Goal: Task Accomplishment & Management: Use online tool/utility

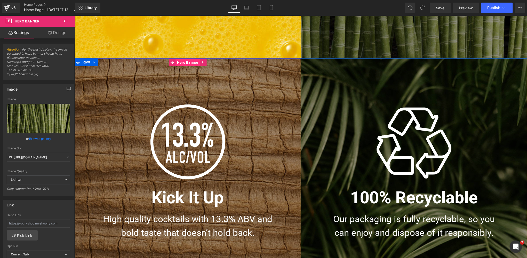
click at [183, 62] on span "Hero Banner" at bounding box center [188, 63] width 24 height 8
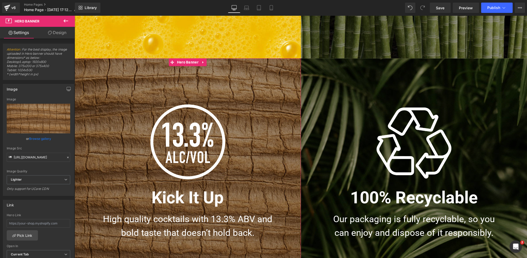
click at [58, 33] on link "Design" at bounding box center [56, 33] width 37 height 12
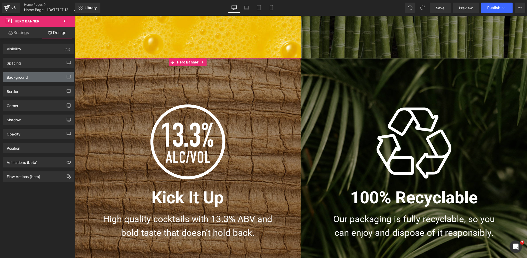
click at [33, 76] on div "Background" at bounding box center [38, 77] width 71 height 10
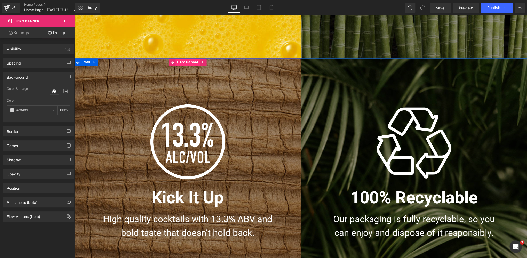
click at [189, 62] on span "Hero Banner" at bounding box center [188, 62] width 24 height 8
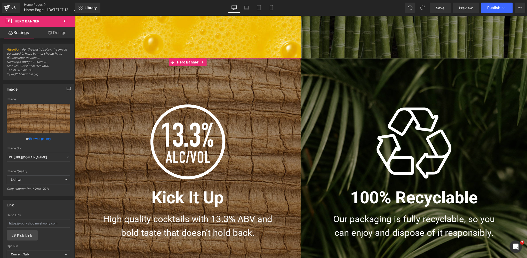
click at [38, 139] on link "Browse gallery" at bounding box center [40, 138] width 22 height 9
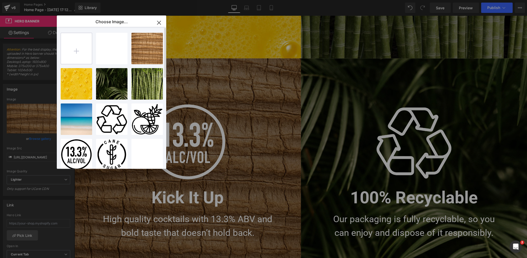
click at [74, 53] on input "file" at bounding box center [76, 48] width 31 height 31
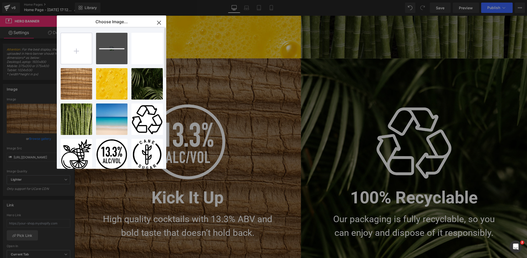
click at [77, 52] on input "file" at bounding box center [76, 48] width 31 height 31
type input "C:\fakepath\White-Sand.jpg"
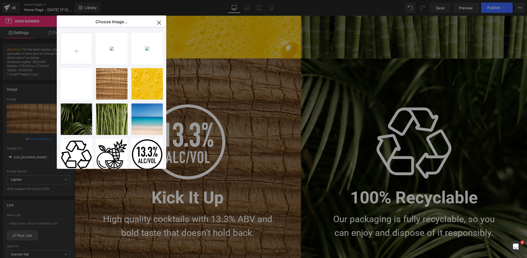
click at [160, 22] on icon "button" at bounding box center [158, 22] width 3 height 3
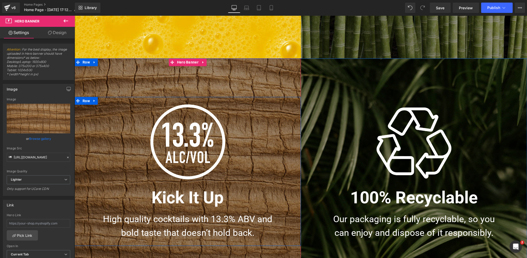
click at [149, 102] on div "Image Kick It Up Heading High quality cocktails with 13.3% ABV and bold taste t…" at bounding box center [188, 171] width 227 height 149
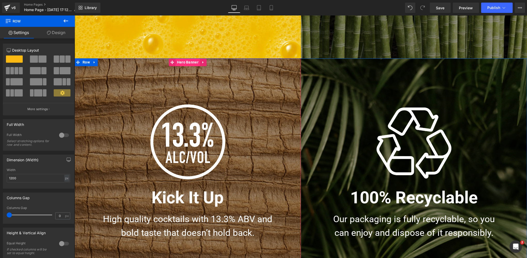
click at [188, 63] on span "Hero Banner" at bounding box center [188, 62] width 24 height 8
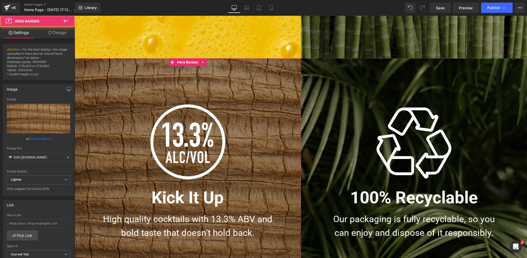
click at [38, 139] on link "Browse gallery" at bounding box center [40, 138] width 22 height 9
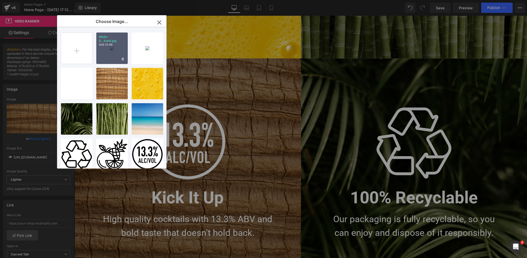
click at [107, 49] on div "White-S...Sand.jpg 606.10 KB" at bounding box center [112, 49] width 32 height 32
type input "[URL][DOMAIN_NAME]"
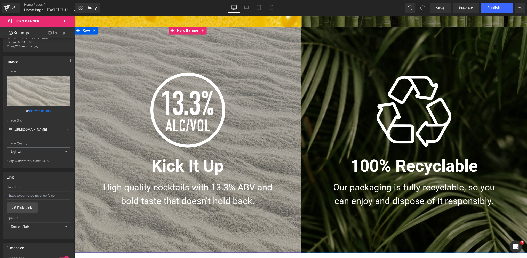
scroll to position [552, 0]
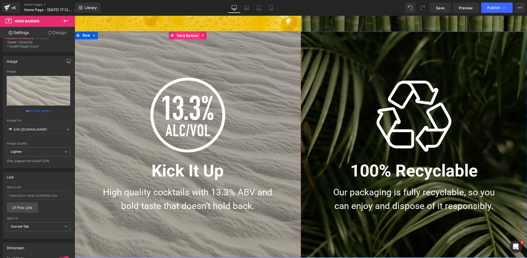
click at [185, 36] on span "Hero Banner" at bounding box center [188, 36] width 24 height 8
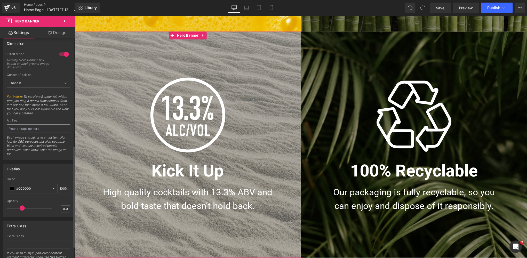
scroll to position [232, 0]
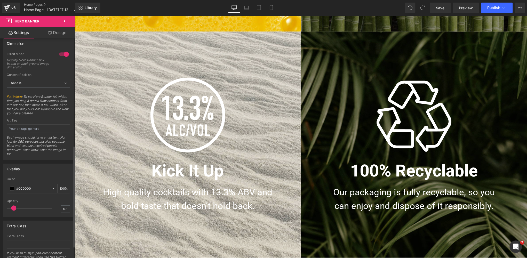
type input "0.2"
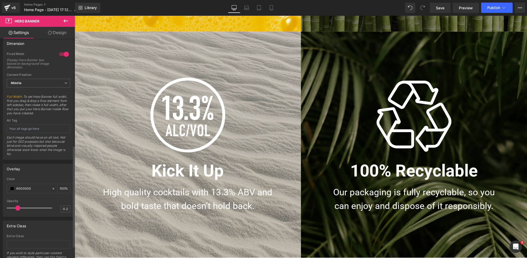
drag, startPoint x: 20, startPoint y: 207, endPoint x: 15, endPoint y: 207, distance: 4.4
click at [15, 207] on span at bounding box center [17, 208] width 5 height 5
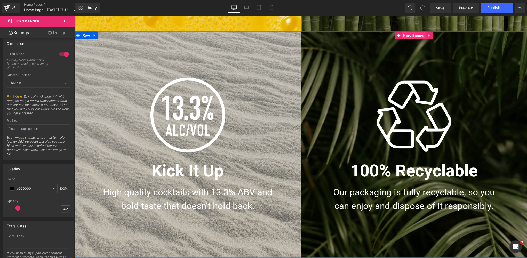
click at [413, 37] on span "Hero Banner" at bounding box center [414, 36] width 24 height 8
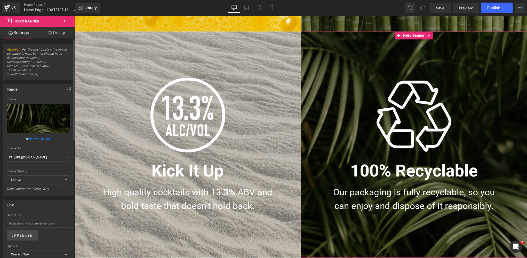
click at [40, 139] on link "Browse gallery" at bounding box center [40, 138] width 22 height 9
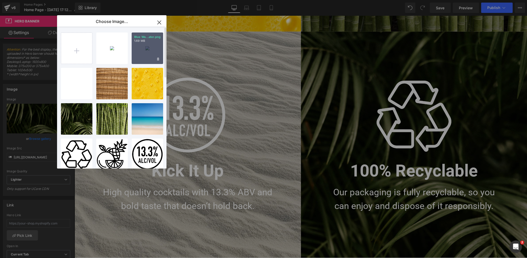
click at [142, 53] on div "Blue Wa...ater.png 1.69 MB" at bounding box center [148, 49] width 32 height 32
type input "[URL][DOMAIN_NAME]"
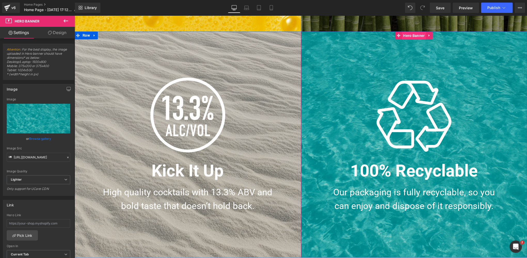
click at [415, 36] on span "Hero Banner" at bounding box center [414, 36] width 24 height 8
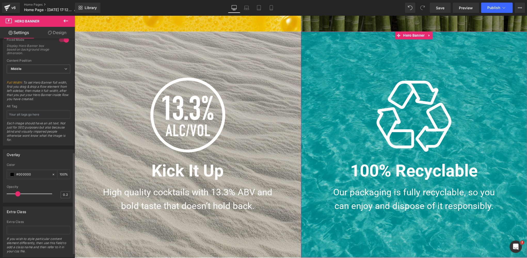
scroll to position [258, 0]
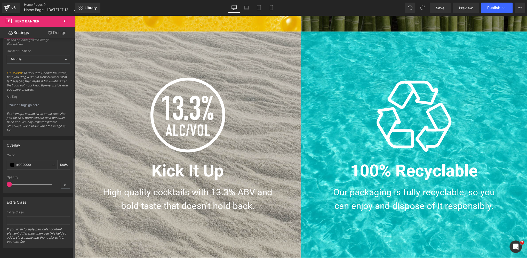
drag, startPoint x: 18, startPoint y: 181, endPoint x: 9, endPoint y: 183, distance: 9.3
click at [2, 182] on div "Overlay rgba(0, 0, 0, 1) Color #000000 100 % 0 Opacity 0" at bounding box center [38, 164] width 77 height 57
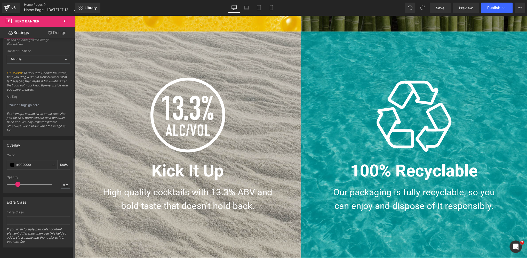
type input "0.1"
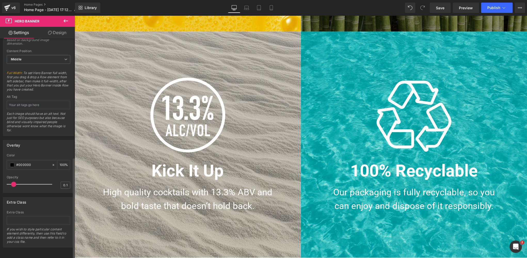
drag, startPoint x: 9, startPoint y: 182, endPoint x: 13, endPoint y: 182, distance: 4.1
click at [13, 182] on span at bounding box center [13, 184] width 5 height 5
click at [12, 163] on span at bounding box center [12, 165] width 4 height 4
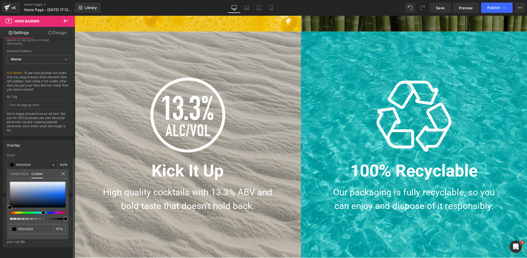
drag, startPoint x: 47, startPoint y: 213, endPoint x: 41, endPoint y: 214, distance: 5.6
click at [41, 214] on div at bounding box center [38, 201] width 56 height 38
type input "#3070d9"
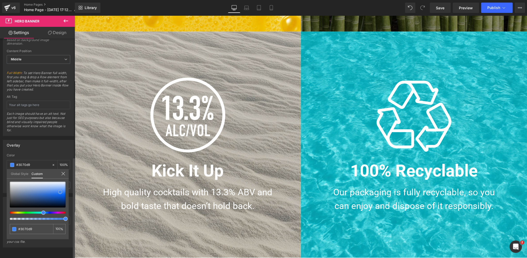
type input "#4487f3"
type input "#4286f5"
type input "#3d83f4"
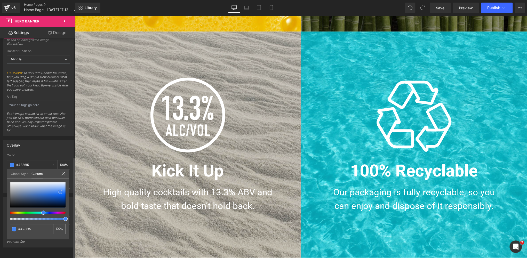
type input "#3d83f4"
type input "#1c72fb"
type input "#0f6bff"
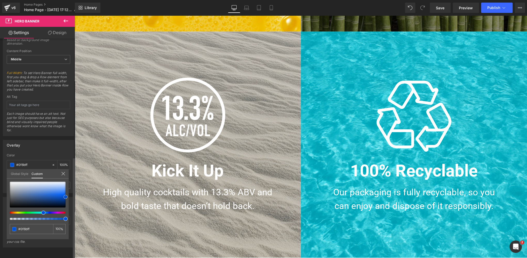
type input "#0057e5"
type input "#004ecc"
type input "#024abe"
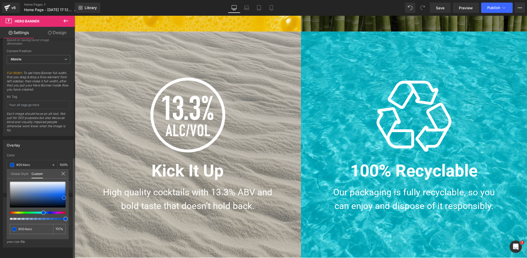
type input "#024abe"
type input "#0e4db3"
type input "#1451b2"
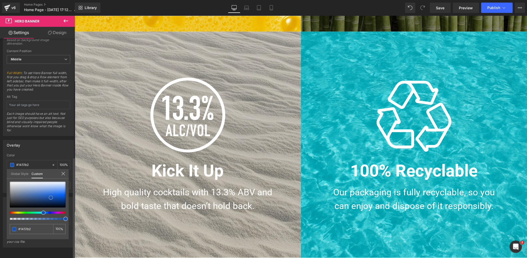
type input "#1852ae"
type input "#174faa"
type input "#15499d"
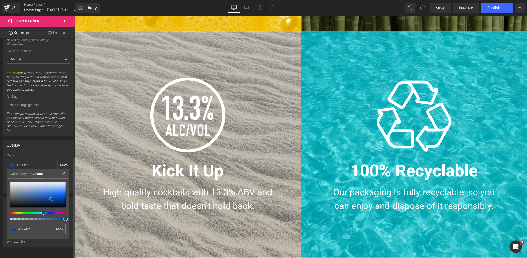
type input "#15499d"
type input "#123d81"
type input "#0f3470"
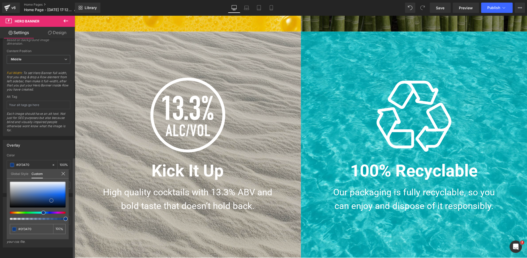
drag, startPoint x: 59, startPoint y: 192, endPoint x: 51, endPoint y: 200, distance: 12.2
click at [51, 200] on div at bounding box center [38, 195] width 56 height 26
type input "#113a7d"
type input "#133b7b"
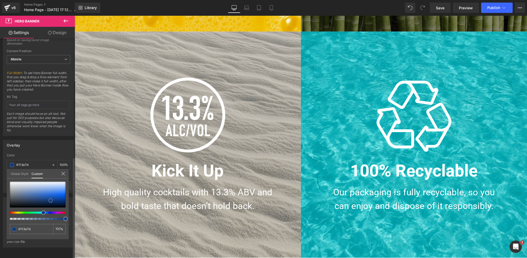
type input "#133b7b"
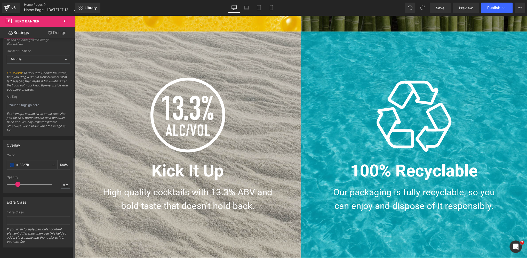
drag, startPoint x: 17, startPoint y: 182, endPoint x: 20, endPoint y: 181, distance: 2.7
click at [20, 182] on span at bounding box center [17, 184] width 5 height 5
type input "0.3"
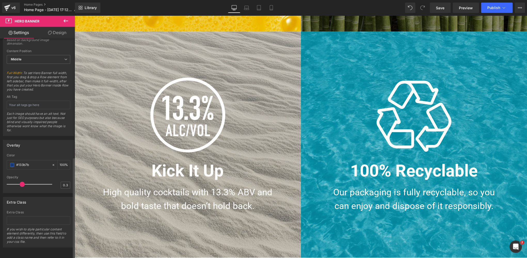
click at [20, 182] on span at bounding box center [22, 184] width 5 height 5
click at [437, 5] on span "Save" at bounding box center [440, 7] width 9 height 5
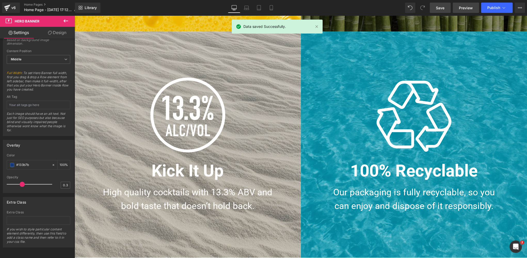
click at [467, 7] on span "Preview" at bounding box center [466, 7] width 14 height 5
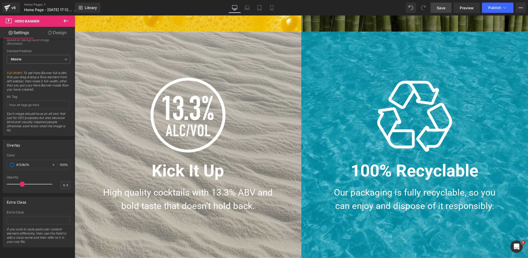
click at [416, 35] on span "Hero Banner" at bounding box center [414, 36] width 24 height 8
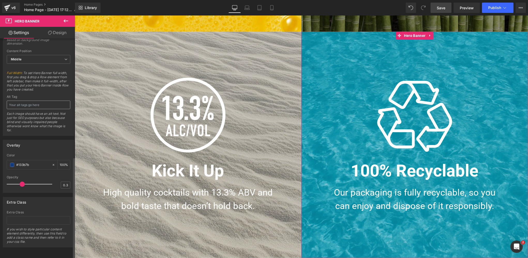
scroll to position [0, 0]
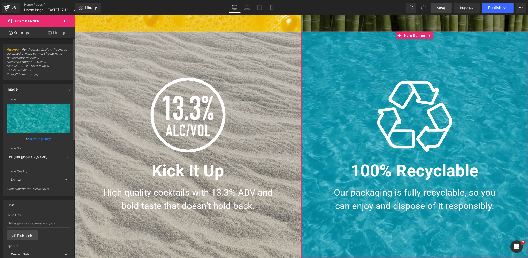
click at [36, 139] on link "Browse gallery" at bounding box center [40, 138] width 22 height 9
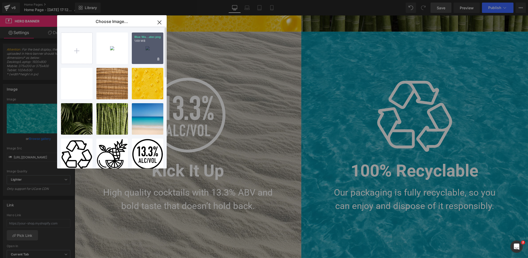
click at [149, 48] on div "Blue Wa...ater.png 1.69 MB" at bounding box center [148, 49] width 32 height 32
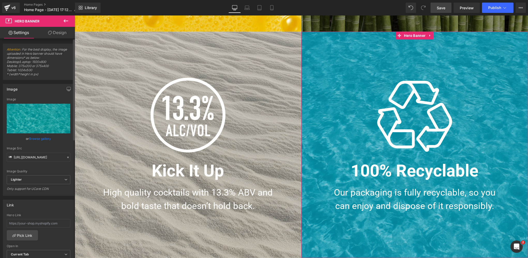
click at [36, 139] on link "Browse gallery" at bounding box center [40, 138] width 22 height 9
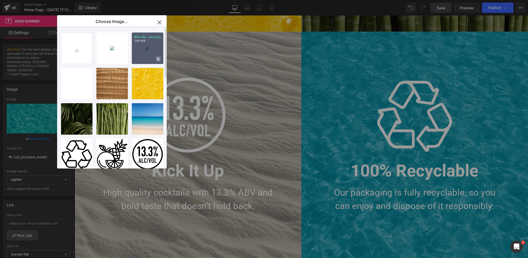
click at [159, 58] on icon at bounding box center [158, 59] width 2 height 3
click at [141, 59] on span "Yes" at bounding box center [140, 58] width 13 height 5
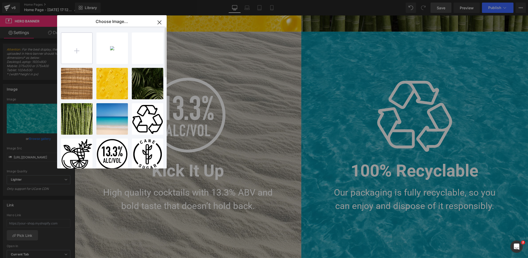
click at [75, 51] on input "file" at bounding box center [76, 48] width 31 height 31
type input "C:\fakepath\Water.jpg"
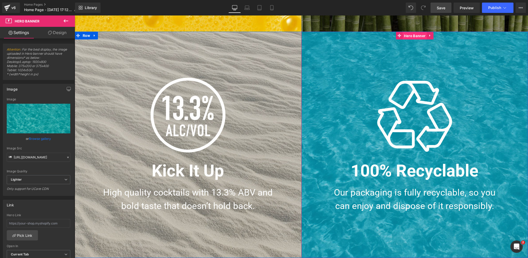
click at [416, 37] on span "Hero Banner" at bounding box center [414, 36] width 24 height 8
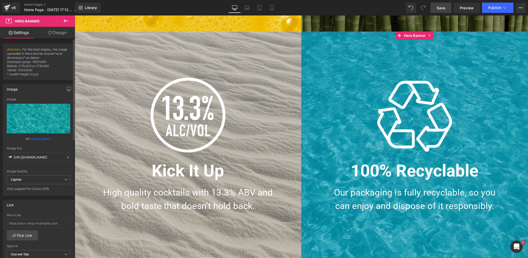
click at [41, 139] on link "Browse gallery" at bounding box center [40, 138] width 22 height 9
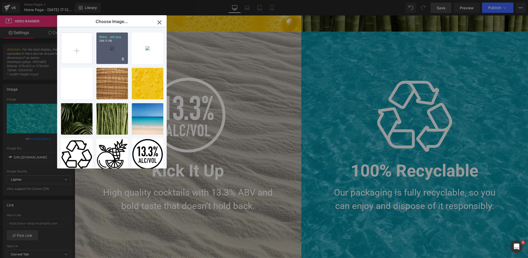
click at [107, 43] on p "296.11 KB" at bounding box center [112, 41] width 26 height 4
type input "[URL][DOMAIN_NAME]"
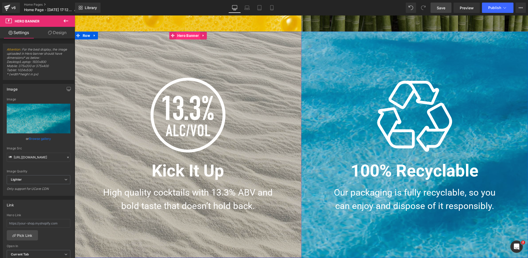
click at [187, 36] on span "Hero Banner" at bounding box center [188, 36] width 24 height 8
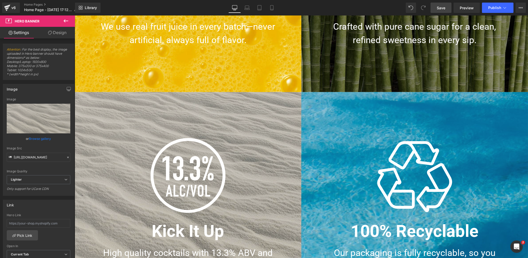
scroll to position [529, 0]
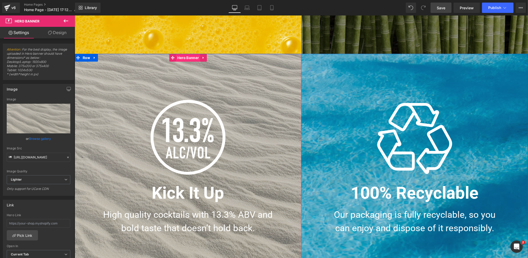
click at [186, 58] on span "Hero Banner" at bounding box center [188, 58] width 24 height 8
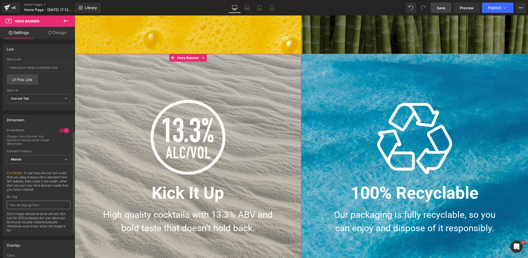
scroll to position [220, 0]
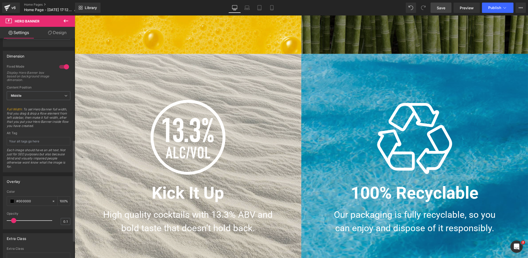
type input "0.2"
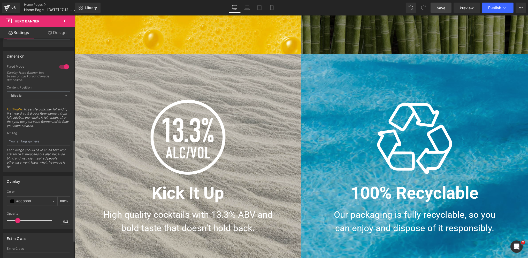
click at [17, 220] on span at bounding box center [17, 220] width 5 height 5
click at [11, 200] on span at bounding box center [12, 201] width 4 height 4
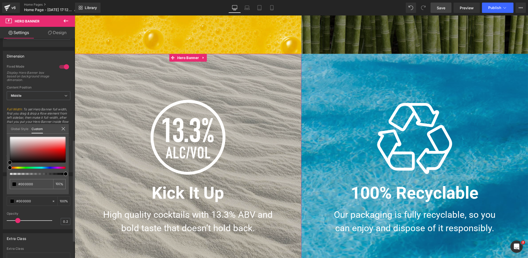
type input "#020202"
type input "#212121"
type input "#3a3a3a"
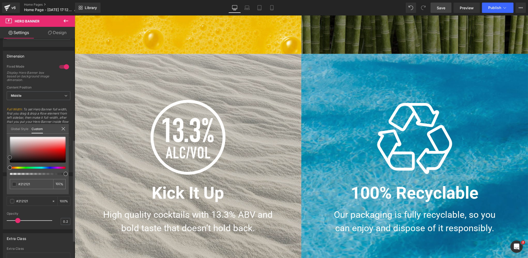
type input "#3a3a3a"
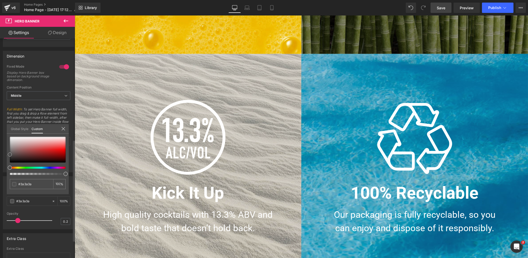
type input "#4f4f4f"
type input "#4c4c4c"
type input "#474747"
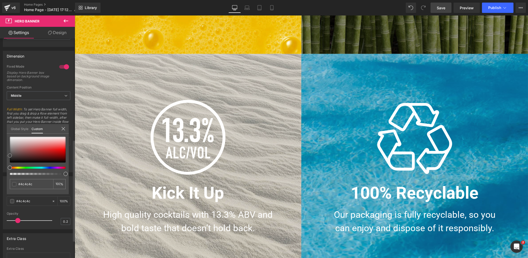
type input "#474747"
type input "#444444"
type input "#3f3f3f"
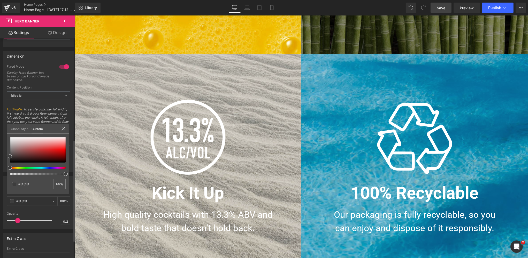
type input "#3d3d3d"
type input "#383838"
type input "#333333"
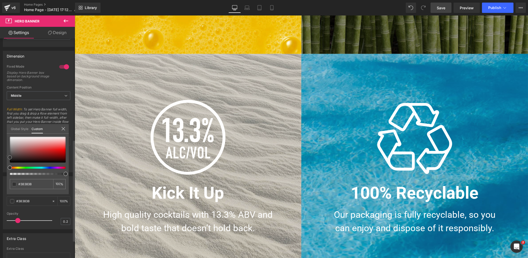
type input "#333333"
type input "#2b2b2b"
type input "#282828"
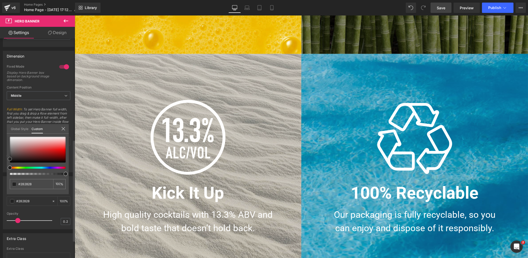
type input "#232323"
type input "#212121"
type input "#1c1c1c"
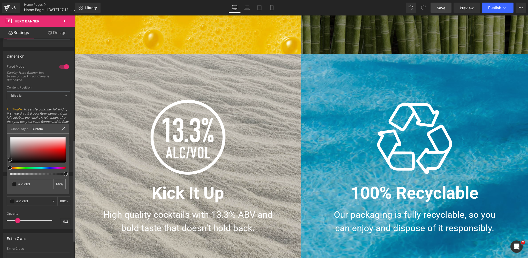
type input "#1c1c1c"
drag, startPoint x: 9, startPoint y: 161, endPoint x: 3, endPoint y: 158, distance: 6.8
click at [3, 173] on div "Overlay rgba(28, 28, 28, 1) Color #1c1c1c 100 % 0.2 Opacity 0.2 Global Style Cu…" at bounding box center [38, 201] width 77 height 57
click at [444, 9] on span "Save" at bounding box center [440, 7] width 9 height 5
click at [439, 10] on span "Save" at bounding box center [440, 7] width 9 height 5
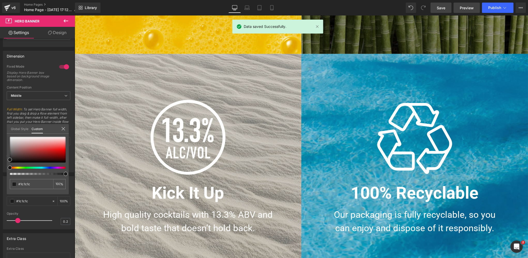
click at [468, 7] on span "Preview" at bounding box center [466, 7] width 14 height 5
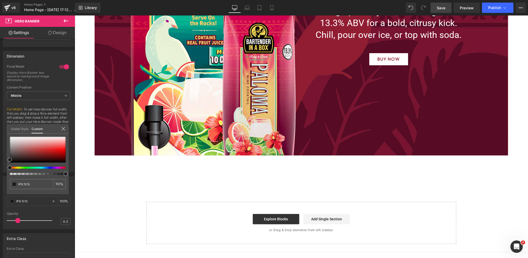
scroll to position [1867, 0]
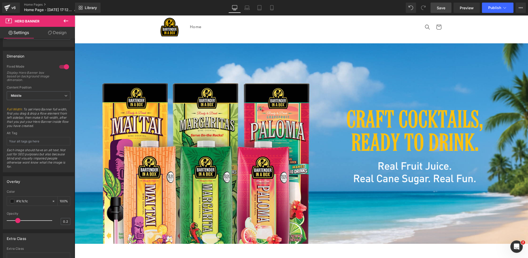
scroll to position [0, 0]
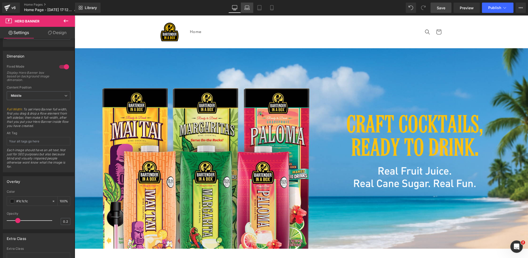
click at [246, 8] on icon at bounding box center [246, 9] width 5 height 2
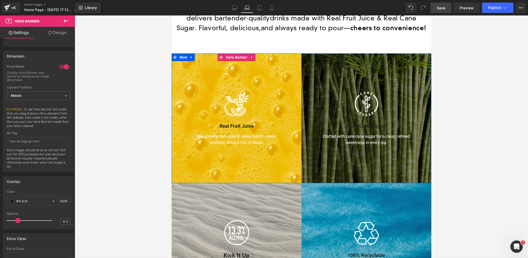
scroll to position [198, 0]
click at [234, 109] on img at bounding box center [236, 104] width 26 height 26
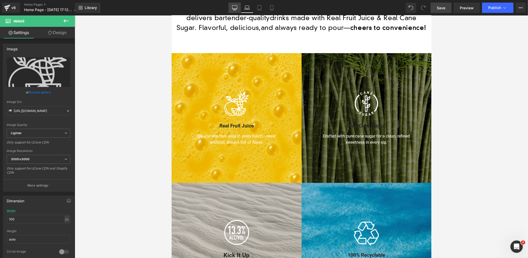
click at [237, 12] on link "Desktop" at bounding box center [234, 8] width 12 height 10
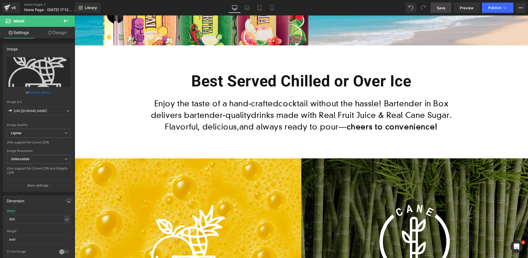
scroll to position [337, 0]
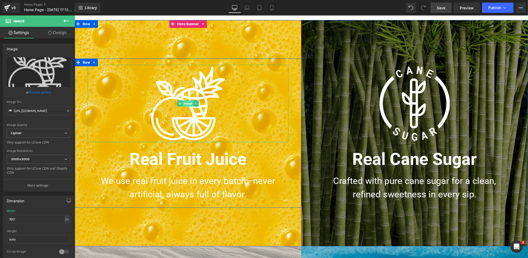
click at [186, 104] on span "Image" at bounding box center [187, 103] width 11 height 6
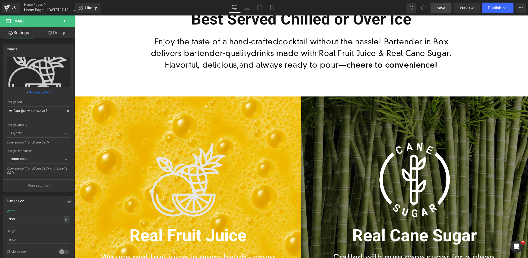
scroll to position [351, 0]
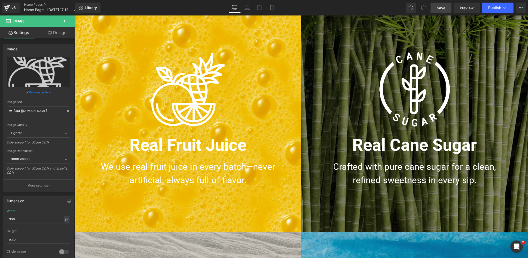
click at [142, 101] on div at bounding box center [187, 89] width 201 height 77
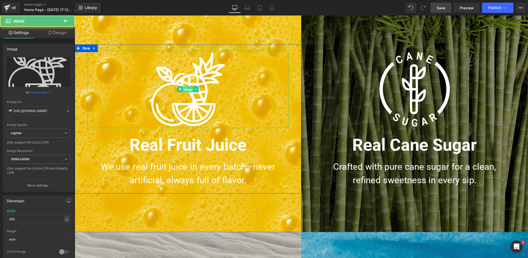
click at [184, 91] on span "Image" at bounding box center [187, 90] width 11 height 6
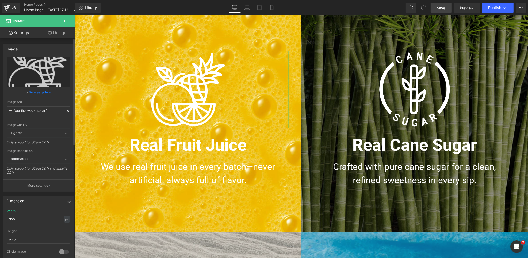
click at [36, 91] on link "Browse gallery" at bounding box center [40, 92] width 22 height 9
click at [30, 0] on div "Image You are previewing how the will restyle your page. You can not edit Eleme…" at bounding box center [264, 0] width 528 height 0
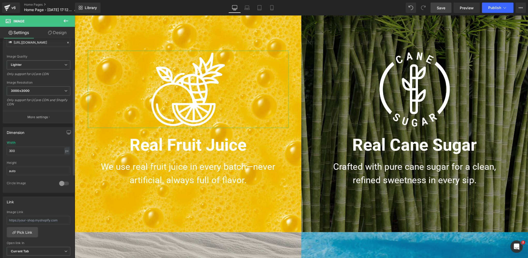
scroll to position [98, 0]
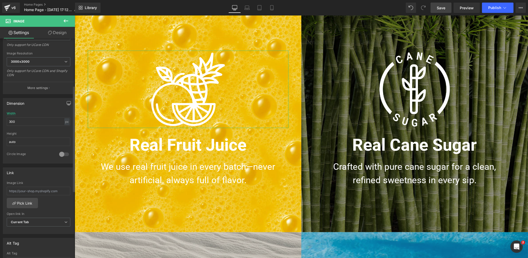
click at [68, 104] on icon "button" at bounding box center [69, 104] width 4 height 0
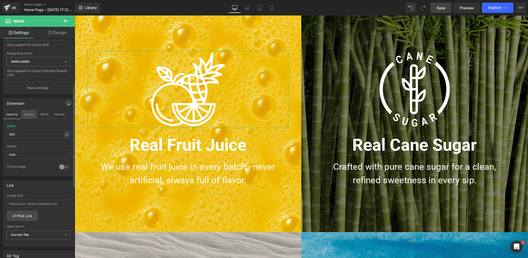
click at [27, 114] on button "Laptop" at bounding box center [29, 114] width 16 height 9
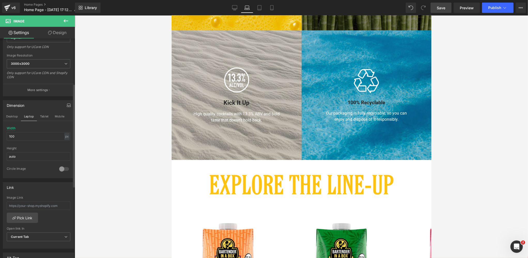
scroll to position [212, 0]
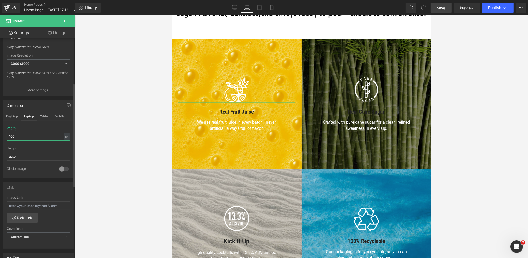
drag, startPoint x: 18, startPoint y: 135, endPoint x: 4, endPoint y: 135, distance: 13.7
click at [4, 135] on div "100px Width 100 px % px auto Height auto 0 Circle Image" at bounding box center [38, 153] width 71 height 52
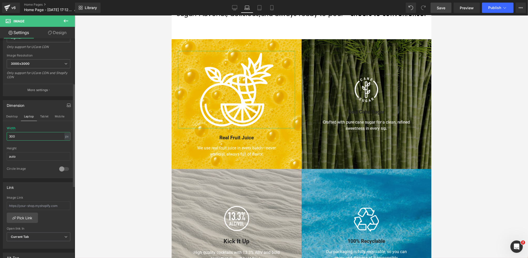
drag, startPoint x: 18, startPoint y: 134, endPoint x: 3, endPoint y: 134, distance: 14.7
click at [3, 135] on div "300px Width 300 px % px auto Height auto 0 Circle Image" at bounding box center [38, 153] width 71 height 52
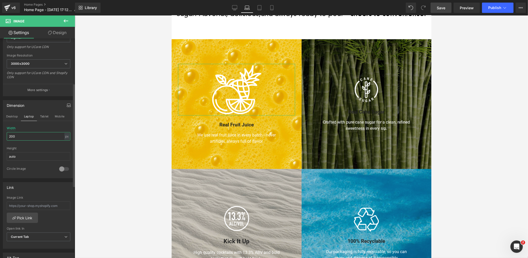
drag, startPoint x: 16, startPoint y: 136, endPoint x: 4, endPoint y: 134, distance: 11.8
click at [3, 135] on div "200px Width 200 px % px auto Height auto 0 Circle Image" at bounding box center [38, 153] width 71 height 52
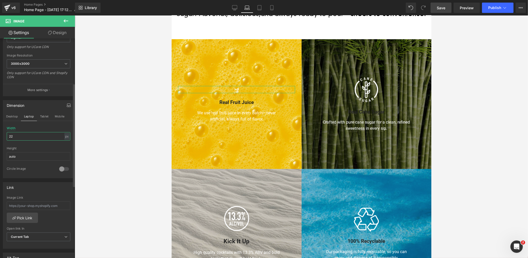
type input "225"
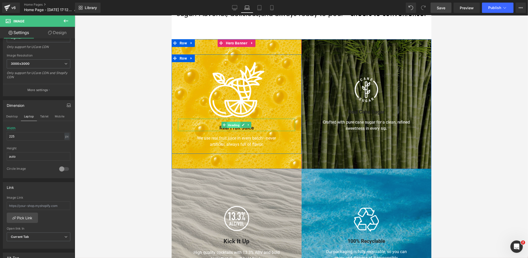
click at [236, 127] on span "Heading" at bounding box center [234, 125] width 14 height 6
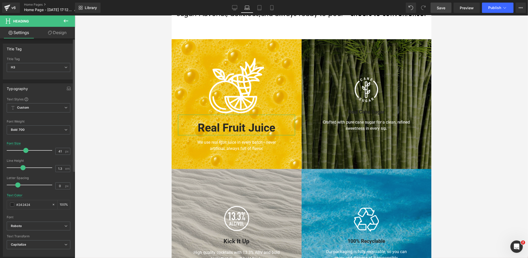
type input "40"
drag, startPoint x: 15, startPoint y: 150, endPoint x: 24, endPoint y: 150, distance: 9.3
click at [24, 150] on span at bounding box center [24, 150] width 5 height 5
click at [12, 204] on span at bounding box center [12, 205] width 4 height 4
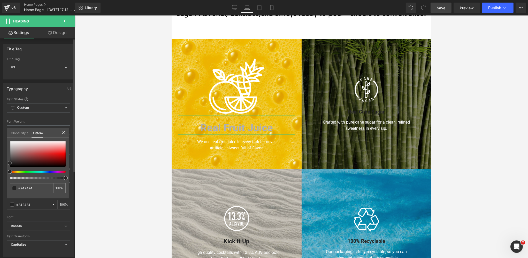
type input "#b0afaf"
type input "#eaeaea"
type input "#ffffff"
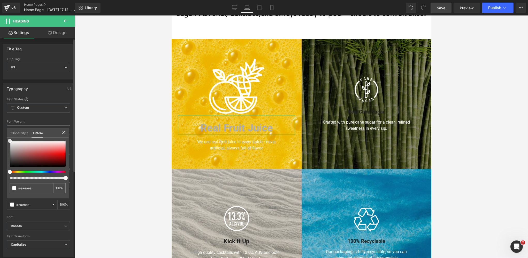
type input "#ffffff"
drag, startPoint x: 9, startPoint y: 140, endPoint x: 8, endPoint y: 135, distance: 5.3
click at [8, 135] on div "Global Style Custom Setup Global Style #ffffff 100 %" at bounding box center [38, 136] width 62 height 16
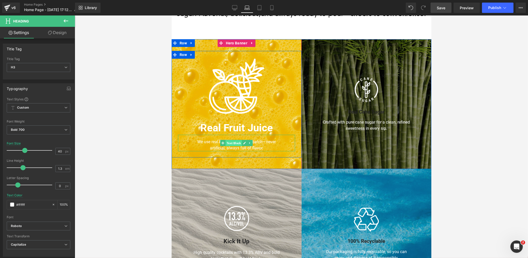
click at [234, 143] on span "Text Block" at bounding box center [233, 143] width 16 height 6
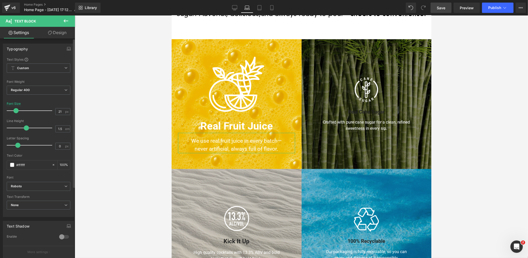
type input "20"
click at [16, 110] on span at bounding box center [15, 110] width 5 height 5
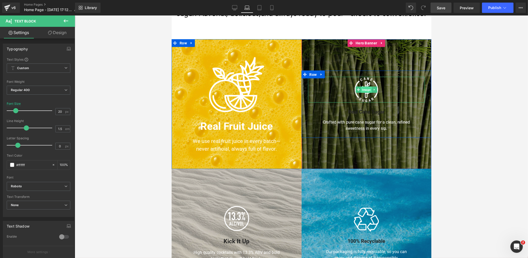
click at [367, 90] on span "Image" at bounding box center [366, 90] width 11 height 6
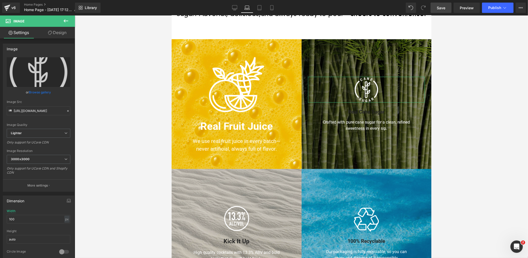
click at [57, 32] on link "Design" at bounding box center [56, 33] width 37 height 12
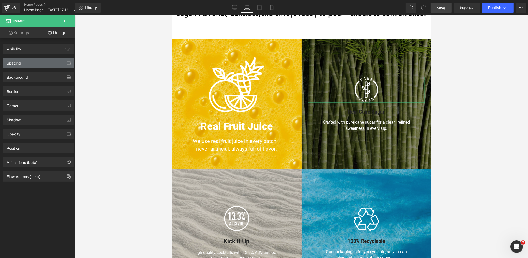
click at [30, 61] on div "Spacing" at bounding box center [38, 63] width 71 height 10
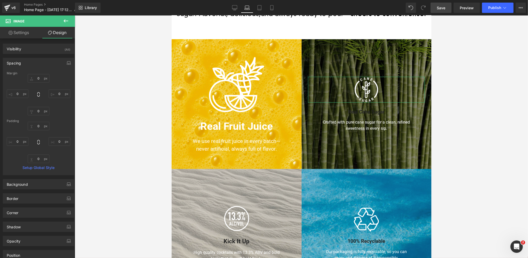
type input "0"
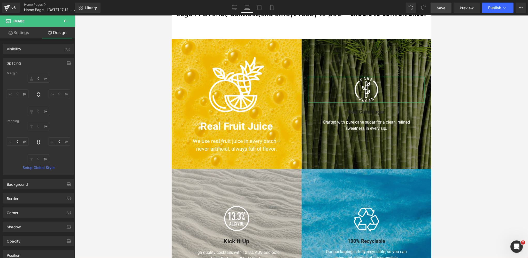
type input "0"
click at [57, 31] on link "Design" at bounding box center [56, 33] width 37 height 12
click at [24, 33] on link "Settings" at bounding box center [18, 33] width 37 height 12
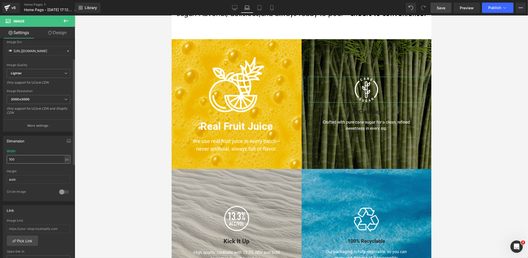
scroll to position [60, 0]
drag, startPoint x: 16, startPoint y: 159, endPoint x: 3, endPoint y: 159, distance: 13.2
click at [3, 159] on div "Dimension 100px Width 100 px % px auto Height auto 0 Circle Image" at bounding box center [38, 169] width 71 height 66
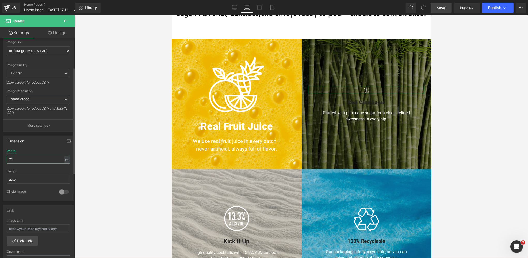
type input "225"
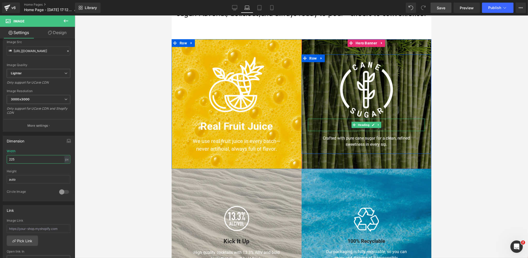
drag, startPoint x: 364, startPoint y: 125, endPoint x: 198, endPoint y: 116, distance: 166.3
click at [364, 125] on span "Heading" at bounding box center [363, 125] width 14 height 6
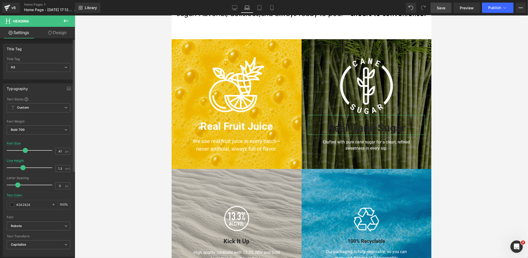
type input "40"
drag, startPoint x: 16, startPoint y: 151, endPoint x: 25, endPoint y: 150, distance: 9.4
click at [25, 150] on span at bounding box center [24, 150] width 5 height 5
click at [11, 205] on span at bounding box center [12, 205] width 4 height 4
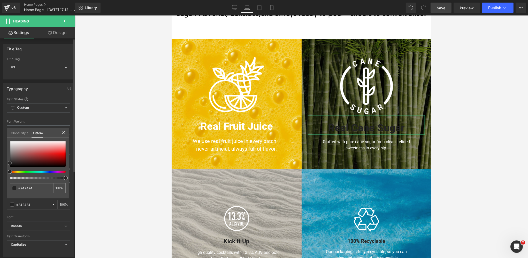
type input "#6a5c5c"
type input "#746767"
type input "#e2e2e2"
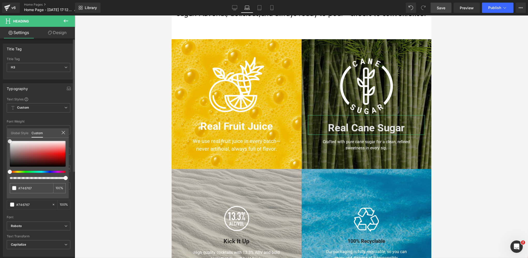
type input "#e2e2e2"
type input "#ffffff"
drag, startPoint x: 9, startPoint y: 147, endPoint x: 5, endPoint y: 137, distance: 11.1
click at [5, 137] on div "Typography Text Styles Custom Custom Setup Global Style Custom Setup Global Sty…" at bounding box center [38, 168] width 77 height 177
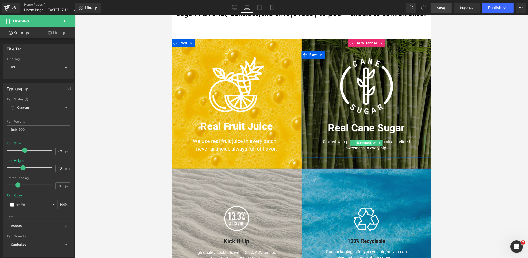
click at [365, 144] on span "Text Block" at bounding box center [363, 143] width 16 height 6
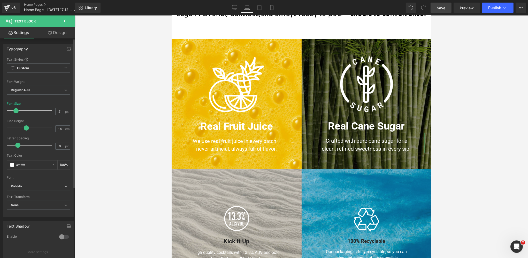
type input "20"
click at [16, 110] on span at bounding box center [15, 110] width 5 height 5
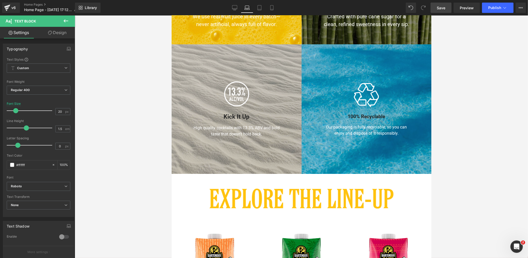
scroll to position [339, 0]
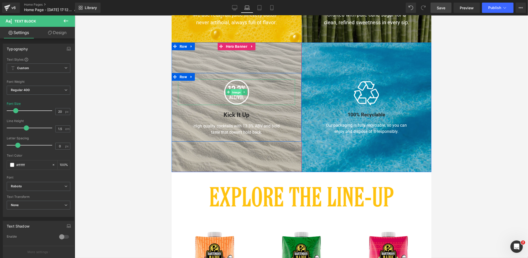
click at [237, 90] on span "Image" at bounding box center [236, 92] width 11 height 6
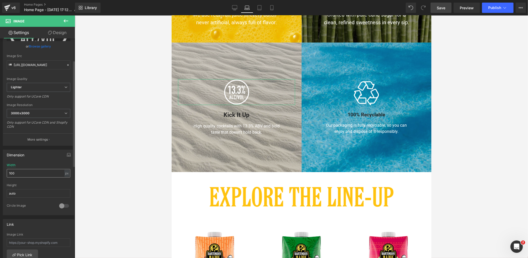
scroll to position [46, 0]
drag, startPoint x: 14, startPoint y: 173, endPoint x: 8, endPoint y: 173, distance: 6.5
click at [8, 173] on input "100" at bounding box center [39, 173] width 64 height 9
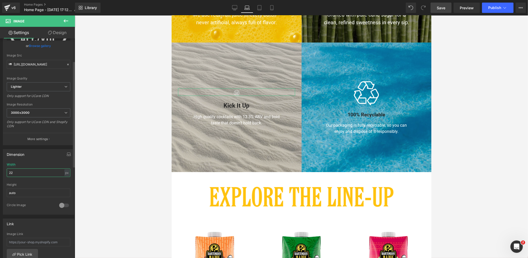
type input "225"
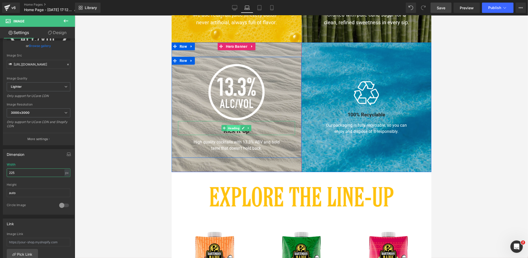
drag, startPoint x: 235, startPoint y: 128, endPoint x: 260, endPoint y: 110, distance: 30.5
click at [235, 128] on span "Heading" at bounding box center [234, 128] width 14 height 6
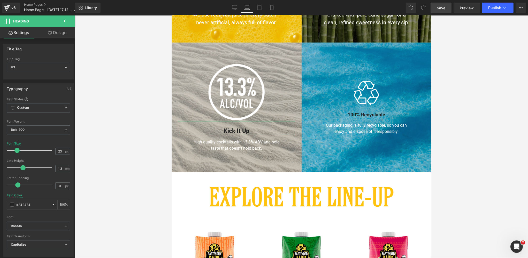
click at [62, 32] on link "Design" at bounding box center [56, 33] width 37 height 12
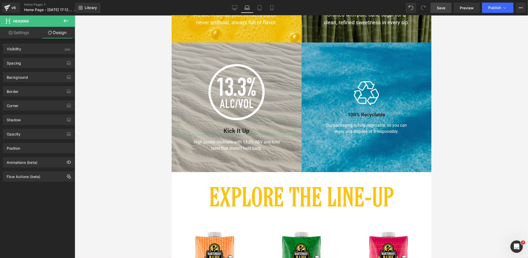
click at [24, 34] on link "Settings" at bounding box center [18, 33] width 37 height 12
type input "100"
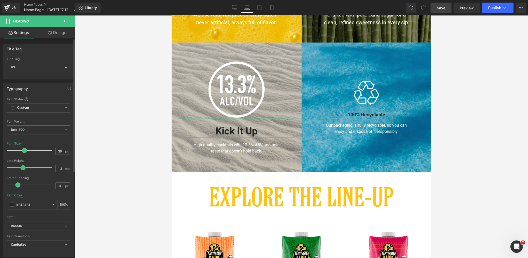
type input "40"
drag, startPoint x: 17, startPoint y: 149, endPoint x: 25, endPoint y: 149, distance: 7.2
click at [25, 149] on span at bounding box center [24, 150] width 5 height 5
click at [13, 205] on span at bounding box center [12, 205] width 4 height 4
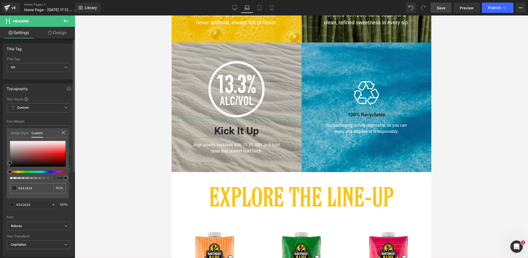
drag, startPoint x: 9, startPoint y: 153, endPoint x: 8, endPoint y: 138, distance: 14.5
click at [8, 138] on div "#242424 100 %" at bounding box center [38, 141] width 62 height 6
type input "#816363"
type input "#9d8a8a"
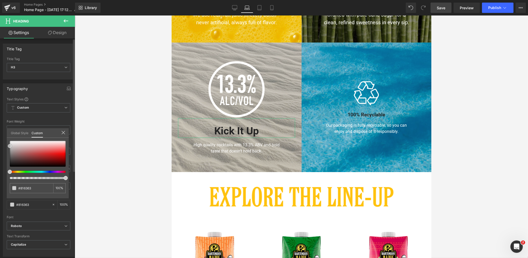
type input "#9d8a8a"
type input "#dddddd"
type input "#fcfcfc"
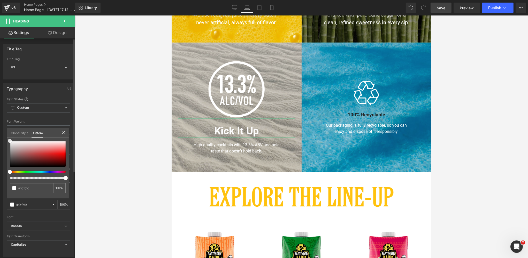
type input "#ffffff"
drag, startPoint x: 9, startPoint y: 146, endPoint x: 5, endPoint y: 133, distance: 13.7
click at [5, 133] on div "Typography Text Styles Custom Custom Setup Global Style Custom Setup Global Sty…" at bounding box center [38, 168] width 77 height 177
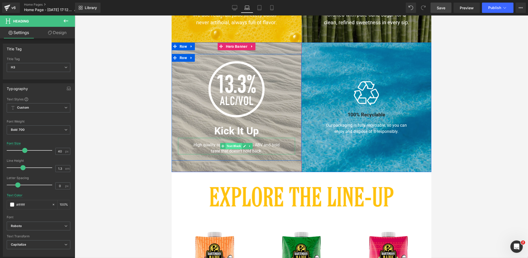
click at [236, 146] on span "Text Block" at bounding box center [233, 146] width 16 height 6
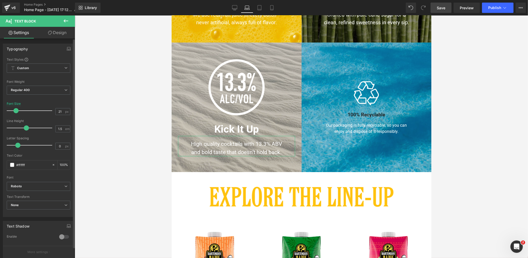
type input "20"
click at [15, 111] on span at bounding box center [15, 110] width 5 height 5
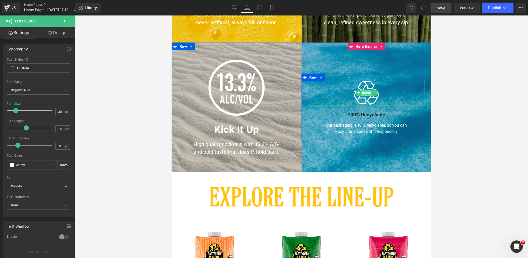
click at [368, 94] on span "Image" at bounding box center [366, 93] width 11 height 6
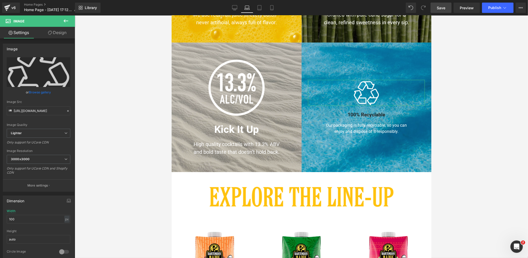
click at [58, 32] on link "Design" at bounding box center [56, 33] width 37 height 12
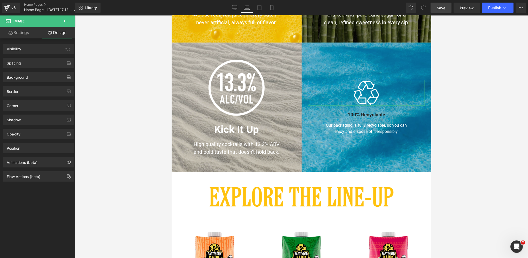
click at [34, 30] on link "Settings" at bounding box center [18, 33] width 37 height 12
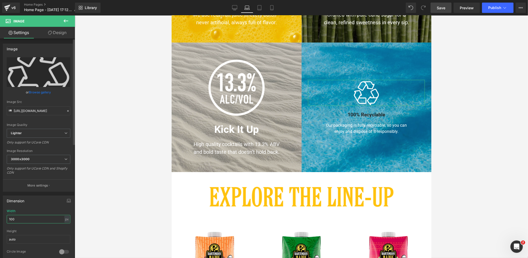
drag, startPoint x: 18, startPoint y: 219, endPoint x: 3, endPoint y: 218, distance: 15.0
click at [3, 218] on div "100px Width 100 px % px auto Height auto 0 Circle Image" at bounding box center [38, 235] width 71 height 52
type input "225"
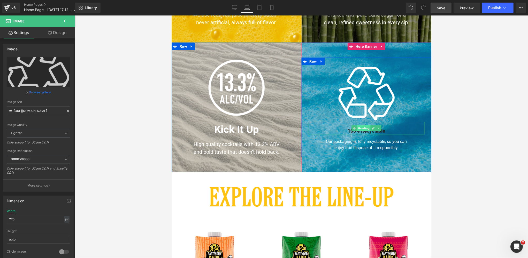
click at [363, 130] on span "Heading" at bounding box center [363, 128] width 14 height 6
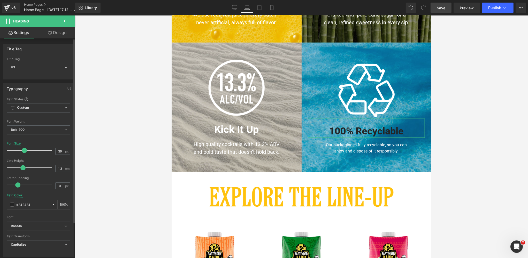
type input "40"
drag, startPoint x: 15, startPoint y: 150, endPoint x: 24, endPoint y: 149, distance: 9.5
click at [24, 149] on span at bounding box center [24, 150] width 5 height 5
click at [13, 204] on span at bounding box center [12, 205] width 4 height 4
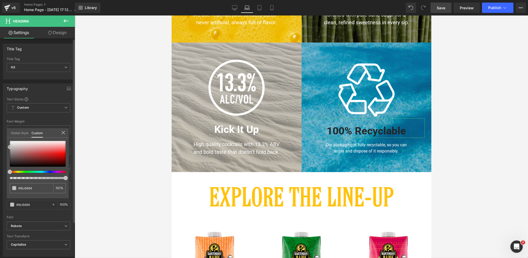
type input "#6c6464"
type input "#b0afaf"
type input "#f9f9f9"
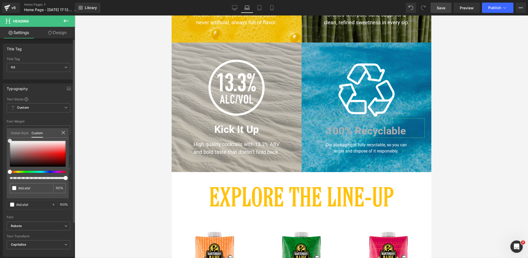
type input "#f9f9f9"
type input "#ffffff"
drag, startPoint x: 10, startPoint y: 147, endPoint x: 7, endPoint y: 137, distance: 10.7
click at [7, 137] on div "Global Style Custom Setup Global Style #ffffff 100 %" at bounding box center [38, 136] width 62 height 16
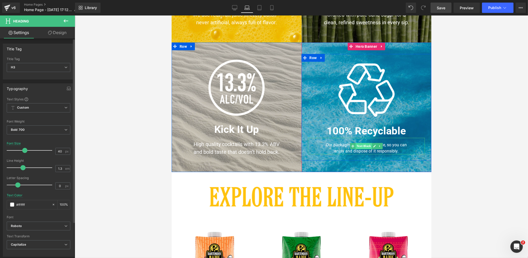
click at [364, 147] on span "Text Block" at bounding box center [363, 146] width 16 height 6
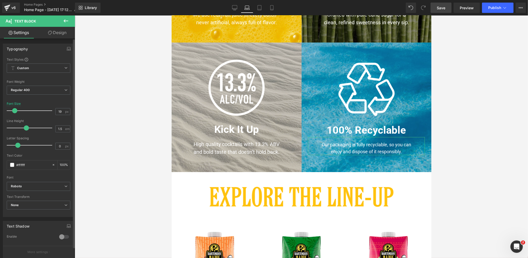
type input "20"
click at [17, 111] on span at bounding box center [15, 110] width 5 height 5
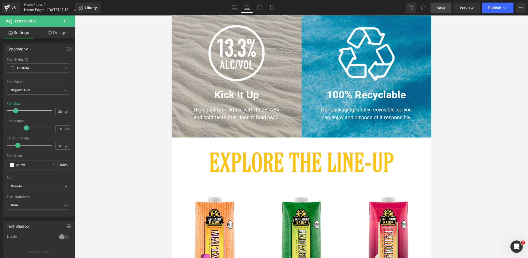
scroll to position [374, 0]
click at [313, 141] on div "Image Row 50px" at bounding box center [301, 161] width 260 height 49
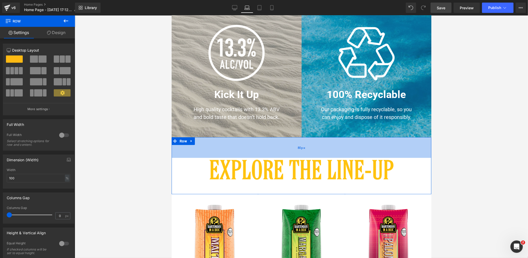
drag, startPoint x: 314, startPoint y: 142, endPoint x: 328, endPoint y: 142, distance: 14.2
click at [312, 150] on div "80px" at bounding box center [301, 147] width 260 height 21
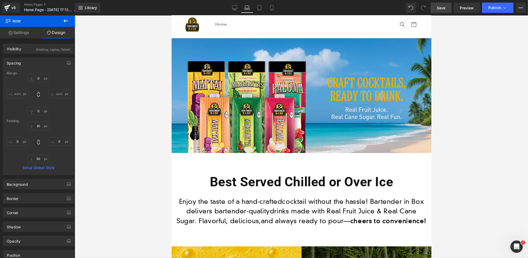
scroll to position [36, 0]
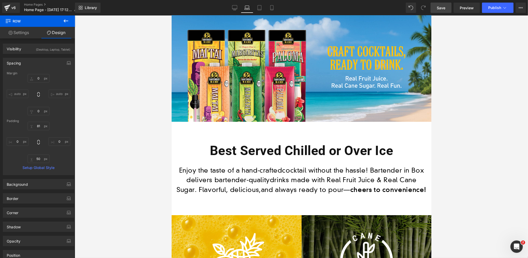
click at [441, 8] on span "Save" at bounding box center [440, 7] width 9 height 5
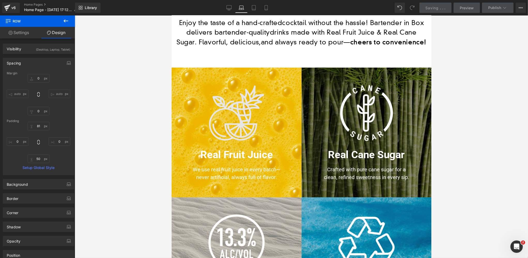
scroll to position [198, 0]
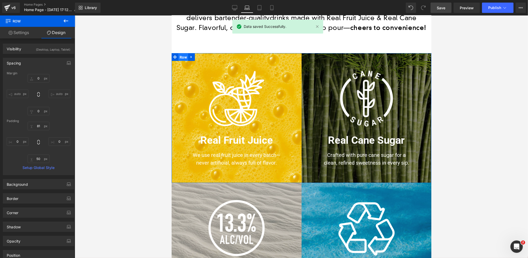
click at [186, 58] on span "Row" at bounding box center [183, 57] width 10 height 8
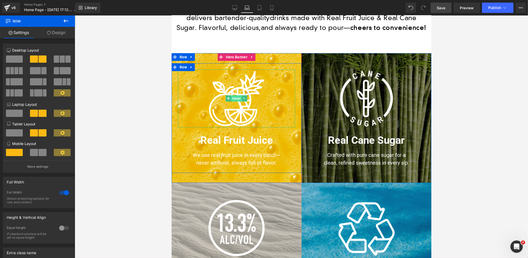
click at [237, 98] on span "Image" at bounding box center [236, 99] width 11 height 6
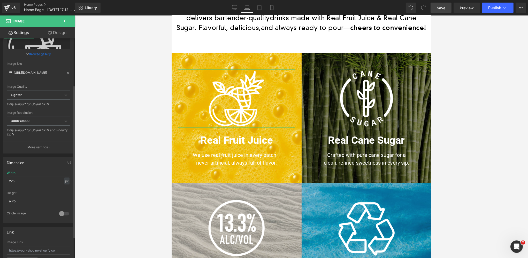
scroll to position [100, 0]
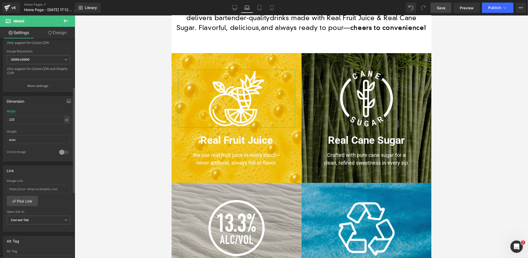
click at [67, 99] on icon "button" at bounding box center [69, 101] width 4 height 4
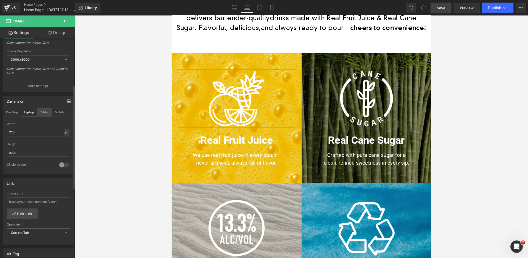
click at [43, 112] on button "Tablet" at bounding box center [44, 112] width 15 height 9
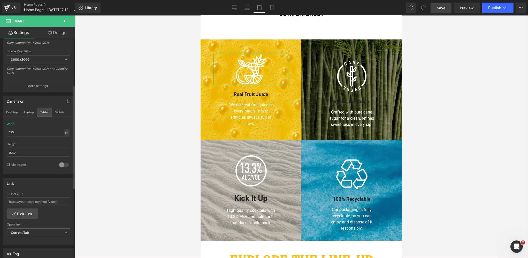
scroll to position [159, 0]
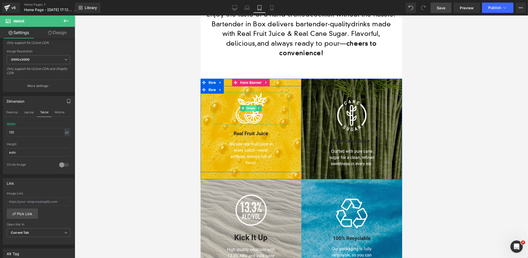
click at [250, 105] on span "Image" at bounding box center [250, 108] width 11 height 6
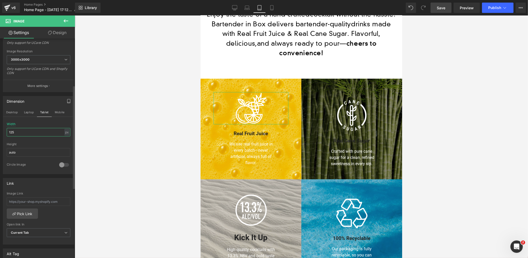
drag, startPoint x: 13, startPoint y: 131, endPoint x: 0, endPoint y: 131, distance: 13.2
click at [0, 131] on div "Dimension Desktop Laptop Tablet Mobile 125px Width 125 px % px auto Height auto…" at bounding box center [38, 133] width 77 height 82
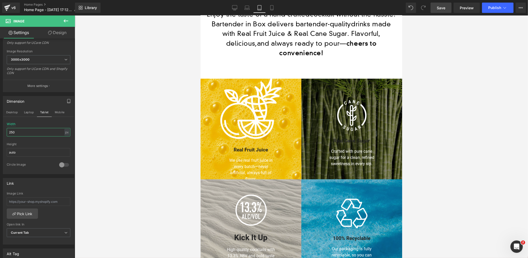
drag, startPoint x: 10, startPoint y: 131, endPoint x: -1, endPoint y: 131, distance: 10.9
click at [0, 131] on html "Image You are previewing how the will restyle your page. You can not edit Eleme…" at bounding box center [264, 129] width 528 height 258
type input "150"
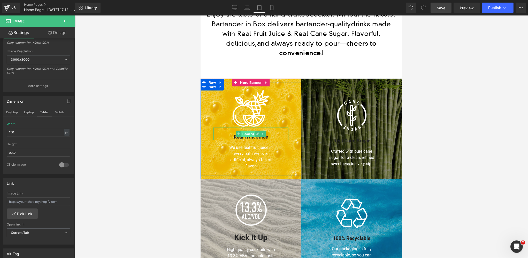
click at [249, 131] on span "Heading" at bounding box center [248, 134] width 14 height 6
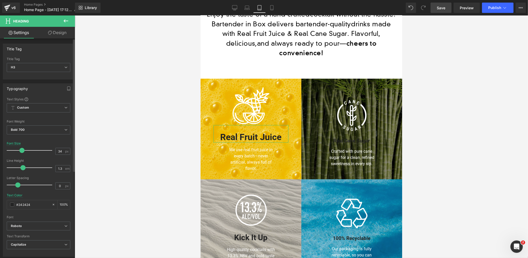
type input "35"
drag, startPoint x: 15, startPoint y: 150, endPoint x: 22, endPoint y: 149, distance: 7.0
click at [22, 149] on span at bounding box center [22, 150] width 5 height 5
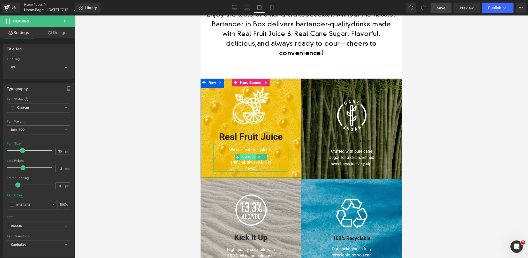
click at [250, 154] on span "Text Block" at bounding box center [248, 157] width 16 height 6
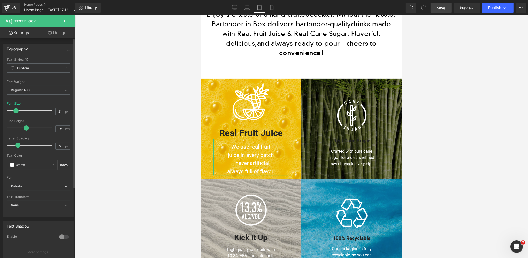
type input "20"
click at [15, 110] on span at bounding box center [15, 110] width 5 height 5
drag, startPoint x: 63, startPoint y: 33, endPoint x: 23, endPoint y: 63, distance: 50.1
click at [63, 33] on link "Design" at bounding box center [56, 33] width 37 height 12
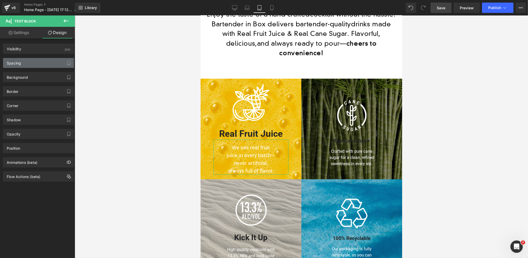
type input "0"
type input "16"
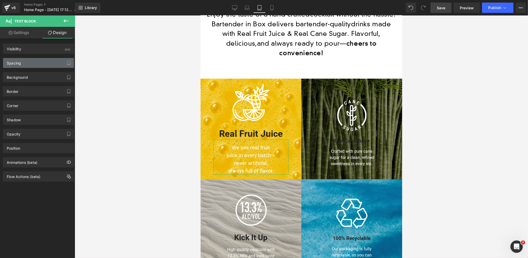
type input "50"
type input "0"
click at [25, 61] on div "Spacing" at bounding box center [38, 63] width 71 height 10
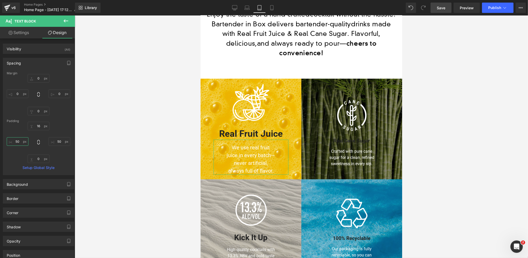
click at [22, 140] on input "50" at bounding box center [18, 141] width 22 height 9
type input "0"
click at [56, 140] on input "50" at bounding box center [60, 141] width 22 height 9
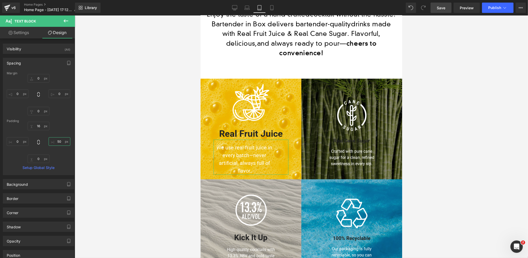
click at [56, 140] on input "50" at bounding box center [60, 141] width 22 height 9
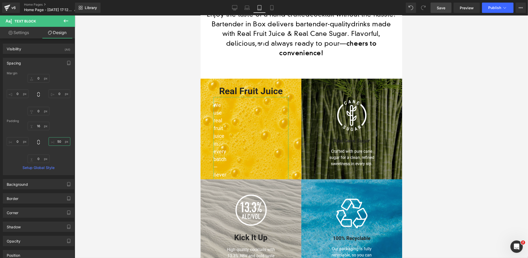
type input "5"
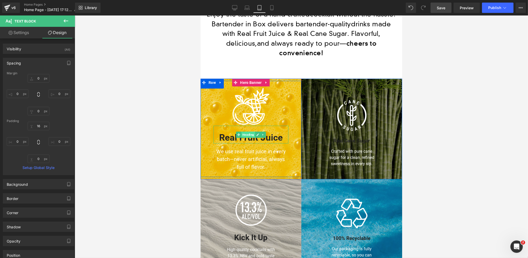
click at [250, 132] on span "Heading" at bounding box center [248, 135] width 14 height 6
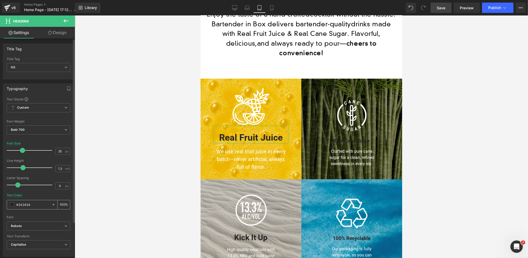
click at [12, 205] on span at bounding box center [12, 205] width 4 height 4
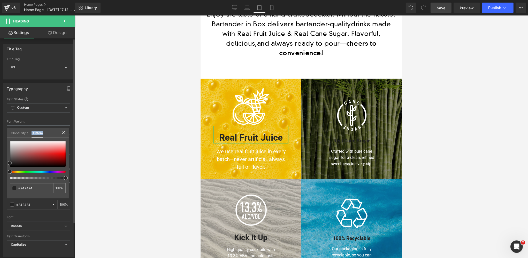
drag, startPoint x: 10, startPoint y: 153, endPoint x: 7, endPoint y: 137, distance: 16.4
click at [7, 137] on div "Global Style Custom Setup Global Style #242424 100 %" at bounding box center [38, 136] width 62 height 16
type input "#3d3c3c"
type input "#6d6868"
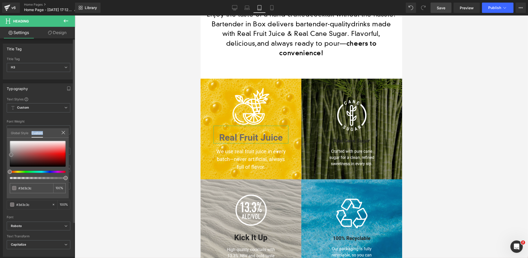
type input "#6d6868"
type input "#aaa6a6"
type input "#d4d3d3"
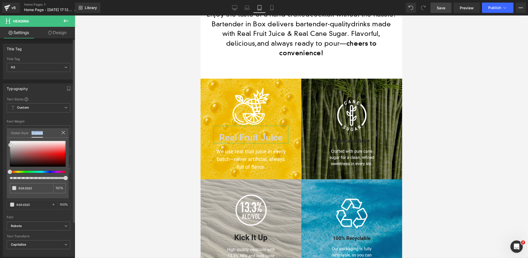
type input "#ffffff"
drag, startPoint x: 11, startPoint y: 155, endPoint x: 9, endPoint y: 137, distance: 18.2
click at [9, 137] on div "Global Style Custom Setup Global Style #ffffff 100 %" at bounding box center [38, 136] width 62 height 16
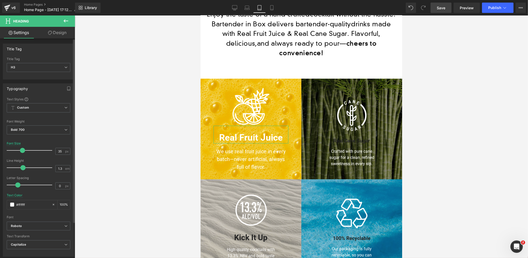
drag, startPoint x: 42, startPoint y: 120, endPoint x: 91, endPoint y: 119, distance: 49.1
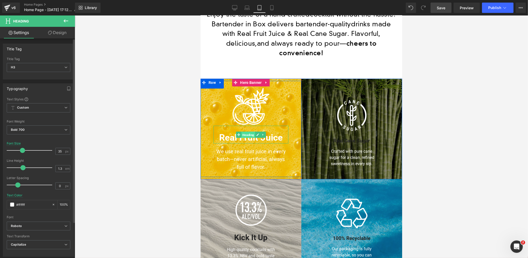
click at [252, 132] on span "Heading" at bounding box center [248, 135] width 14 height 6
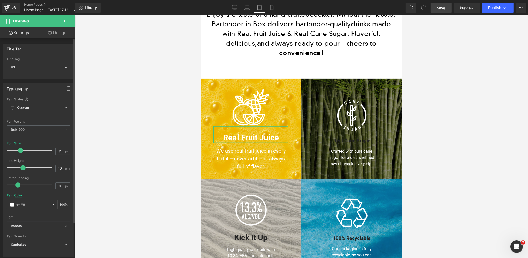
type input "30"
drag, startPoint x: 21, startPoint y: 150, endPoint x: 52, endPoint y: 150, distance: 31.5
click at [19, 150] on span at bounding box center [20, 150] width 5 height 5
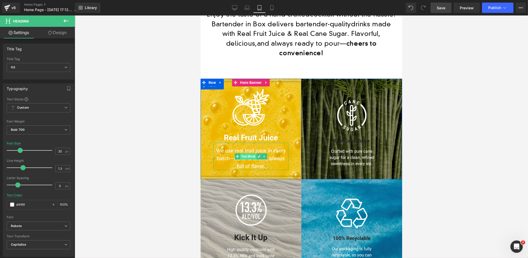
click at [249, 153] on span "Text Block" at bounding box center [248, 156] width 16 height 6
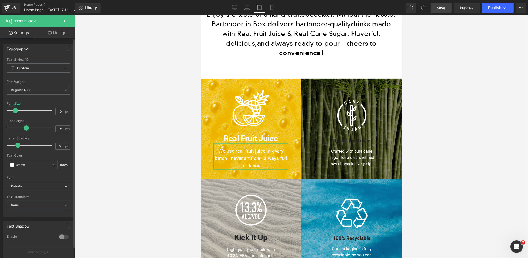
type input "18"
click at [14, 111] on span at bounding box center [14, 110] width 5 height 5
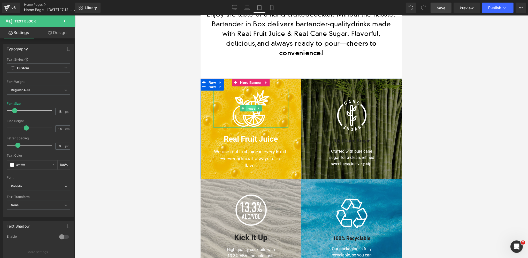
click at [252, 106] on span "Image" at bounding box center [250, 109] width 11 height 6
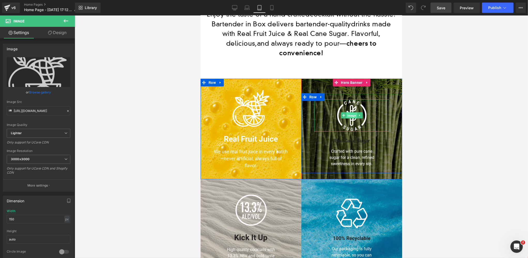
click at [351, 113] on span "Image" at bounding box center [351, 116] width 11 height 6
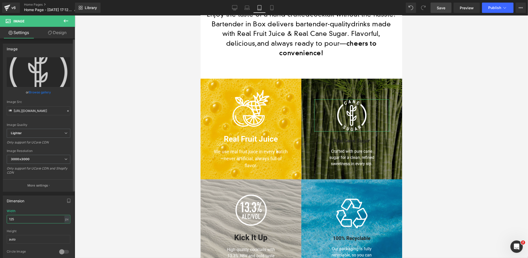
drag, startPoint x: 14, startPoint y: 219, endPoint x: 5, endPoint y: 218, distance: 9.3
click at [5, 218] on div "125px Width 125 px % px auto Height auto 0 Circle Image" at bounding box center [38, 235] width 71 height 52
type input "150"
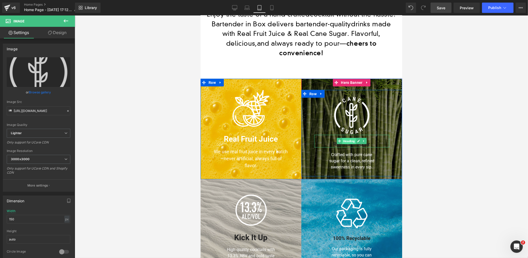
click at [349, 138] on span "Heading" at bounding box center [349, 141] width 14 height 6
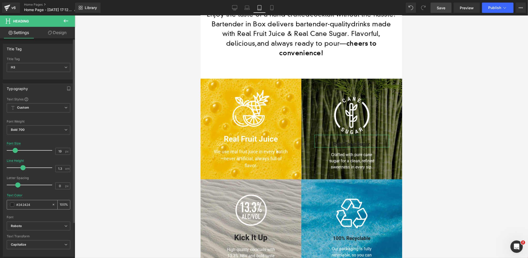
click at [12, 203] on span at bounding box center [12, 205] width 4 height 4
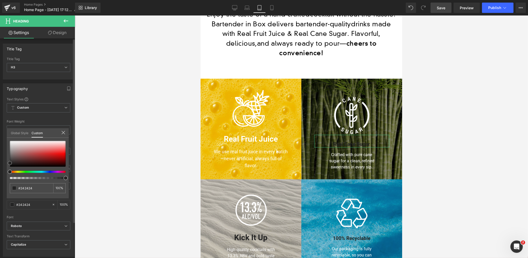
type input "#666666"
type input "#848484"
type input "#bfbfbf"
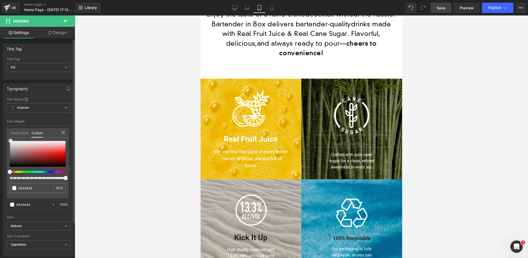
type input "#bfbfbf"
type input "#ffffff"
drag, startPoint x: 10, startPoint y: 156, endPoint x: 34, endPoint y: 120, distance: 43.5
click at [11, 138] on div "#ffffff 100 %" at bounding box center [38, 141] width 62 height 6
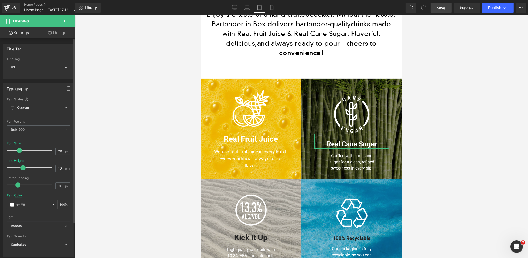
type input "30"
drag, startPoint x: 14, startPoint y: 150, endPoint x: 19, endPoint y: 150, distance: 4.9
click at [19, 150] on span at bounding box center [20, 150] width 5 height 5
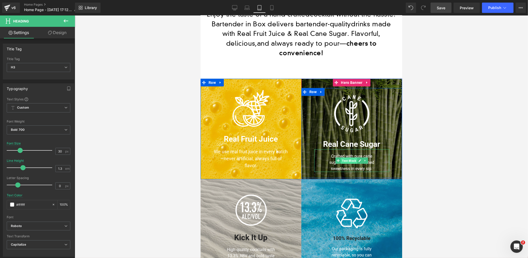
drag, startPoint x: 349, startPoint y: 152, endPoint x: 341, endPoint y: 111, distance: 41.5
click at [349, 158] on span "Text Block" at bounding box center [348, 161] width 16 height 6
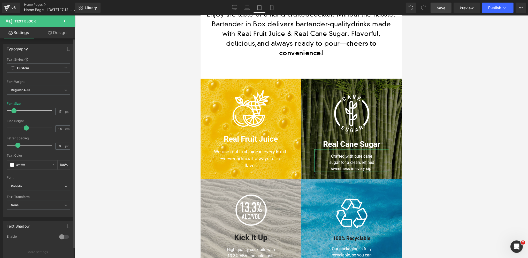
type input "18"
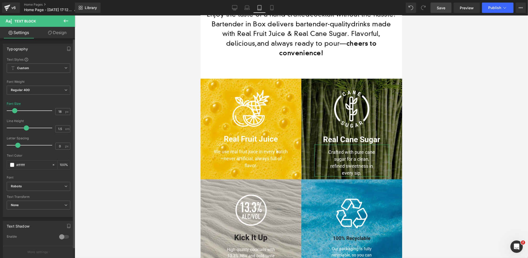
click at [15, 111] on span at bounding box center [14, 110] width 5 height 5
click at [60, 33] on link "Design" at bounding box center [56, 33] width 37 height 12
click at [0, 0] on div "Spacing" at bounding box center [0, 0] width 0 height 0
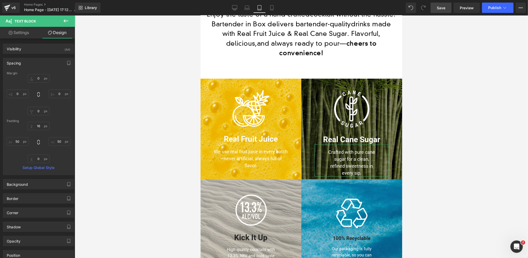
type input "0"
type input "16"
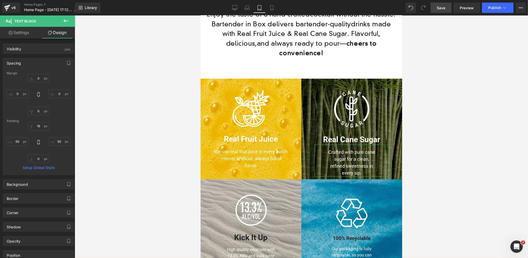
type input "50"
type input "0"
click at [18, 141] on input "50" at bounding box center [18, 141] width 22 height 9
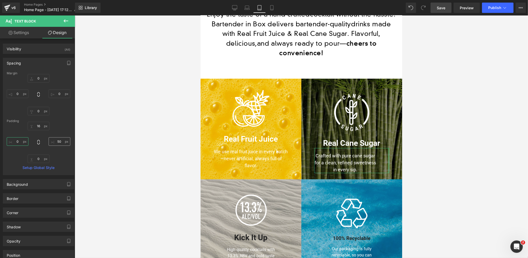
type input "0"
click at [59, 141] on input "50" at bounding box center [60, 141] width 22 height 9
type input "0"
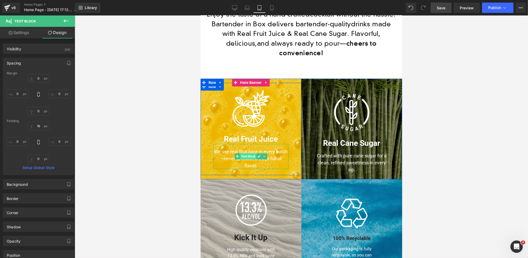
click at [248, 153] on span "Text Block" at bounding box center [248, 156] width 16 height 6
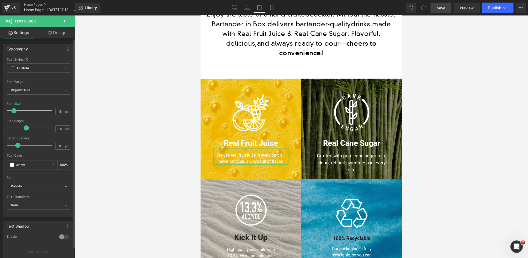
click at [14, 112] on span at bounding box center [13, 110] width 5 height 5
type input "17"
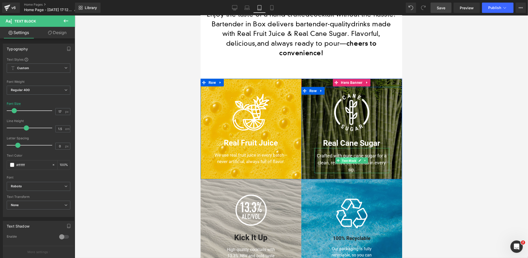
click at [351, 158] on span "Text Block" at bounding box center [348, 161] width 16 height 6
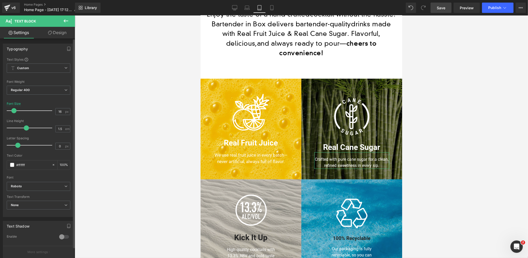
type input "17"
click at [12, 111] on span at bounding box center [14, 110] width 5 height 5
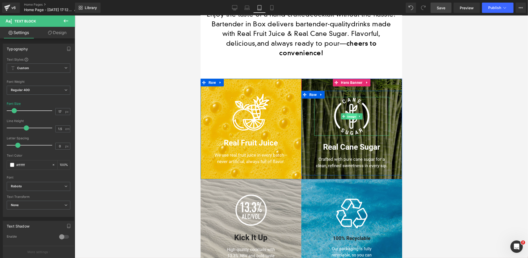
click at [349, 114] on span "Image" at bounding box center [351, 117] width 11 height 6
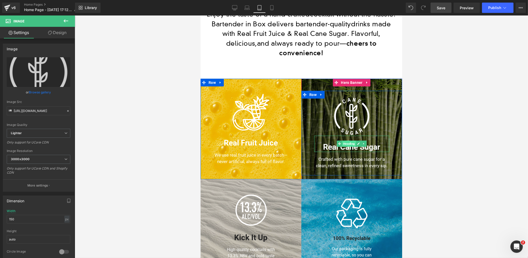
click at [350, 141] on span "Heading" at bounding box center [349, 144] width 14 height 6
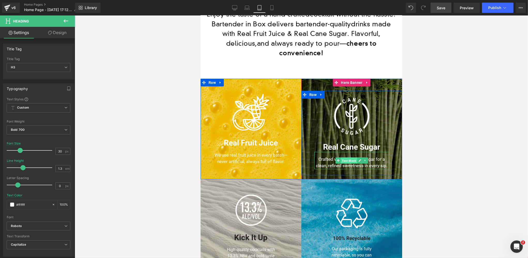
click at [347, 158] on span "Text Block" at bounding box center [348, 161] width 16 height 6
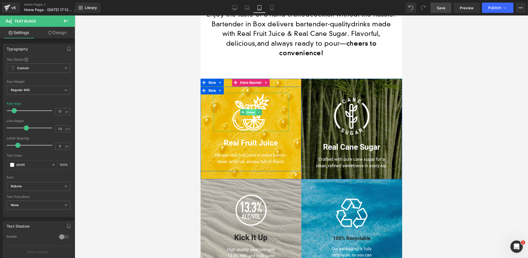
click at [249, 109] on span "Image" at bounding box center [250, 112] width 11 height 6
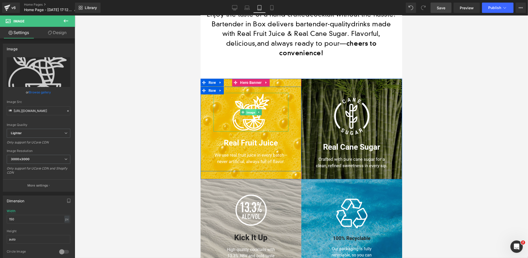
click at [251, 110] on span "Image" at bounding box center [250, 113] width 11 height 6
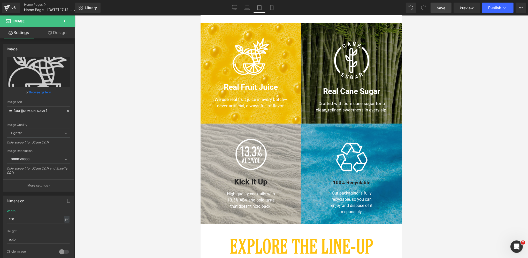
scroll to position [218, 0]
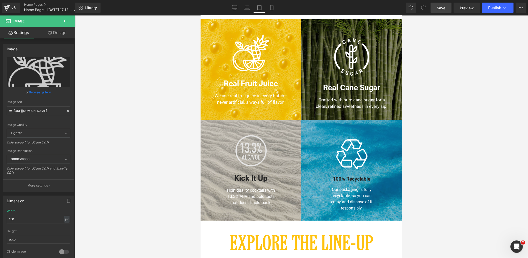
click at [253, 140] on div "Image" at bounding box center [250, 151] width 75 height 32
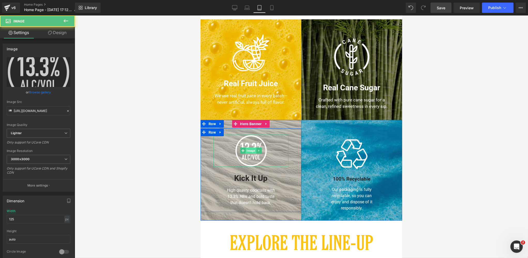
click at [249, 148] on span "Image" at bounding box center [250, 151] width 11 height 6
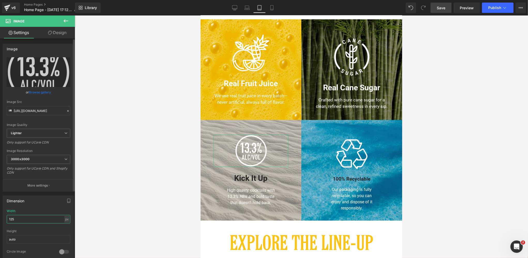
drag, startPoint x: 16, startPoint y: 219, endPoint x: 2, endPoint y: 218, distance: 13.4
click at [3, 218] on div "125px Width 125 px % px auto Height auto 0 Circle Image" at bounding box center [38, 235] width 71 height 52
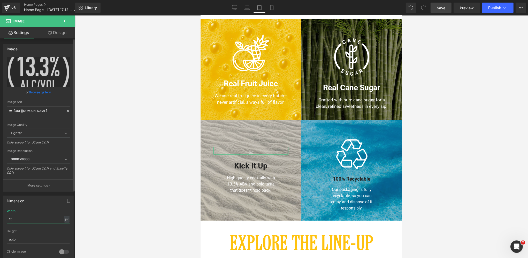
type input "150"
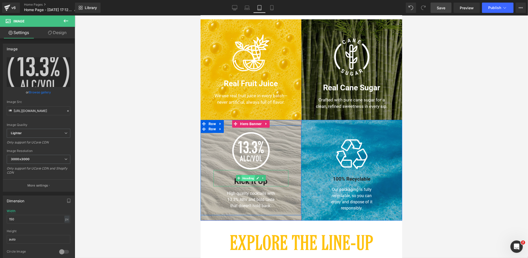
click at [249, 176] on span "Heading" at bounding box center [248, 179] width 14 height 6
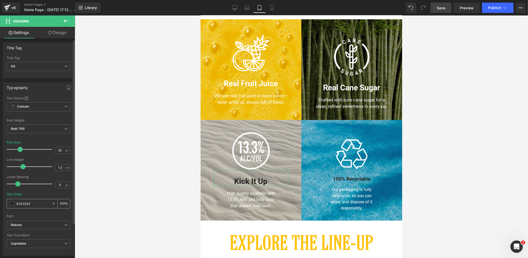
click at [13, 205] on div "#242424" at bounding box center [29, 203] width 45 height 9
click at [13, 204] on span at bounding box center [12, 205] width 4 height 4
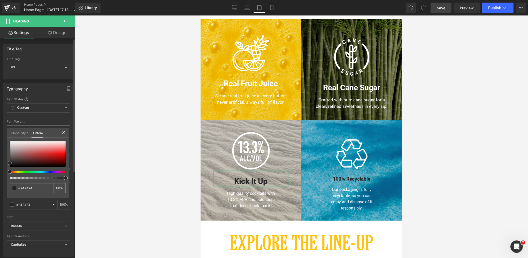
type input "#5e5959"
type input "#afafaf"
type input "#ffffff"
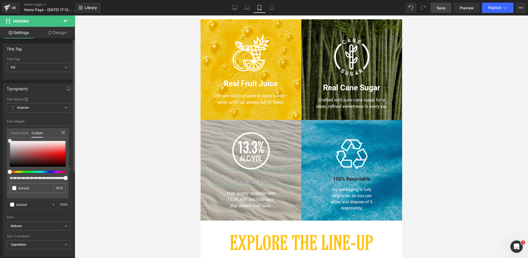
type input "#ffffff"
drag, startPoint x: 11, startPoint y: 157, endPoint x: 4, endPoint y: 137, distance: 21.4
click at [4, 137] on div "Typography Text Styles Custom Custom Setup Global Style Custom Setup Global Sty…" at bounding box center [38, 168] width 77 height 177
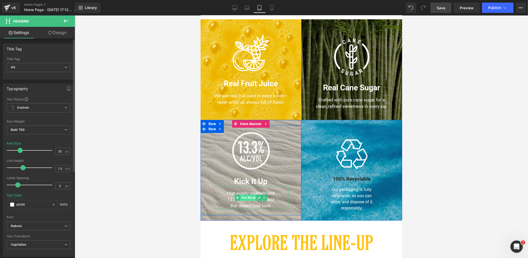
click at [250, 195] on span "Text Block" at bounding box center [248, 198] width 16 height 6
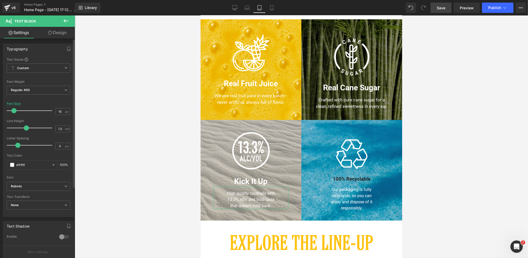
type input "17"
click at [15, 110] on span at bounding box center [14, 110] width 5 height 5
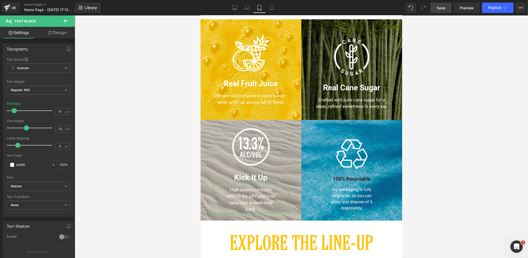
click at [62, 32] on link "Design" at bounding box center [56, 33] width 37 height 12
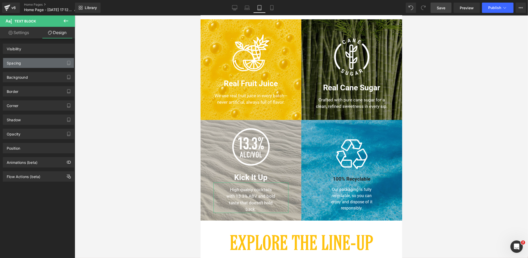
click at [29, 62] on div "Spacing" at bounding box center [38, 63] width 71 height 10
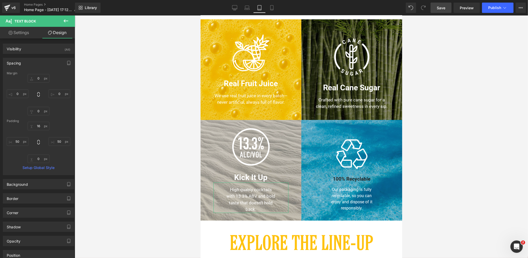
type input "0"
type input "16"
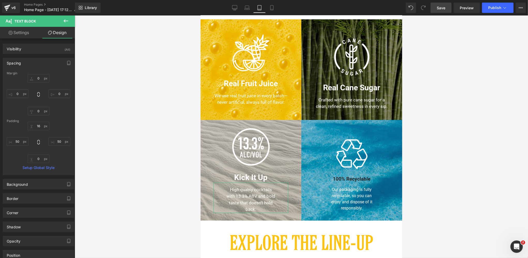
type input "50"
type input "0"
click at [18, 142] on input "50" at bounding box center [18, 141] width 22 height 9
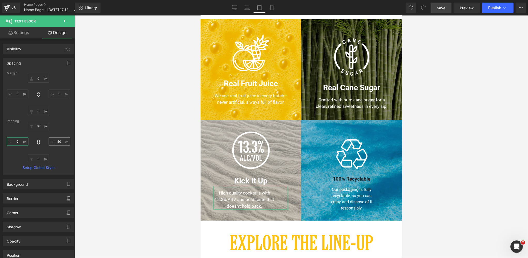
type input "0"
click at [59, 141] on input "50" at bounding box center [60, 141] width 22 height 9
type input "0"
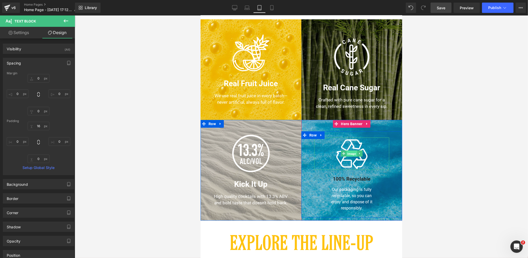
click at [352, 151] on span "Image" at bounding box center [351, 154] width 11 height 6
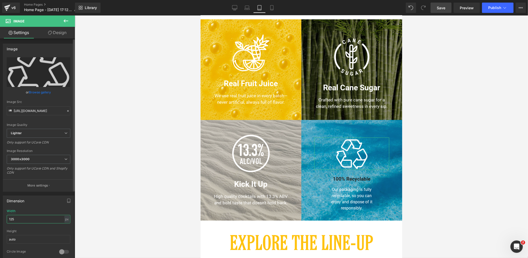
drag, startPoint x: 18, startPoint y: 218, endPoint x: 1, endPoint y: 216, distance: 17.2
click at [1, 216] on div "Dimension 125px Width 125 px % px auto Height auto 0 Circle Image" at bounding box center [38, 226] width 77 height 69
type input "150"
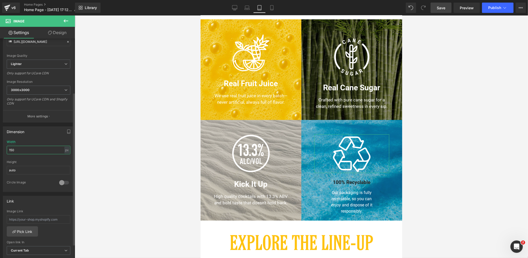
scroll to position [82, 0]
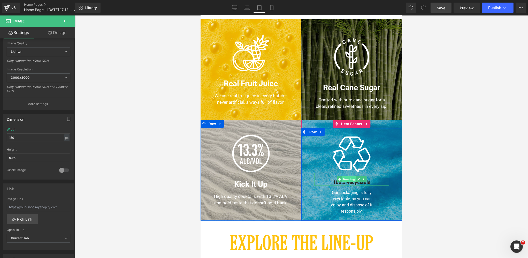
click at [349, 176] on span "Heading" at bounding box center [349, 179] width 14 height 6
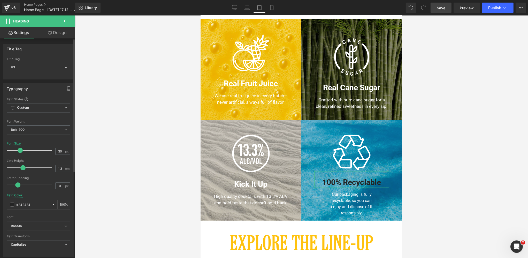
type input "28"
drag, startPoint x: 15, startPoint y: 150, endPoint x: 18, endPoint y: 152, distance: 3.4
click at [19, 149] on span at bounding box center [20, 150] width 5 height 5
click at [12, 203] on span at bounding box center [12, 205] width 4 height 4
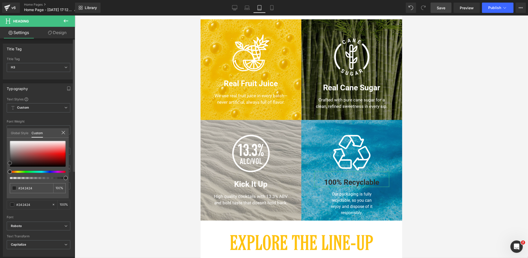
type input "#2d2d2d"
drag, startPoint x: 10, startPoint y: 162, endPoint x: 9, endPoint y: 134, distance: 27.9
click at [9, 134] on div "Global Style Custom Setup Global Style #ffffff 100 %" at bounding box center [38, 136] width 62 height 16
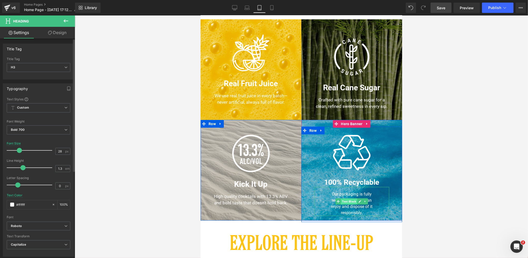
drag, startPoint x: 350, startPoint y: 193, endPoint x: 292, endPoint y: 170, distance: 61.6
click at [350, 199] on span "Text Block" at bounding box center [348, 202] width 16 height 6
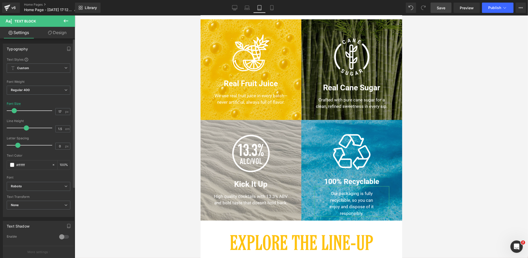
click at [14, 111] on span at bounding box center [14, 110] width 5 height 5
click at [63, 34] on link "Design" at bounding box center [56, 33] width 37 height 12
click at [0, 0] on div "Spacing" at bounding box center [0, 0] width 0 height 0
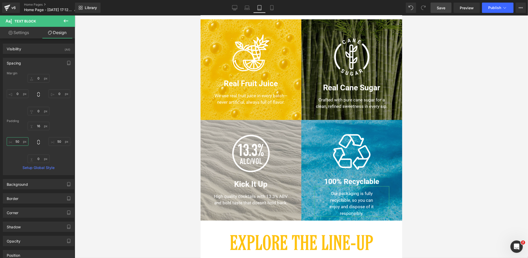
click at [18, 142] on input "50" at bounding box center [18, 141] width 22 height 9
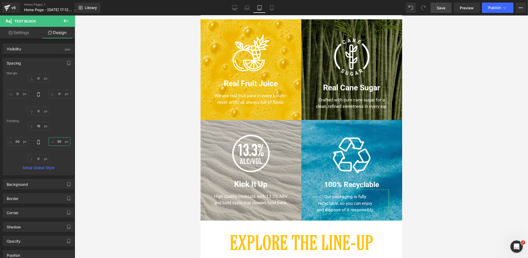
click at [56, 140] on input "50" at bounding box center [60, 141] width 22 height 9
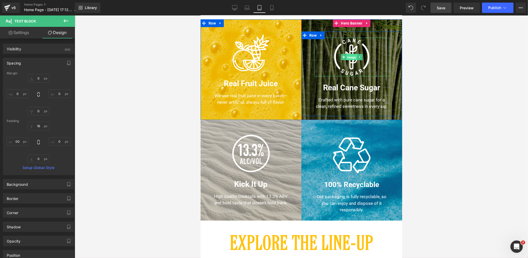
click at [352, 54] on span "Image" at bounding box center [351, 57] width 11 height 6
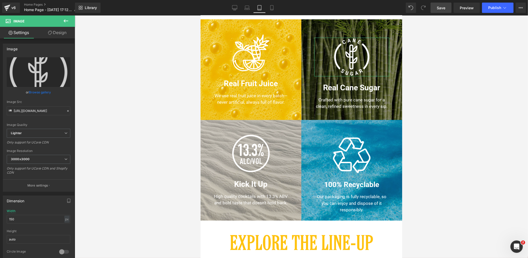
drag, startPoint x: 56, startPoint y: 32, endPoint x: 25, endPoint y: 60, distance: 41.1
click at [56, 32] on link "Design" at bounding box center [56, 33] width 37 height 12
click at [0, 0] on div "Spacing" at bounding box center [0, 0] width 0 height 0
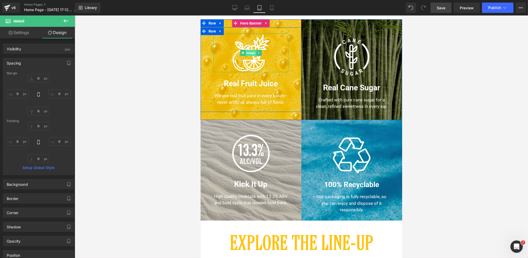
click at [249, 50] on span "Image" at bounding box center [250, 53] width 11 height 6
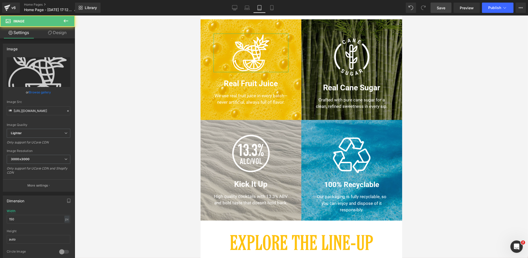
click at [62, 31] on link "Design" at bounding box center [56, 33] width 37 height 12
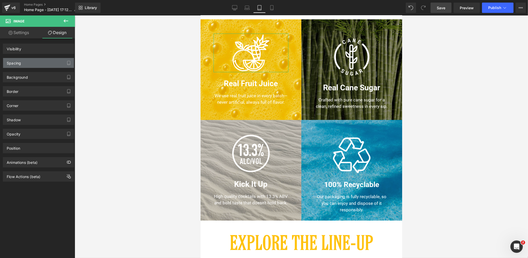
click at [29, 63] on div "Spacing" at bounding box center [38, 63] width 71 height 10
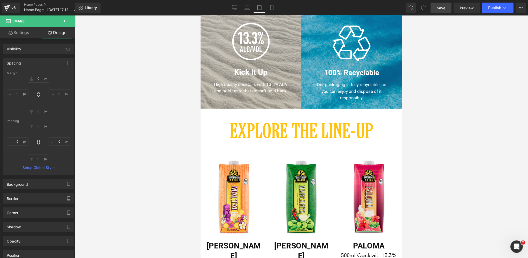
scroll to position [337, 0]
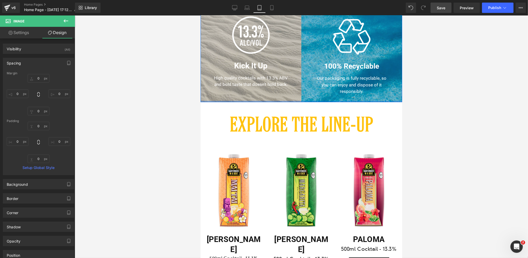
click at [200, 15] on div "81px" at bounding box center [200, 15] width 0 height 0
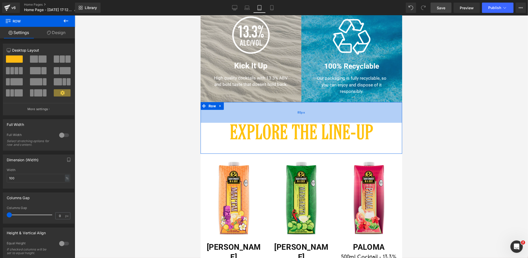
drag, startPoint x: 309, startPoint y: 96, endPoint x: 325, endPoint y: 94, distance: 15.7
click at [308, 104] on div "80px" at bounding box center [300, 112] width 201 height 21
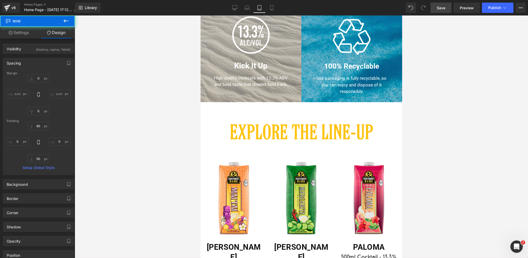
click at [441, 9] on span "Save" at bounding box center [440, 7] width 9 height 5
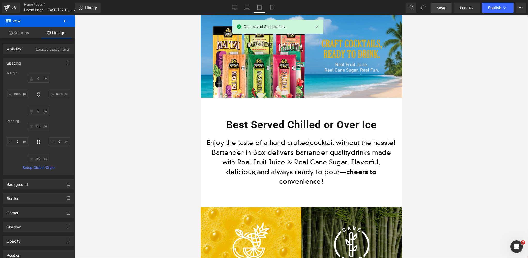
scroll to position [0, 0]
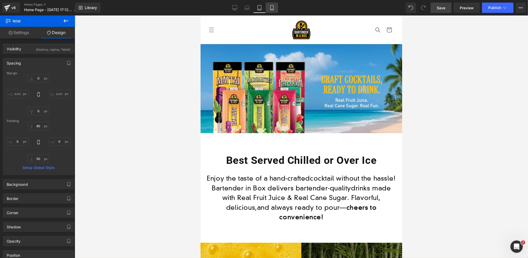
click at [270, 8] on icon at bounding box center [271, 7] width 5 height 5
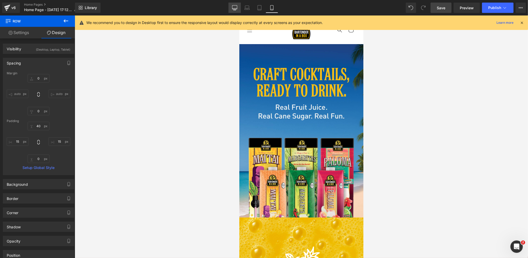
click at [235, 9] on icon at bounding box center [234, 7] width 5 height 5
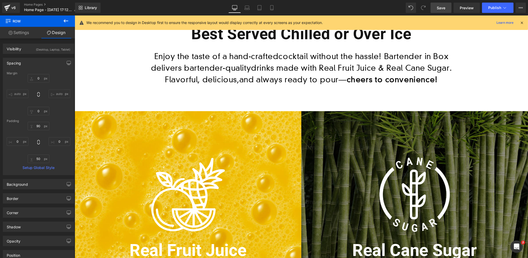
scroll to position [254, 0]
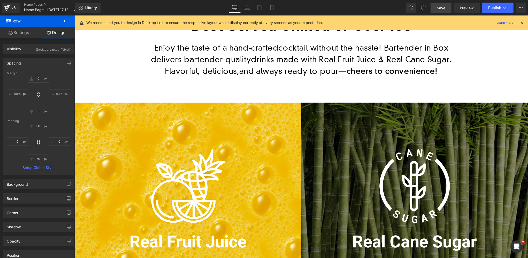
click at [127, 125] on div "Image Real Fruit Juice Heading We use real fruit juice in every batch—never art…" at bounding box center [187, 216] width 227 height 227
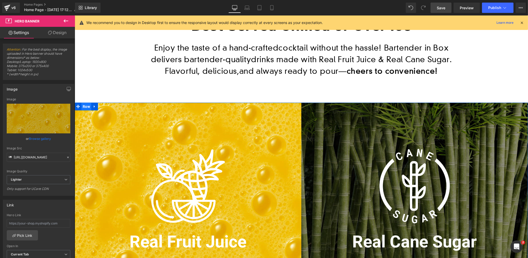
click at [84, 106] on span "Row" at bounding box center [86, 107] width 10 height 8
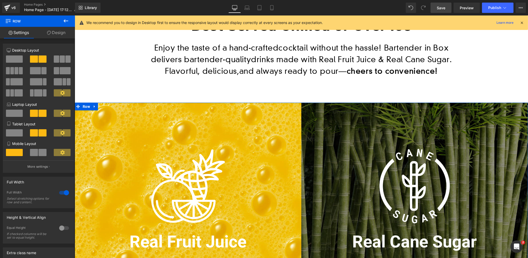
click at [56, 33] on link "Design" at bounding box center [55, 33] width 37 height 12
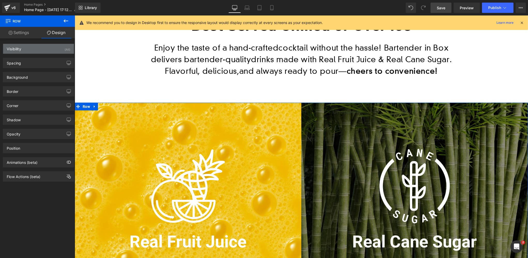
click at [44, 50] on div "Visibility (All)" at bounding box center [38, 49] width 71 height 10
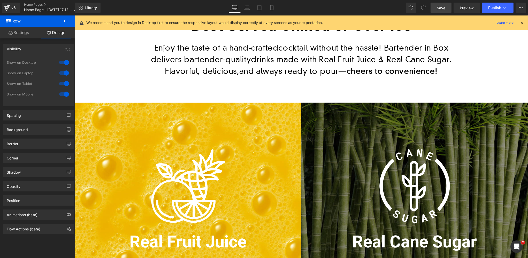
click at [521, 22] on icon at bounding box center [521, 22] width 5 height 5
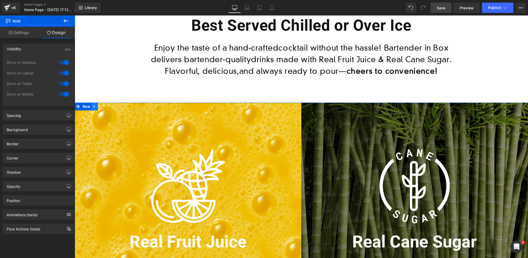
click at [94, 107] on icon at bounding box center [93, 106] width 1 height 2
click at [100, 106] on icon at bounding box center [101, 107] width 4 height 4
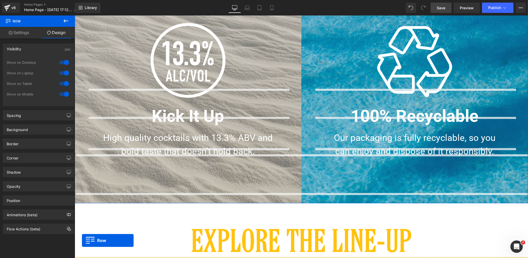
scroll to position [645, 0]
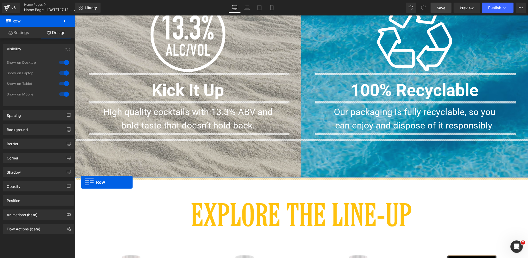
drag, startPoint x: 77, startPoint y: 41, endPoint x: 80, endPoint y: 182, distance: 141.6
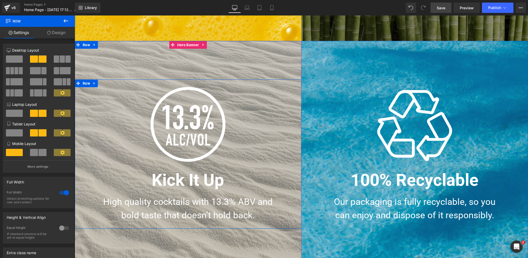
scroll to position [501, 0]
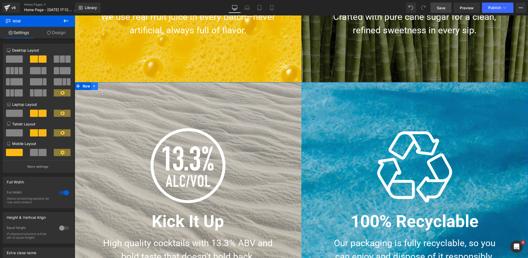
click at [94, 86] on icon at bounding box center [93, 86] width 1 height 2
click at [101, 86] on icon at bounding box center [101, 86] width 4 height 4
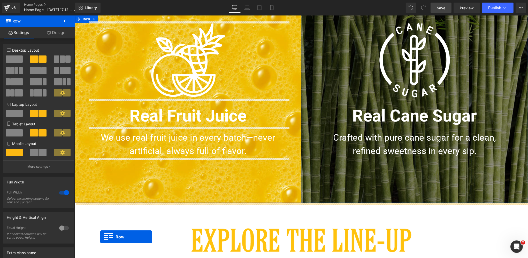
scroll to position [867, 0]
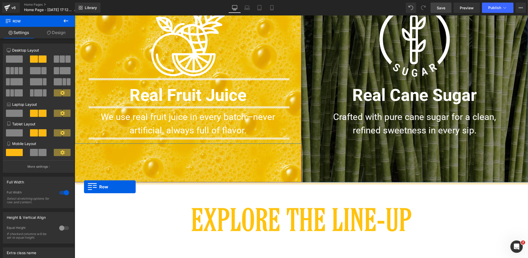
drag, startPoint x: 85, startPoint y: 57, endPoint x: 84, endPoint y: 187, distance: 130.2
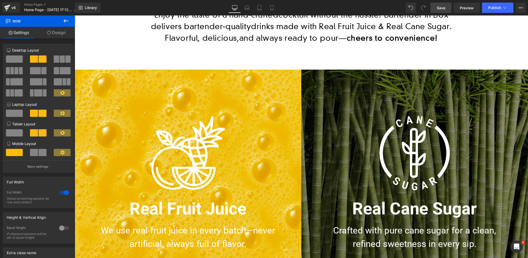
scroll to position [287, 0]
click at [81, 73] on span at bounding box center [81, 74] width 5 height 6
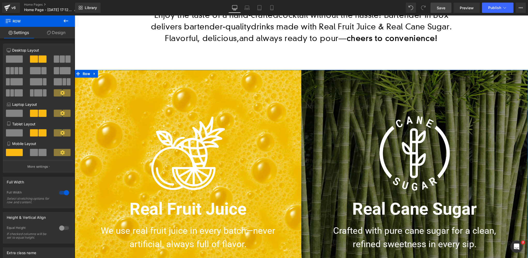
drag, startPoint x: 58, startPoint y: 33, endPoint x: 29, endPoint y: 65, distance: 43.3
click at [58, 33] on link "Design" at bounding box center [55, 33] width 37 height 12
click at [0, 0] on div "Spacing" at bounding box center [0, 0] width 0 height 0
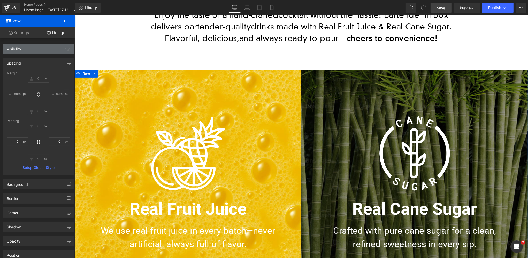
click at [36, 50] on div "Visibility (All)" at bounding box center [38, 49] width 71 height 10
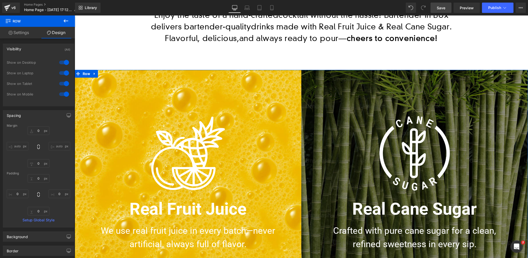
click at [62, 94] on div at bounding box center [64, 94] width 12 height 8
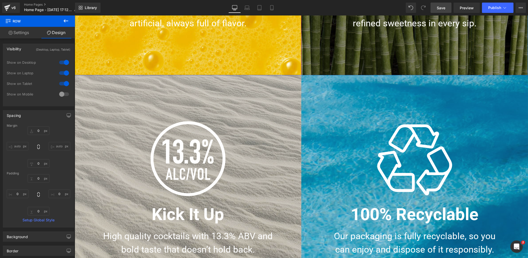
scroll to position [507, 0]
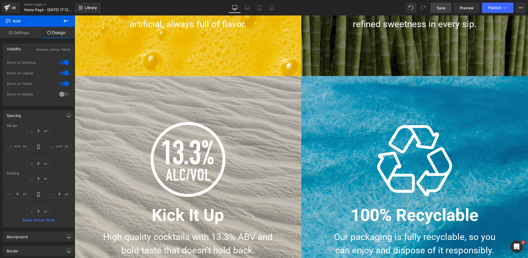
click at [125, 103] on div "Image Kick It Up Heading High quality cocktails with 13.3% ABV and bold taste t…" at bounding box center [187, 189] width 227 height 227
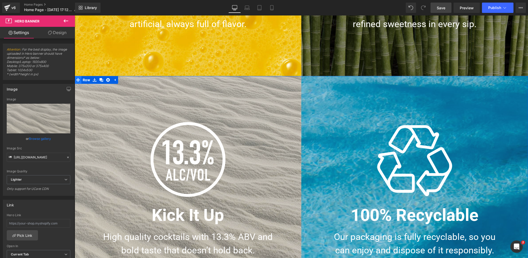
drag, startPoint x: 86, startPoint y: 79, endPoint x: 77, endPoint y: 79, distance: 9.1
click at [86, 79] on span "Row" at bounding box center [86, 80] width 10 height 8
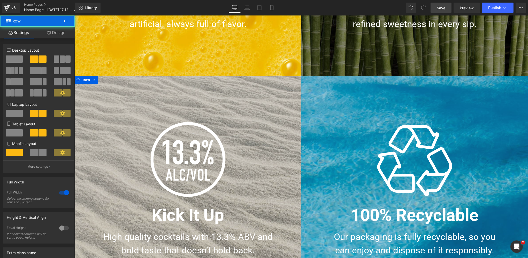
click at [54, 34] on link "Design" at bounding box center [55, 33] width 37 height 12
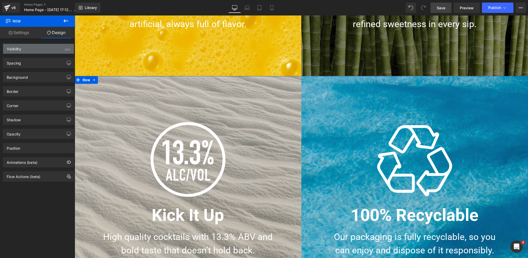
click at [33, 48] on div "Visibility (All)" at bounding box center [38, 49] width 71 height 10
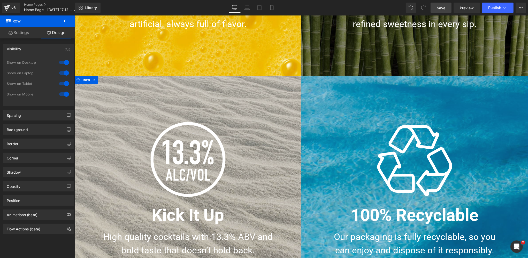
click at [60, 93] on div at bounding box center [64, 94] width 12 height 8
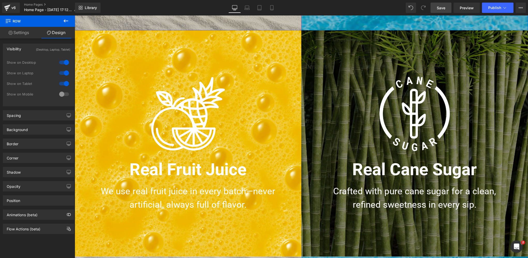
scroll to position [788, 0]
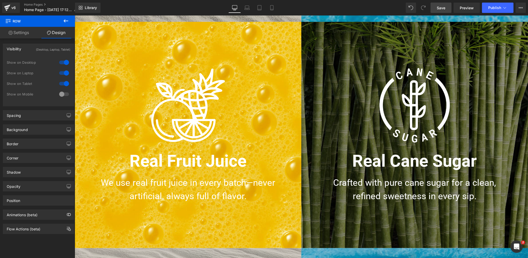
click at [109, 50] on div "Image Real Fruit Juice Heading We use real fruit juice in every batch—never art…" at bounding box center [187, 135] width 227 height 227
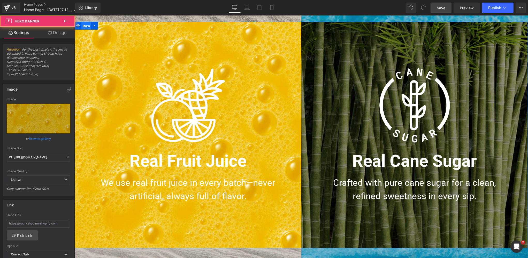
click at [86, 26] on span "Row" at bounding box center [86, 26] width 10 height 8
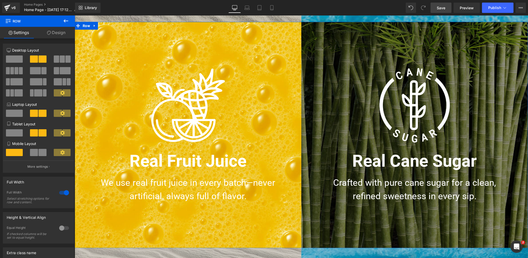
click at [59, 32] on link "Design" at bounding box center [55, 33] width 37 height 12
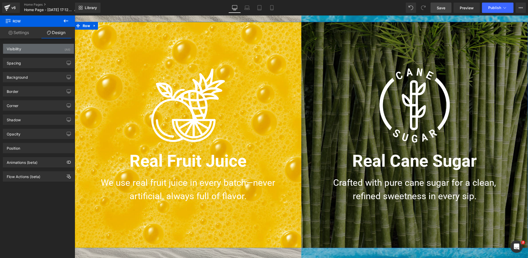
click at [41, 48] on div "Visibility (All)" at bounding box center [38, 49] width 71 height 10
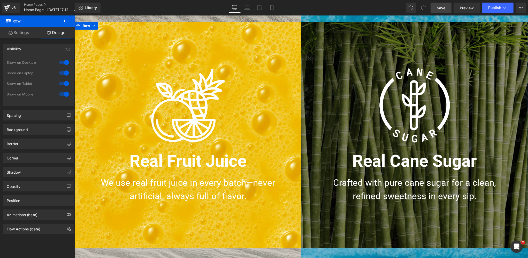
drag, startPoint x: 60, startPoint y: 84, endPoint x: 58, endPoint y: 73, distance: 11.0
click at [60, 83] on div at bounding box center [64, 84] width 12 height 8
click at [61, 72] on div at bounding box center [64, 73] width 12 height 8
click at [61, 62] on div at bounding box center [64, 62] width 12 height 8
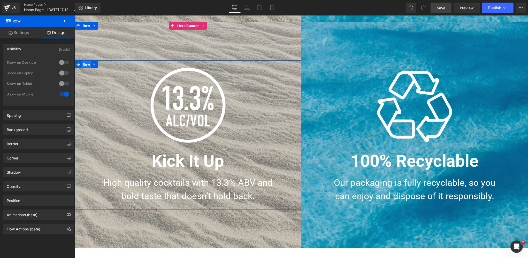
click at [87, 64] on span "Row" at bounding box center [86, 65] width 10 height 8
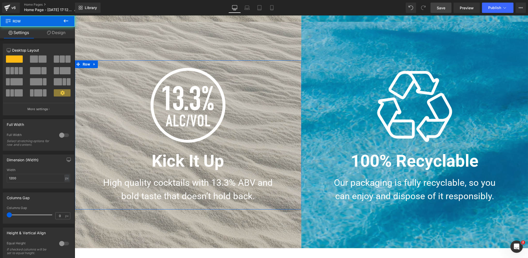
click at [59, 32] on link "Design" at bounding box center [55, 33] width 37 height 12
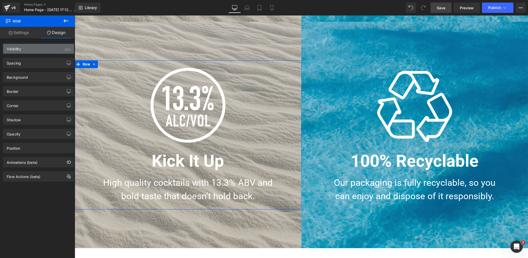
click at [30, 48] on div "Visibility (All)" at bounding box center [38, 49] width 71 height 10
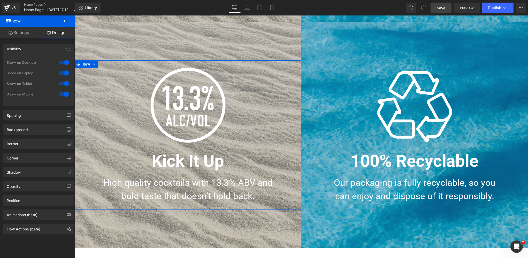
click at [60, 83] on div at bounding box center [64, 84] width 12 height 8
drag, startPoint x: 59, startPoint y: 72, endPoint x: 62, endPoint y: 66, distance: 7.5
click at [59, 71] on div at bounding box center [64, 73] width 12 height 8
click at [62, 61] on div at bounding box center [64, 62] width 12 height 8
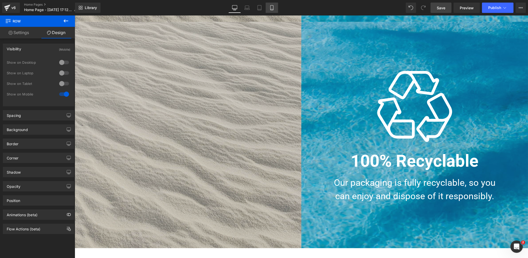
click at [272, 6] on icon at bounding box center [271, 7] width 5 height 5
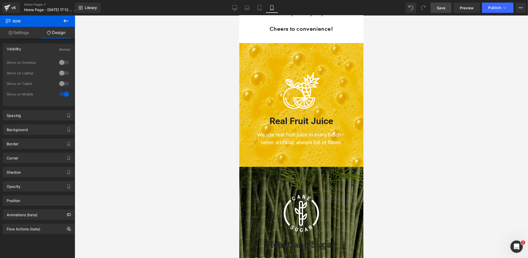
scroll to position [308, 0]
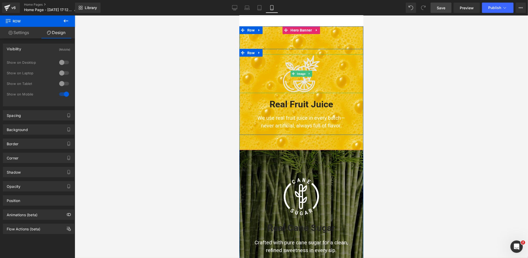
click at [298, 81] on img at bounding box center [301, 73] width 39 height 39
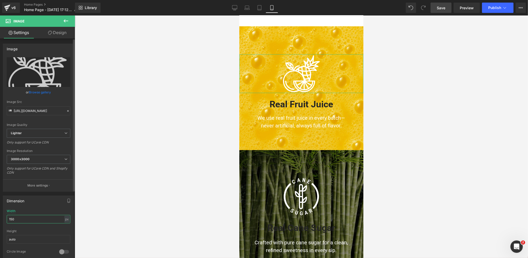
drag, startPoint x: 16, startPoint y: 219, endPoint x: 4, endPoint y: 218, distance: 12.7
click at [3, 218] on div "150px Width 150 px % px auto Height auto 0 Circle Image" at bounding box center [38, 235] width 71 height 52
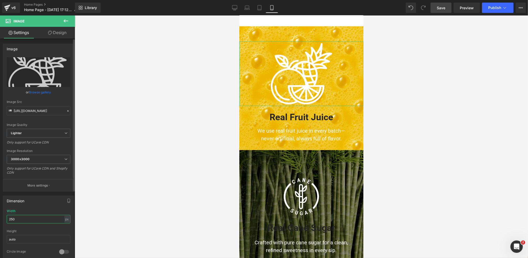
drag, startPoint x: 13, startPoint y: 219, endPoint x: 3, endPoint y: 219, distance: 10.3
click at [3, 219] on div "250px Width 250 px % px auto Height auto 0 Circle Image" at bounding box center [38, 235] width 71 height 52
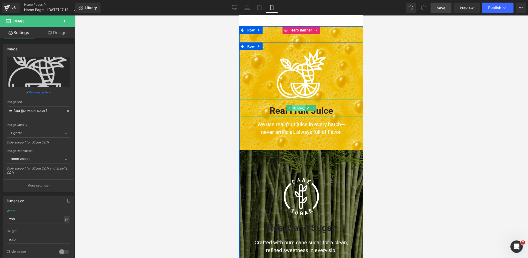
click at [298, 108] on span "Heading" at bounding box center [298, 108] width 14 height 6
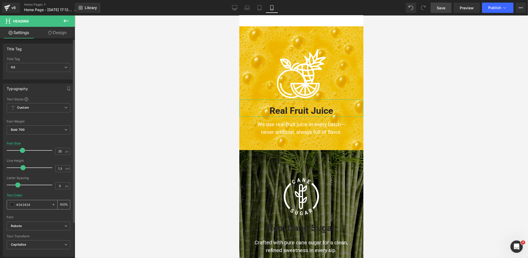
click at [13, 205] on span at bounding box center [12, 205] width 4 height 4
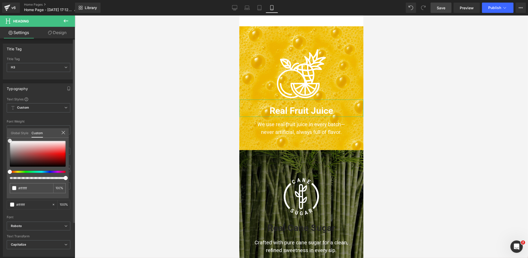
drag, startPoint x: 10, startPoint y: 142, endPoint x: 9, endPoint y: 136, distance: 6.8
click at [9, 136] on div "Global Style Custom Setup Global Style #ffffff 100 %" at bounding box center [38, 136] width 62 height 16
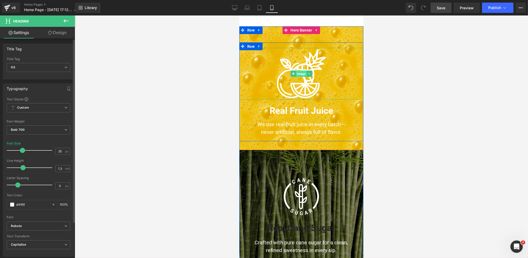
click at [302, 74] on span "Image" at bounding box center [300, 74] width 11 height 6
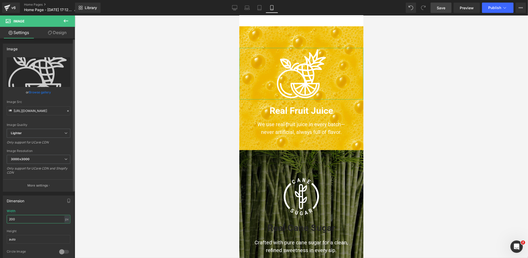
drag, startPoint x: 20, startPoint y: 219, endPoint x: 8, endPoint y: 219, distance: 12.7
click at [8, 219] on input "200" at bounding box center [39, 219] width 64 height 9
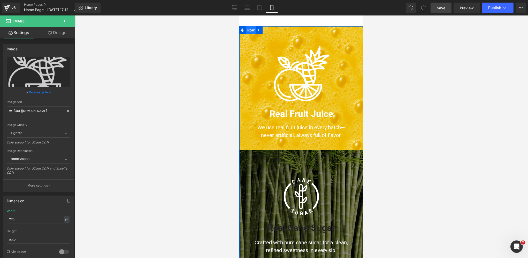
click at [251, 30] on span "Row" at bounding box center [251, 30] width 10 height 8
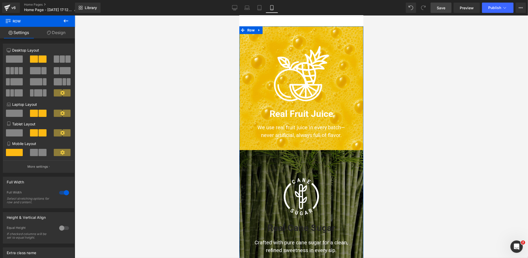
click at [64, 228] on div at bounding box center [64, 228] width 12 height 8
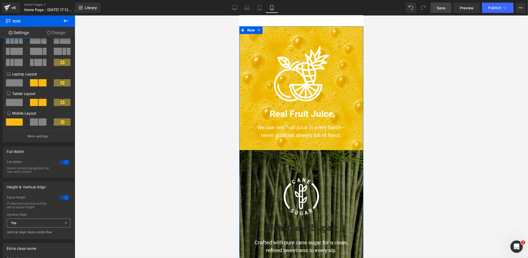
scroll to position [30, 0]
click at [29, 225] on span "Top" at bounding box center [39, 223] width 64 height 9
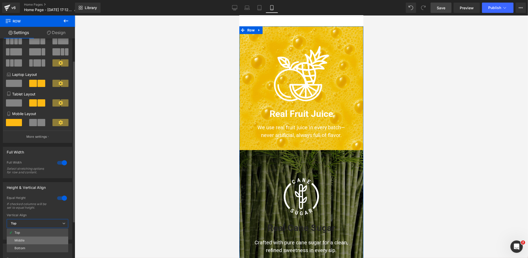
click at [17, 241] on div "Middle" at bounding box center [19, 241] width 10 height 4
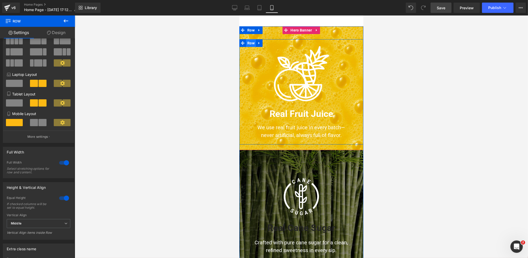
click at [250, 44] on span "Row" at bounding box center [251, 43] width 10 height 8
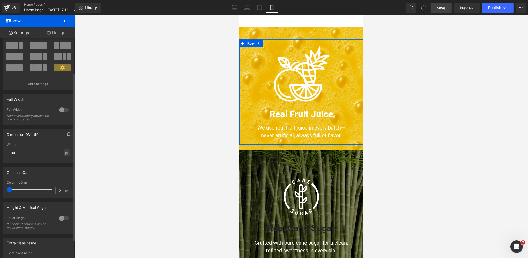
scroll to position [44, 0]
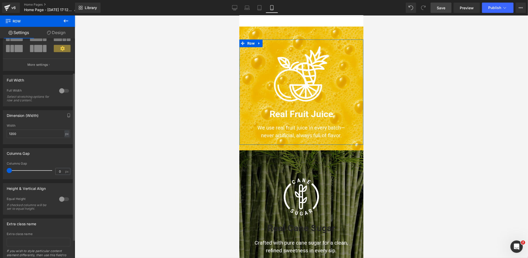
click at [61, 199] on div at bounding box center [64, 199] width 12 height 8
click at [25, 223] on span "Top" at bounding box center [39, 225] width 64 height 9
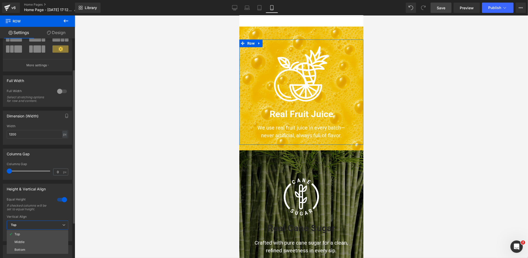
click at [17, 240] on div "Middle" at bounding box center [19, 242] width 10 height 4
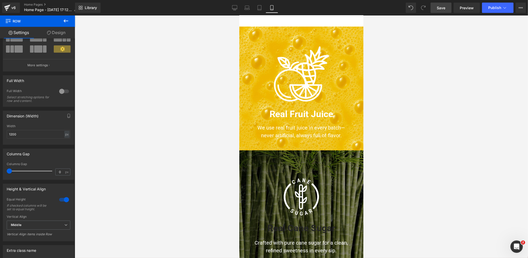
click at [438, 8] on span "Save" at bounding box center [440, 7] width 9 height 5
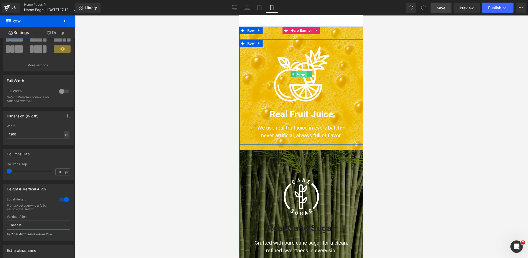
click at [301, 73] on span "Image" at bounding box center [300, 74] width 11 height 6
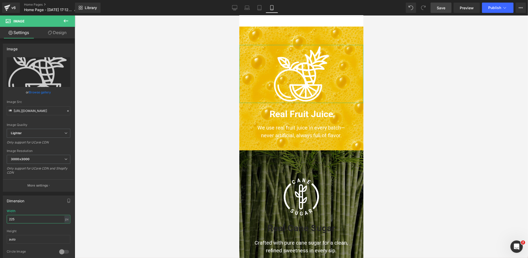
drag, startPoint x: 19, startPoint y: 217, endPoint x: -1, endPoint y: 216, distance: 20.2
click at [0, 216] on html "Image You are previewing how the will restyle your page. You can not edit Eleme…" at bounding box center [264, 129] width 528 height 258
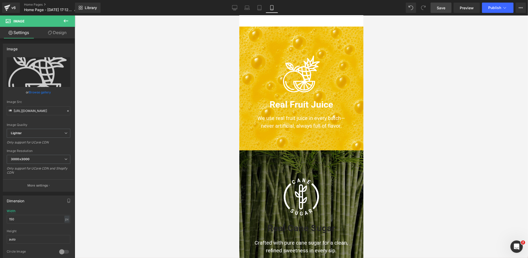
click at [436, 7] on link "Save" at bounding box center [440, 8] width 21 height 10
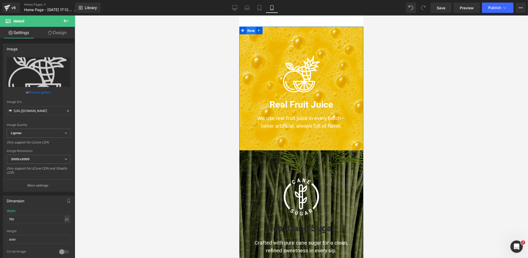
click at [250, 30] on span "Row" at bounding box center [251, 31] width 10 height 8
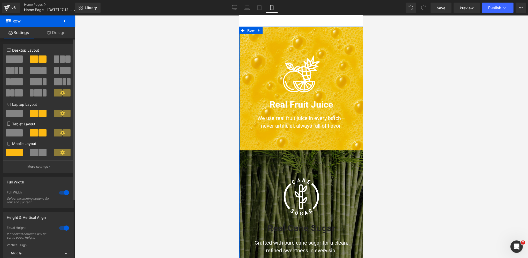
click at [58, 229] on div at bounding box center [64, 228] width 12 height 8
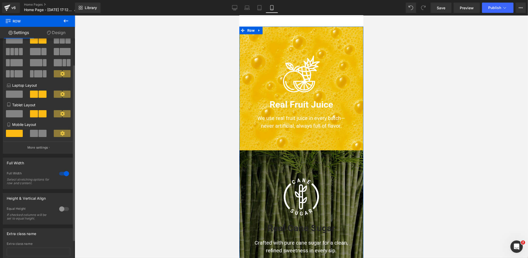
scroll to position [47, 0]
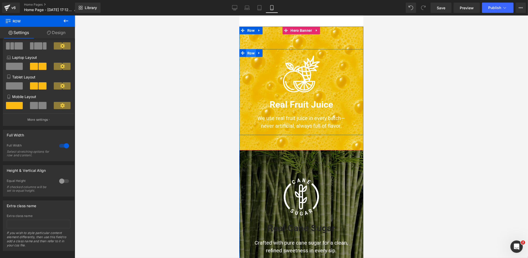
click at [251, 53] on span "Row" at bounding box center [251, 53] width 10 height 8
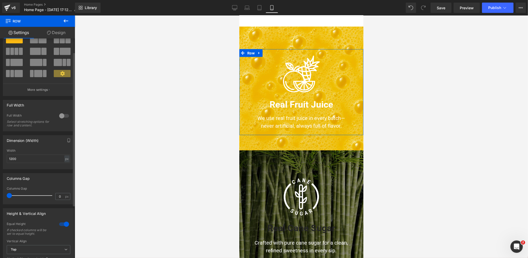
scroll to position [49, 0]
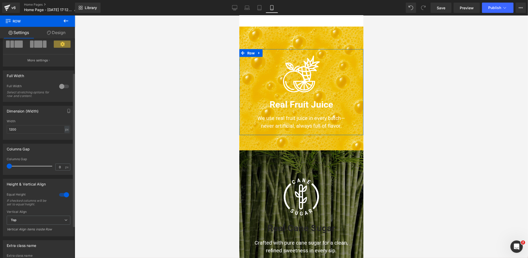
click at [59, 193] on div at bounding box center [64, 195] width 12 height 8
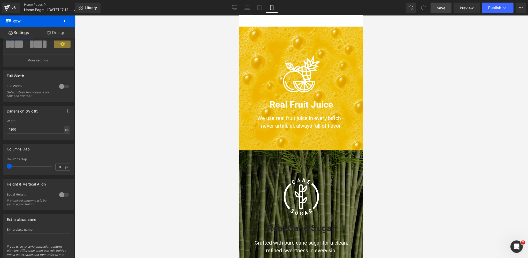
click at [437, 10] on span "Save" at bounding box center [440, 7] width 9 height 5
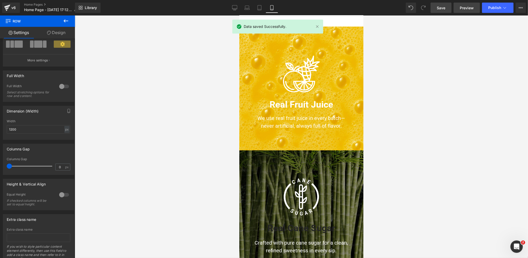
click at [468, 9] on span "Preview" at bounding box center [466, 7] width 14 height 5
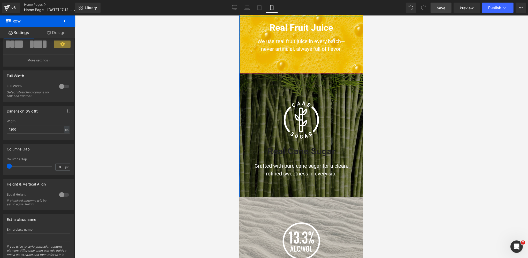
scroll to position [420, 0]
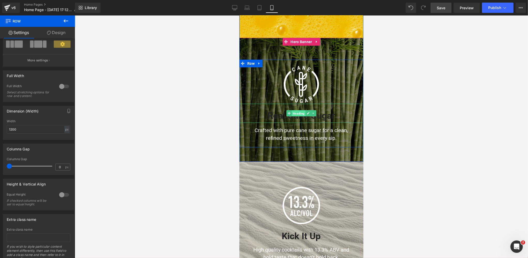
click at [300, 113] on span "Heading" at bounding box center [298, 114] width 14 height 6
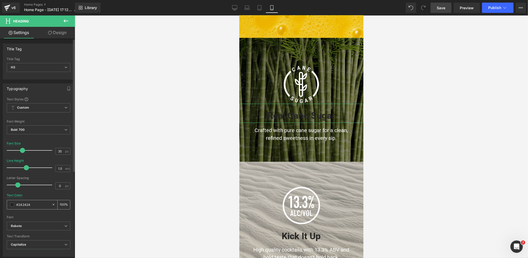
click at [12, 205] on span at bounding box center [12, 205] width 4 height 4
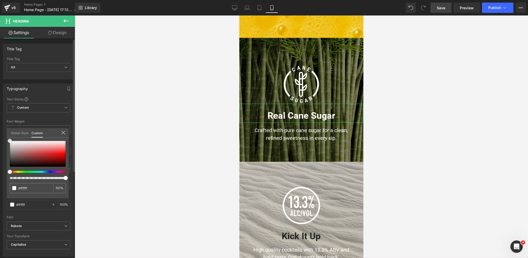
drag, startPoint x: 9, startPoint y: 162, endPoint x: 7, endPoint y: 130, distance: 32.1
click at [7, 130] on div "Global Style Custom Setup Global Style #ffffff 100 %" at bounding box center [38, 136] width 62 height 16
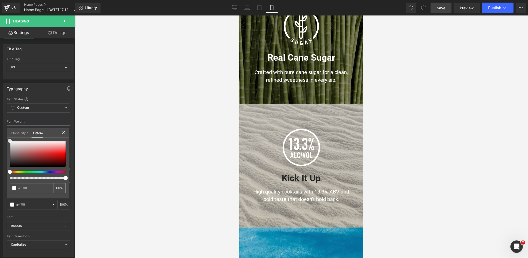
scroll to position [528, 0]
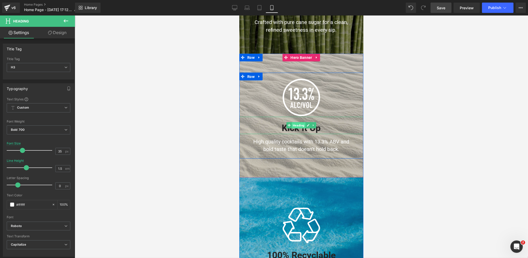
click at [297, 127] on span "Heading" at bounding box center [298, 126] width 14 height 6
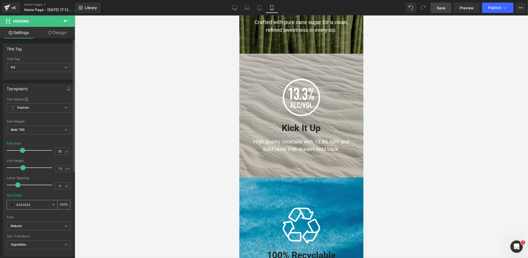
click at [12, 204] on span at bounding box center [12, 205] width 4 height 4
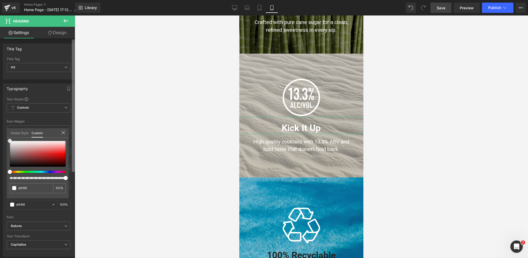
drag, startPoint x: 9, startPoint y: 142, endPoint x: 73, endPoint y: 142, distance: 64.3
click at [8, 136] on div "Global Style Custom Setup Global Style #ffffff 100 %" at bounding box center [38, 136] width 62 height 16
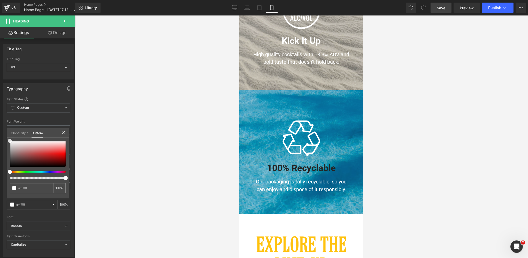
scroll to position [632, 0]
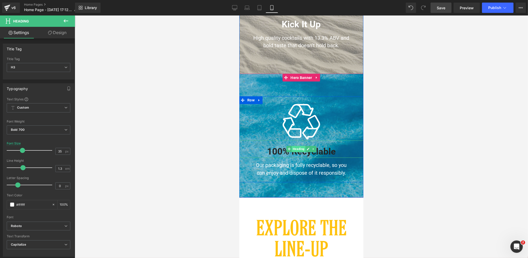
click at [299, 150] on span "Heading" at bounding box center [298, 149] width 14 height 6
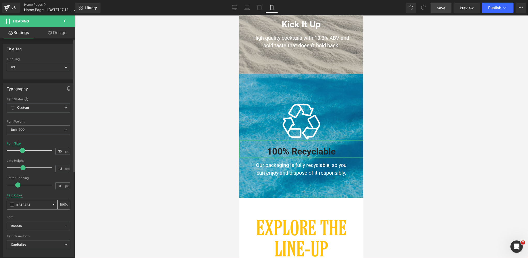
click at [13, 203] on span at bounding box center [12, 205] width 4 height 4
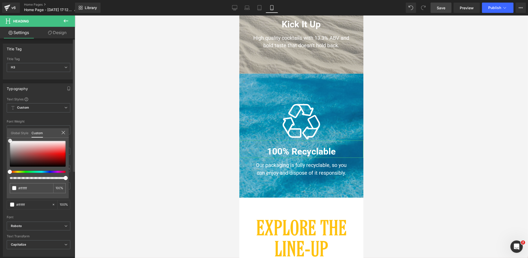
drag, startPoint x: 10, startPoint y: 162, endPoint x: 23, endPoint y: 128, distance: 36.5
click at [10, 132] on div "Global Style Custom Setup Global Style #ffffff 100 %" at bounding box center [38, 136] width 62 height 16
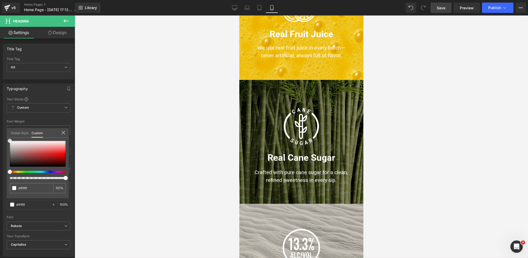
scroll to position [377, 0]
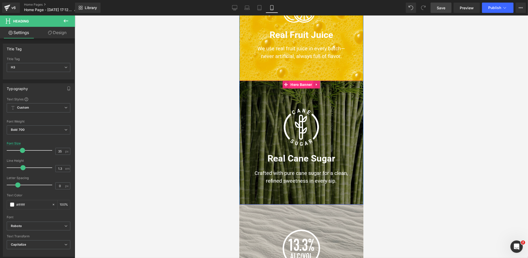
click at [300, 85] on span "Hero Banner" at bounding box center [301, 85] width 24 height 8
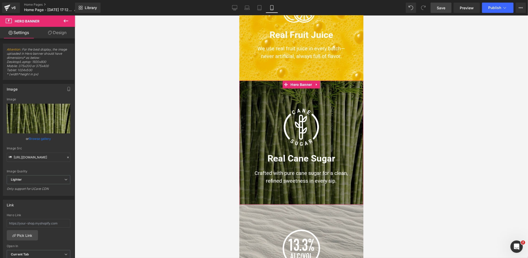
click at [56, 31] on link "Design" at bounding box center [56, 33] width 37 height 12
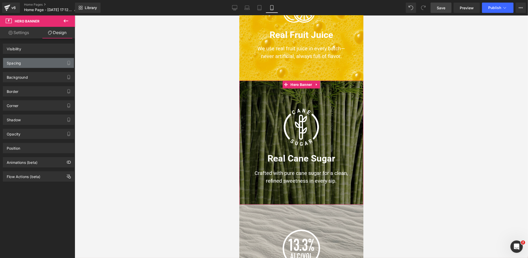
click at [32, 63] on div "Spacing" at bounding box center [38, 63] width 71 height 10
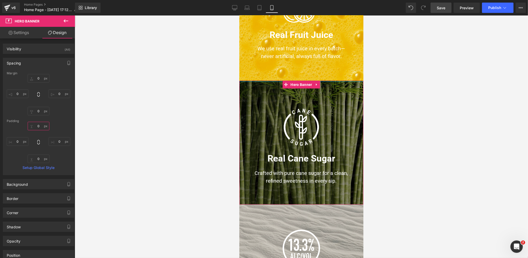
click at [37, 124] on input "0" at bounding box center [39, 126] width 22 height 9
click at [39, 160] on input "0" at bounding box center [39, 159] width 22 height 9
click at [41, 160] on input "0" at bounding box center [39, 159] width 22 height 9
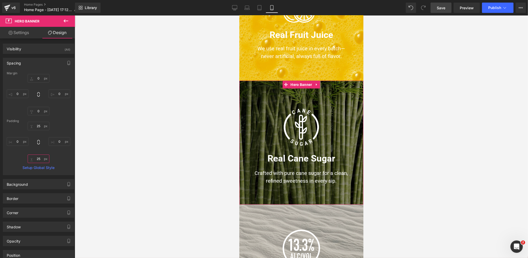
click at [41, 160] on input "25" at bounding box center [39, 159] width 22 height 9
click at [35, 126] on input "25" at bounding box center [39, 126] width 22 height 9
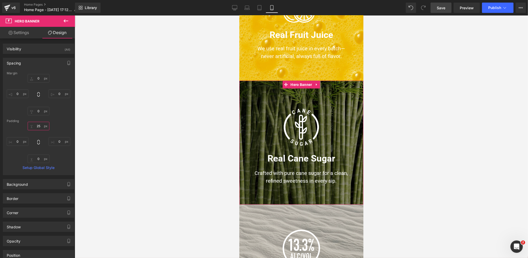
click at [35, 126] on input "25" at bounding box center [39, 126] width 22 height 9
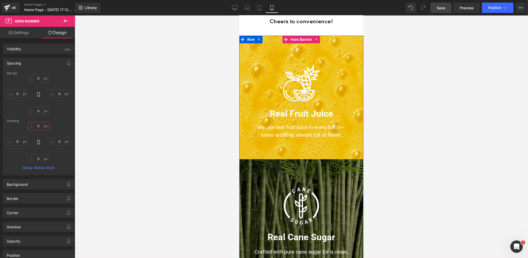
scroll to position [291, 0]
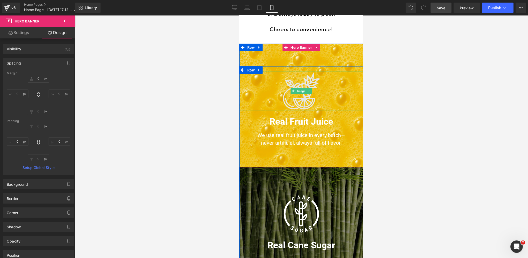
click at [306, 98] on img at bounding box center [301, 91] width 39 height 39
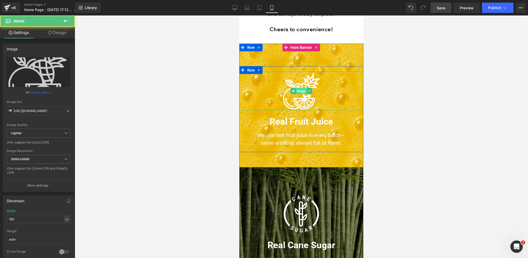
click at [302, 91] on span "Image" at bounding box center [300, 91] width 11 height 6
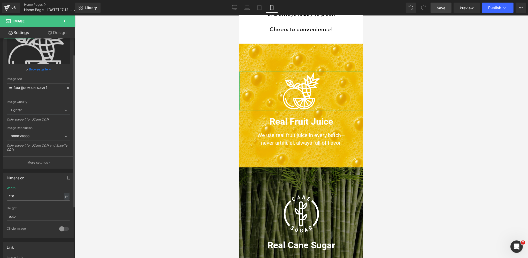
scroll to position [23, 0]
drag, startPoint x: 16, startPoint y: 195, endPoint x: 0, endPoint y: 195, distance: 16.0
click at [0, 195] on div "Dimension 150px Width 150 px % px auto Height auto 0 Circle Image" at bounding box center [38, 203] width 77 height 69
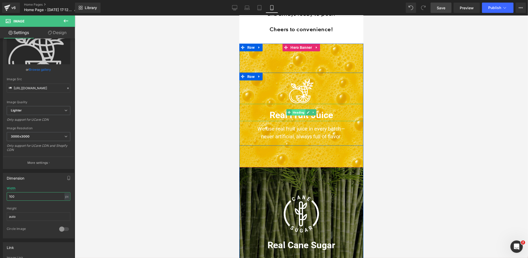
drag, startPoint x: 297, startPoint y: 114, endPoint x: 381, endPoint y: 147, distance: 91.1
click at [297, 114] on span "Heading" at bounding box center [298, 113] width 14 height 6
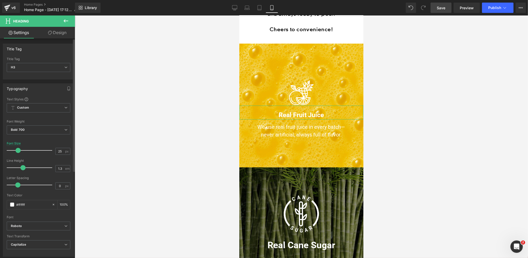
drag, startPoint x: 21, startPoint y: 151, endPoint x: 16, endPoint y: 151, distance: 4.4
click at [16, 151] on span at bounding box center [17, 150] width 5 height 5
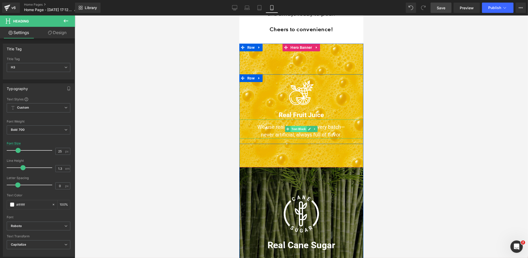
click at [301, 130] on span "Text Block" at bounding box center [298, 129] width 16 height 6
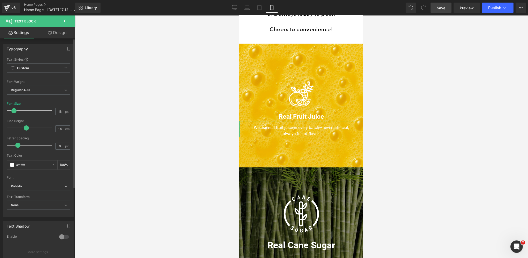
click at [14, 111] on span at bounding box center [13, 110] width 5 height 5
click at [442, 8] on span "Save" at bounding box center [440, 7] width 9 height 5
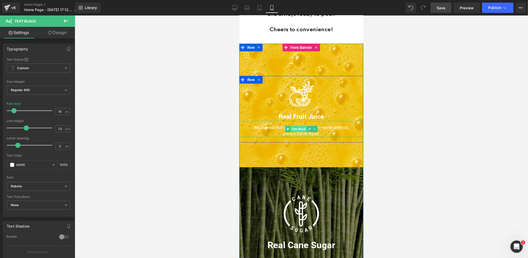
click at [299, 128] on span "Text Block" at bounding box center [298, 129] width 16 height 6
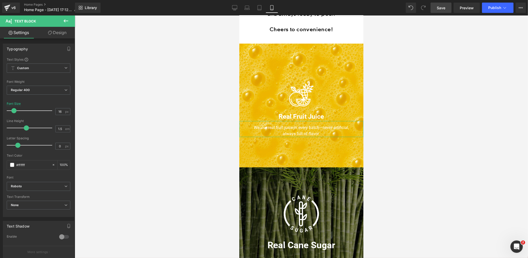
click at [59, 31] on link "Design" at bounding box center [56, 33] width 37 height 12
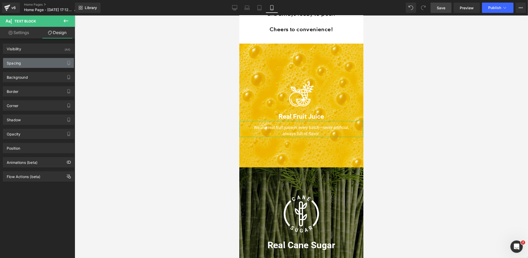
click at [26, 62] on div "Spacing" at bounding box center [38, 63] width 71 height 10
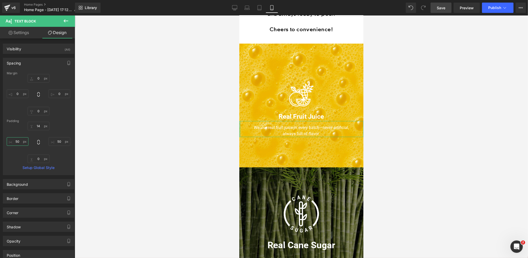
click at [20, 140] on input "50" at bounding box center [18, 141] width 22 height 9
click at [20, 141] on input "0" at bounding box center [18, 141] width 22 height 9
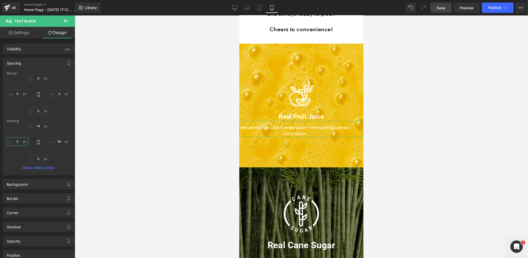
click at [20, 141] on input "0" at bounding box center [18, 141] width 22 height 9
click at [59, 141] on input "50" at bounding box center [60, 141] width 22 height 9
click at [58, 141] on input "50" at bounding box center [60, 141] width 22 height 9
drag, startPoint x: 58, startPoint y: 141, endPoint x: 61, endPoint y: 140, distance: 3.3
click at [59, 141] on input "50" at bounding box center [60, 141] width 22 height 9
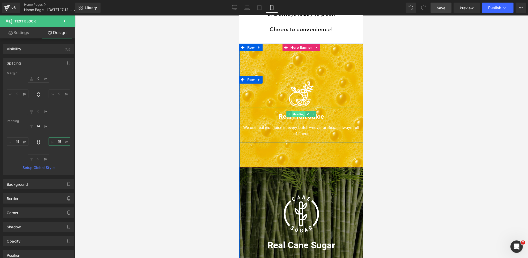
drag, startPoint x: 301, startPoint y: 114, endPoint x: 328, endPoint y: 154, distance: 48.6
click at [301, 114] on span "Heading" at bounding box center [298, 114] width 14 height 6
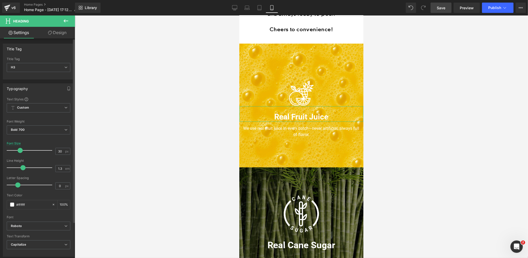
click at [20, 150] on span at bounding box center [20, 150] width 5 height 5
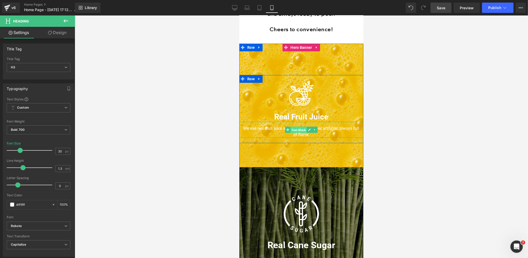
click at [299, 129] on span "Text Block" at bounding box center [298, 130] width 16 height 6
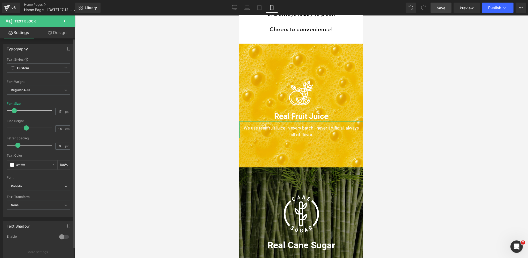
click at [14, 111] on span at bounding box center [14, 110] width 5 height 5
click at [439, 8] on span "Save" at bounding box center [440, 7] width 9 height 5
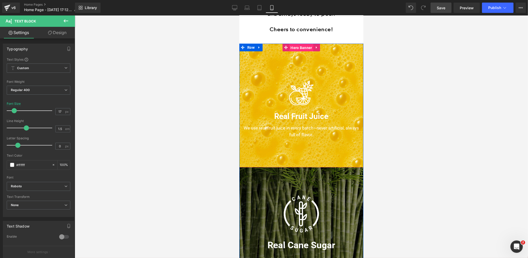
click at [299, 48] on span "Hero Banner" at bounding box center [301, 48] width 24 height 8
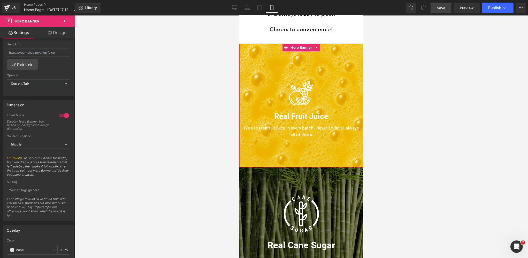
scroll to position [224, 0]
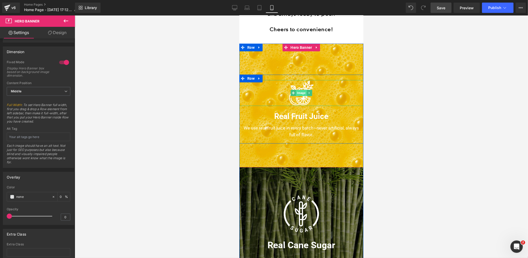
drag, startPoint x: 301, startPoint y: 93, endPoint x: 415, endPoint y: 146, distance: 125.6
click at [301, 93] on span "Image" at bounding box center [300, 93] width 11 height 6
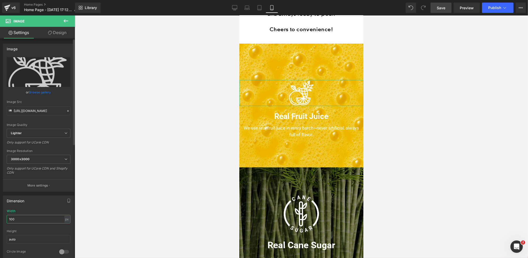
drag, startPoint x: 17, startPoint y: 219, endPoint x: 5, endPoint y: 218, distance: 12.4
click at [5, 218] on div "100px Width 100 px % px auto Height auto 0 Circle Image" at bounding box center [38, 235] width 71 height 52
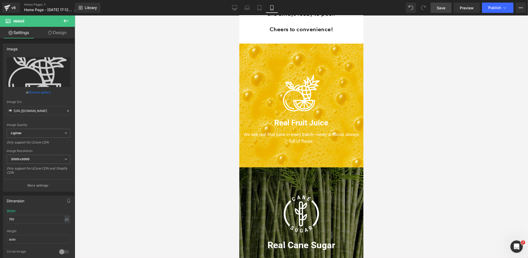
click at [438, 10] on span "Save" at bounding box center [440, 7] width 9 height 5
click at [250, 47] on span "Row" at bounding box center [251, 48] width 10 height 8
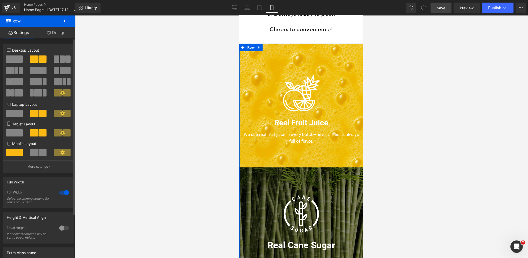
click at [62, 228] on div at bounding box center [64, 228] width 12 height 8
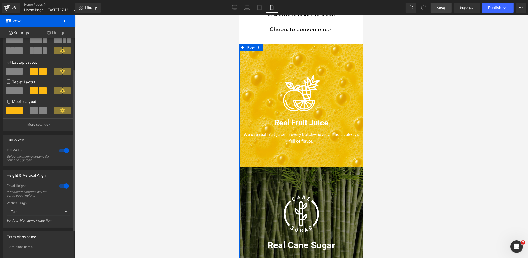
scroll to position [41, 0]
click at [34, 213] on span "Top" at bounding box center [39, 212] width 64 height 9
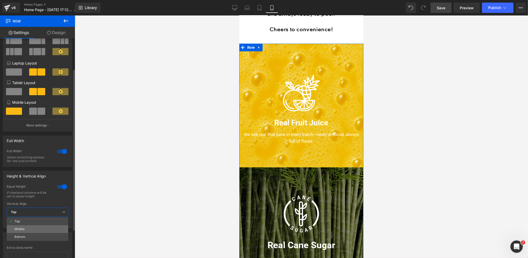
click at [23, 229] on div "Middle" at bounding box center [19, 230] width 10 height 4
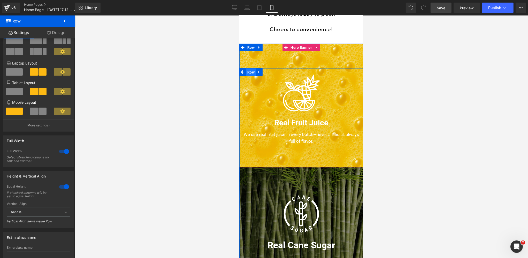
click at [249, 71] on span "Row" at bounding box center [251, 73] width 10 height 8
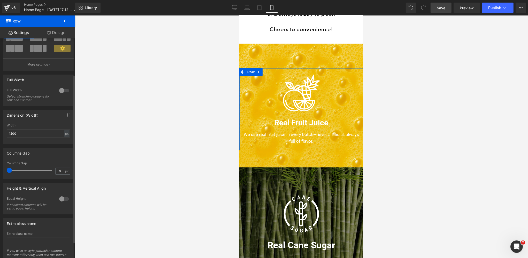
scroll to position [48, 0]
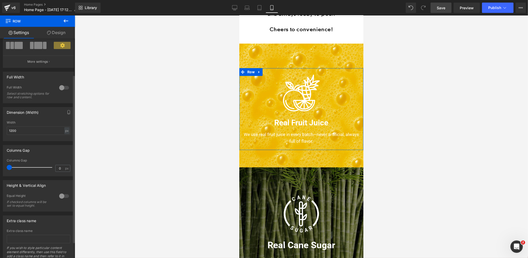
click at [61, 195] on div at bounding box center [64, 196] width 12 height 8
click at [19, 223] on span "Top" at bounding box center [39, 221] width 64 height 9
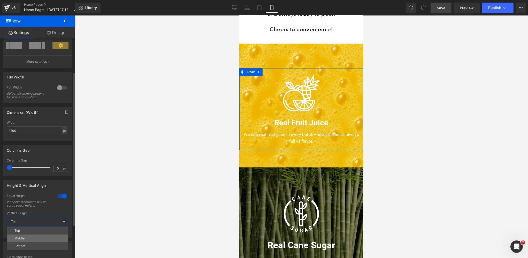
click at [18, 238] on div "Middle" at bounding box center [19, 239] width 10 height 4
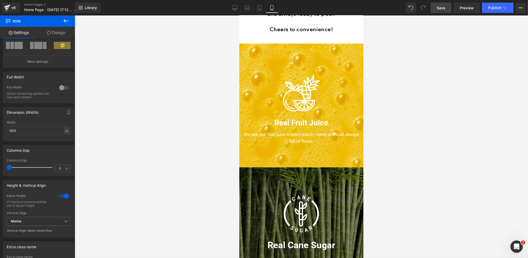
click at [442, 7] on span "Save" at bounding box center [440, 7] width 9 height 5
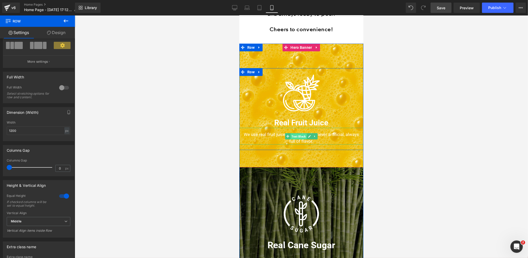
click at [302, 136] on span "Text Block" at bounding box center [298, 137] width 16 height 6
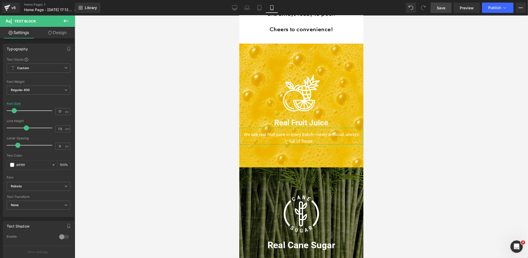
click at [62, 34] on link "Design" at bounding box center [56, 33] width 37 height 12
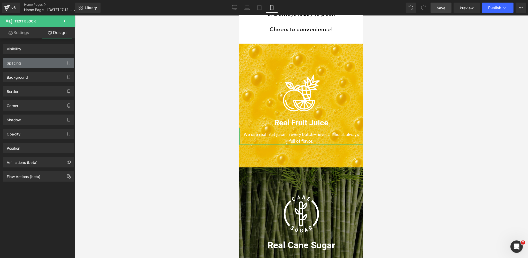
click at [38, 62] on div "Spacing" at bounding box center [38, 63] width 71 height 10
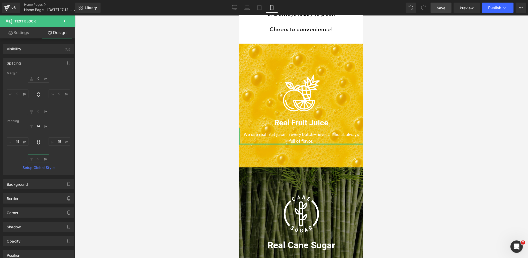
click at [38, 158] on input "0" at bounding box center [39, 159] width 22 height 9
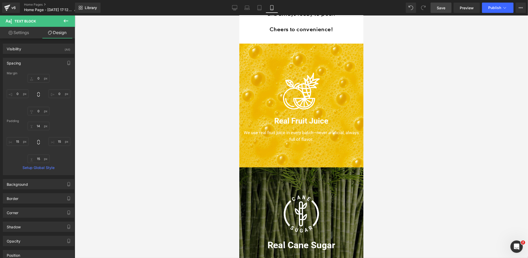
click at [436, 10] on link "Save" at bounding box center [440, 8] width 21 height 10
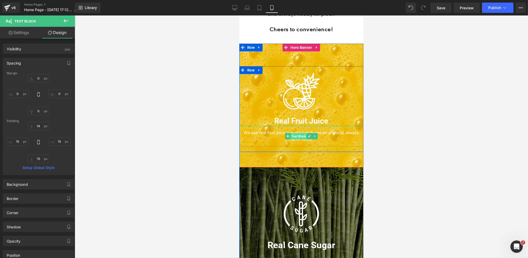
click at [299, 135] on span "Text Block" at bounding box center [298, 136] width 16 height 6
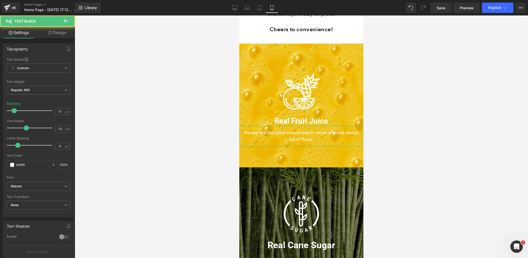
click at [55, 30] on link "Design" at bounding box center [56, 33] width 37 height 12
click at [0, 0] on div "Spacing" at bounding box center [0, 0] width 0 height 0
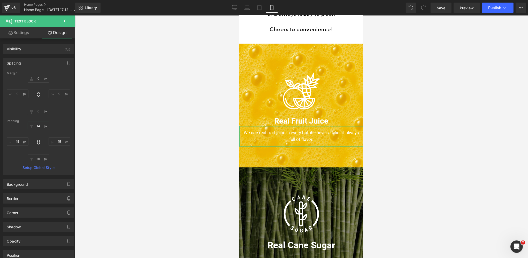
click at [39, 126] on input "14" at bounding box center [39, 126] width 22 height 9
click at [439, 7] on span "Save" at bounding box center [440, 7] width 9 height 5
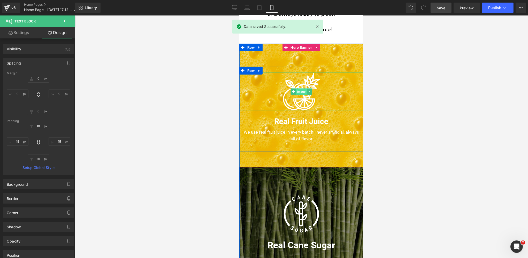
click at [300, 91] on span "Image" at bounding box center [300, 92] width 11 height 6
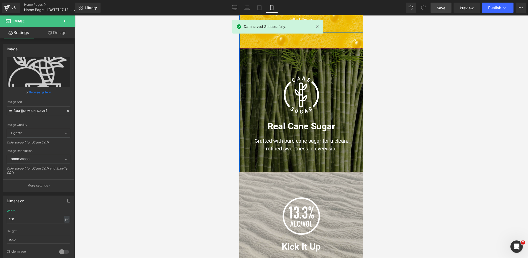
scroll to position [413, 0]
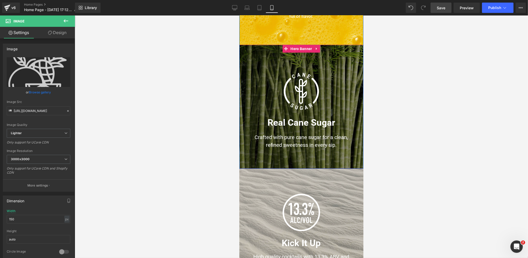
click at [252, 47] on div "Image Real Cane Sugar Heading Crafted with pure cane sugar for a clean, refined…" at bounding box center [301, 107] width 124 height 124
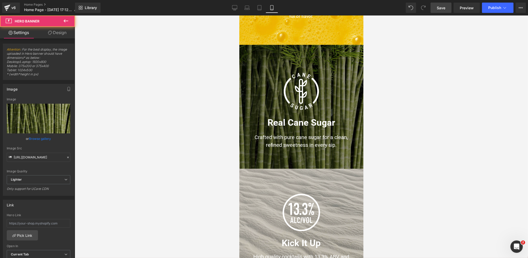
click at [201, 58] on div at bounding box center [301, 136] width 453 height 243
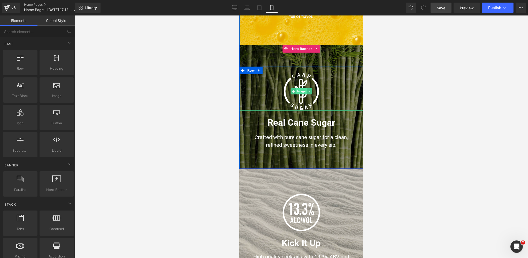
drag, startPoint x: 300, startPoint y: 92, endPoint x: 467, endPoint y: 105, distance: 167.4
click at [300, 92] on span "Image" at bounding box center [300, 91] width 11 height 6
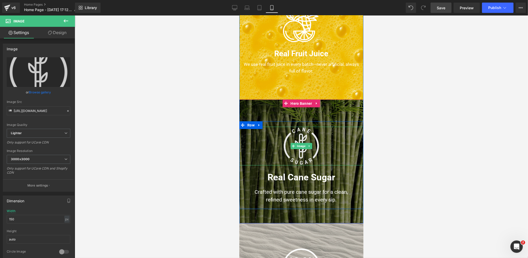
scroll to position [301, 0]
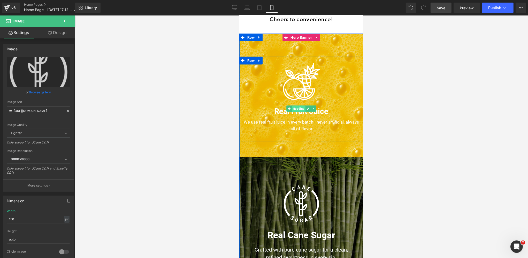
click at [299, 109] on span "Heading" at bounding box center [298, 109] width 14 height 6
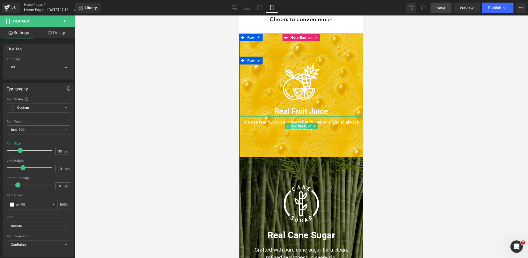
click at [298, 127] on span "Text Block" at bounding box center [298, 126] width 16 height 6
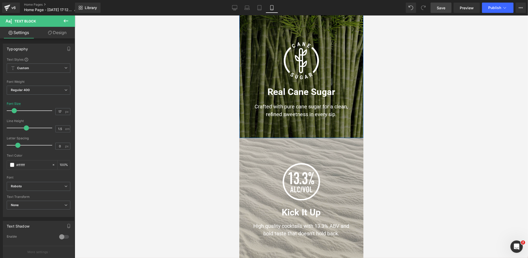
scroll to position [449, 0]
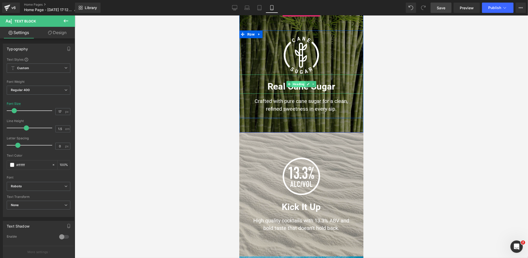
click at [301, 85] on span "Heading" at bounding box center [298, 84] width 14 height 6
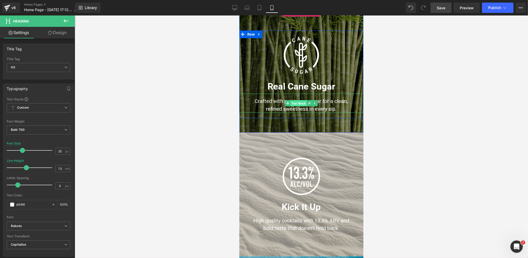
drag, startPoint x: 299, startPoint y: 103, endPoint x: 321, endPoint y: 180, distance: 79.8
click at [299, 103] on span "Text Block" at bounding box center [298, 103] width 16 height 6
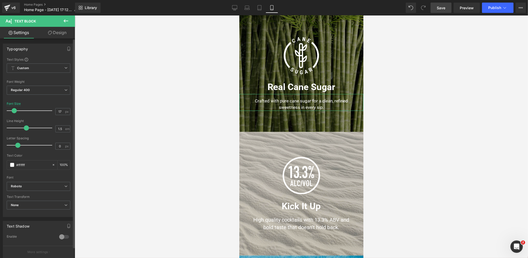
scroll to position [450, 0]
click at [14, 111] on span at bounding box center [14, 110] width 5 height 5
click at [61, 34] on link "Design" at bounding box center [56, 33] width 37 height 12
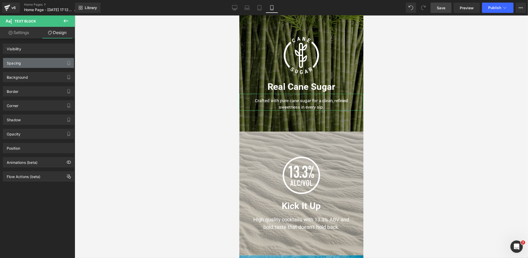
click at [29, 66] on div "Spacing" at bounding box center [38, 63] width 71 height 10
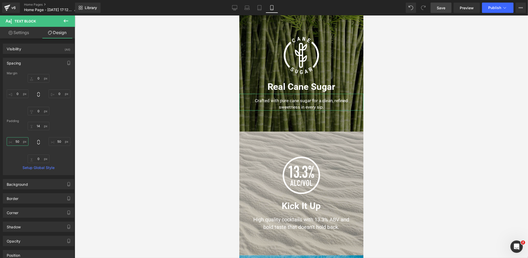
click at [18, 143] on input "50" at bounding box center [18, 141] width 22 height 9
click at [36, 129] on input "14" at bounding box center [39, 126] width 22 height 9
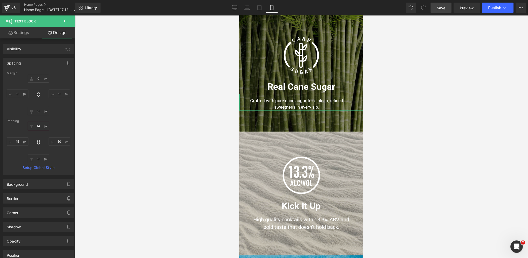
click at [36, 129] on input "14" at bounding box center [39, 126] width 22 height 9
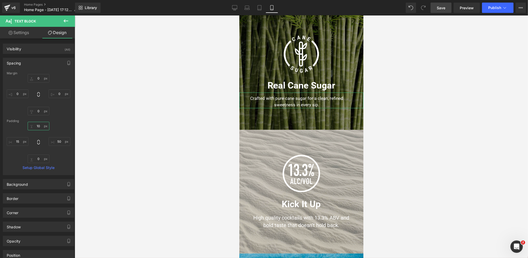
scroll to position [451, 0]
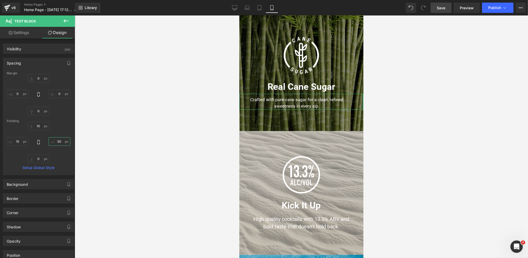
click at [59, 142] on input "50" at bounding box center [60, 141] width 22 height 9
click at [36, 160] on input "0" at bounding box center [39, 159] width 22 height 9
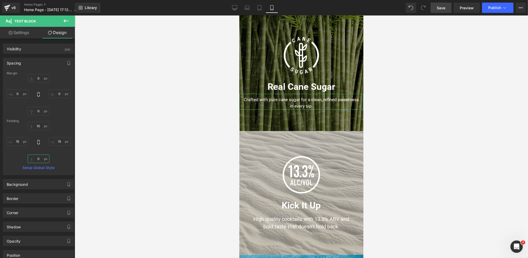
click at [36, 160] on input "0" at bounding box center [39, 159] width 22 height 9
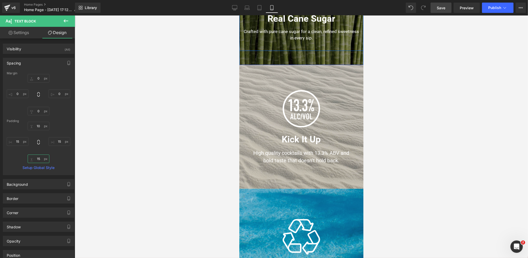
scroll to position [519, 0]
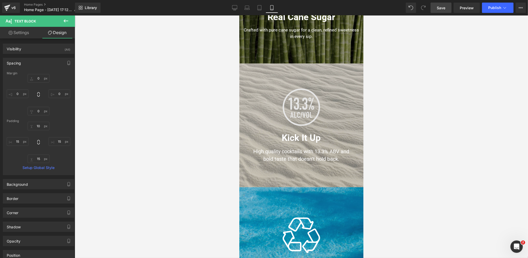
click at [298, 106] on div "Image" at bounding box center [301, 107] width 124 height 39
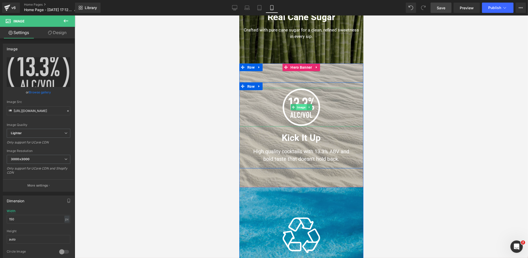
click at [300, 107] on span "Image" at bounding box center [300, 107] width 11 height 6
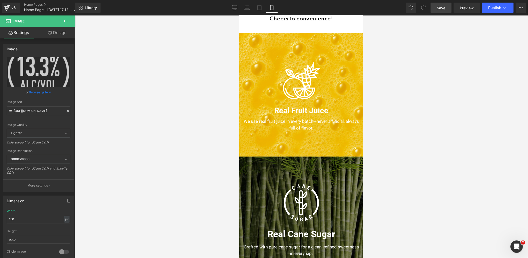
scroll to position [294, 0]
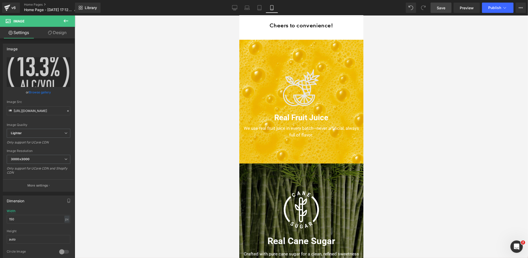
click at [298, 93] on img at bounding box center [301, 87] width 39 height 39
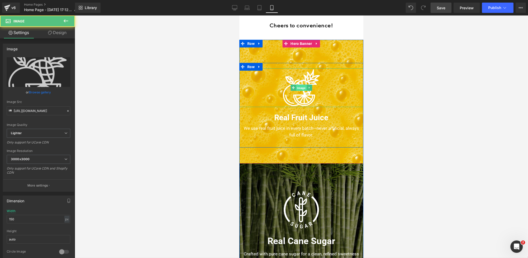
click at [304, 87] on span "Image" at bounding box center [300, 88] width 11 height 6
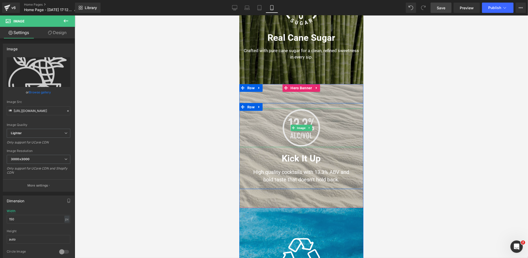
scroll to position [485, 0]
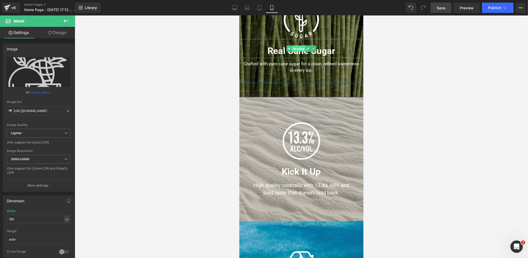
click at [299, 48] on span "Heading" at bounding box center [298, 49] width 14 height 6
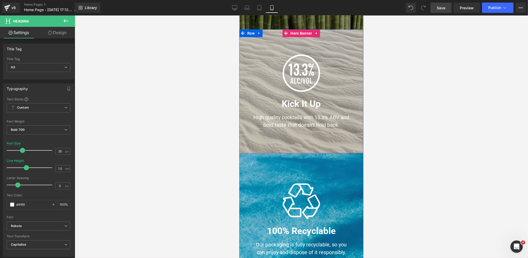
scroll to position [561, 0]
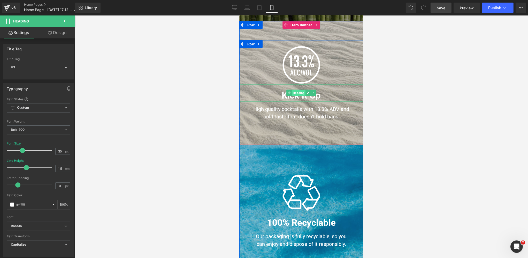
click at [299, 94] on span "Heading" at bounding box center [298, 93] width 14 height 6
click at [300, 111] on span "Text Block" at bounding box center [298, 111] width 16 height 6
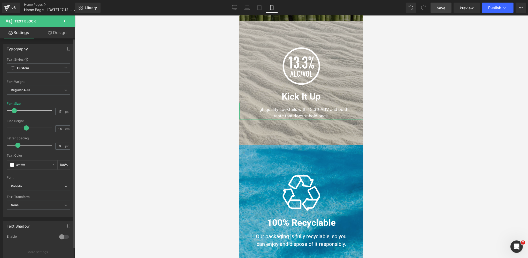
click at [14, 111] on span at bounding box center [14, 110] width 5 height 5
click at [56, 32] on link "Design" at bounding box center [56, 33] width 37 height 12
click at [0, 0] on div "Spacing" at bounding box center [0, 0] width 0 height 0
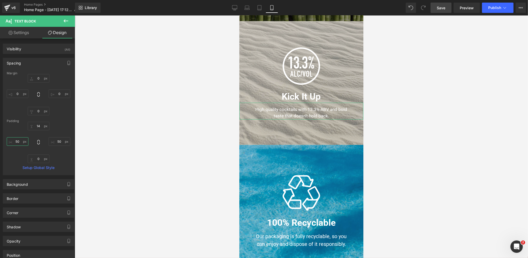
click at [24, 142] on input "50" at bounding box center [18, 141] width 22 height 9
click at [40, 126] on input "14" at bounding box center [39, 126] width 22 height 9
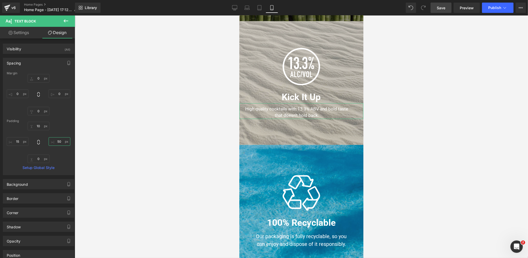
click at [58, 140] on input "50" at bounding box center [60, 141] width 22 height 9
click at [59, 140] on input "50" at bounding box center [60, 141] width 22 height 9
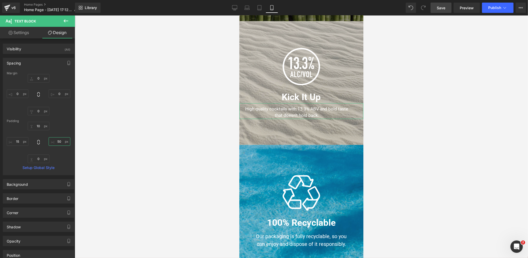
click at [59, 140] on input "50" at bounding box center [60, 141] width 22 height 9
click at [38, 158] on input "0" at bounding box center [39, 159] width 22 height 9
click at [38, 159] on input "0" at bounding box center [39, 159] width 22 height 9
drag, startPoint x: 434, startPoint y: 9, endPoint x: 420, endPoint y: 64, distance: 57.2
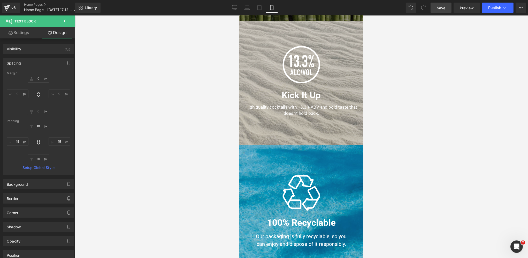
click at [434, 9] on link "Save" at bounding box center [440, 8] width 21 height 10
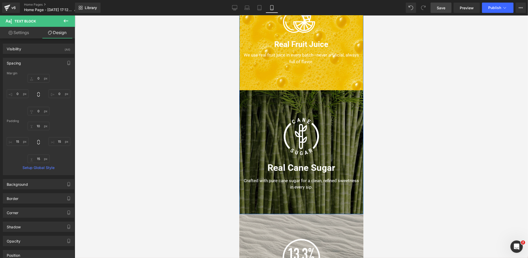
scroll to position [394, 0]
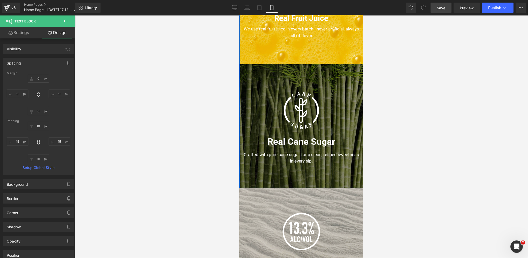
click at [302, 142] on h3 "Real Cane Sugar" at bounding box center [301, 142] width 124 height 14
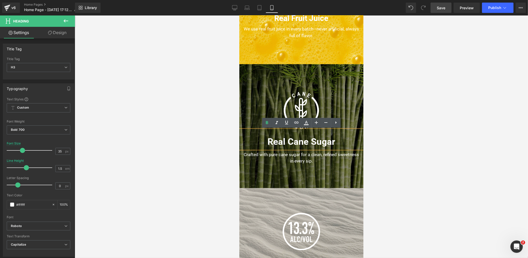
drag, startPoint x: 407, startPoint y: 131, endPoint x: 367, endPoint y: 139, distance: 41.3
click at [407, 131] on div at bounding box center [301, 136] width 453 height 243
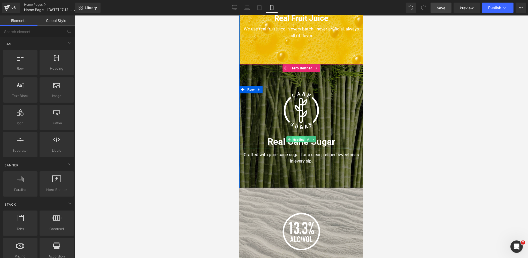
click at [298, 140] on span "Heading" at bounding box center [298, 140] width 14 height 6
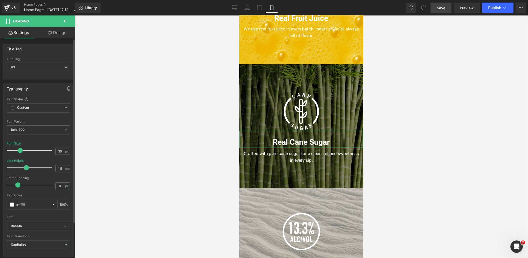
click at [18, 151] on span at bounding box center [20, 150] width 5 height 5
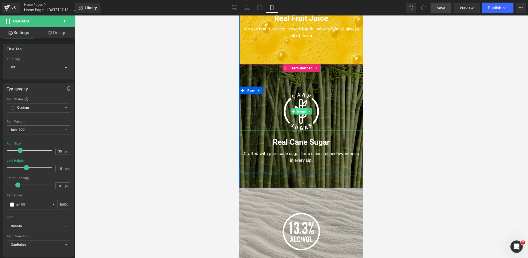
click at [300, 112] on span "Image" at bounding box center [300, 111] width 11 height 6
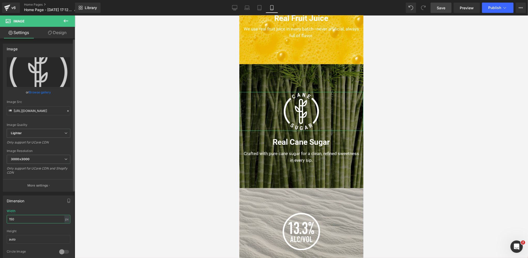
drag, startPoint x: 14, startPoint y: 219, endPoint x: 4, endPoint y: 218, distance: 10.1
click at [4, 218] on div "150px Width 150 px % px auto Height auto 0 Circle Image" at bounding box center [38, 235] width 71 height 52
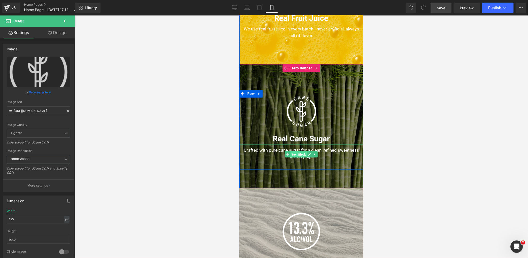
click at [300, 155] on span "Text Block" at bounding box center [298, 155] width 16 height 6
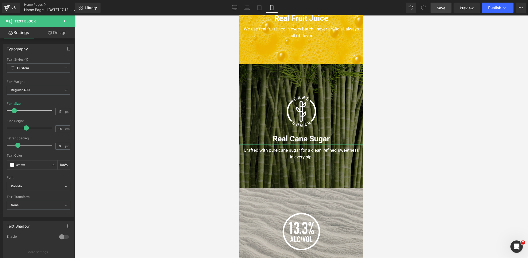
click at [60, 32] on link "Design" at bounding box center [56, 33] width 37 height 12
click at [0, 0] on div "Spacing" at bounding box center [0, 0] width 0 height 0
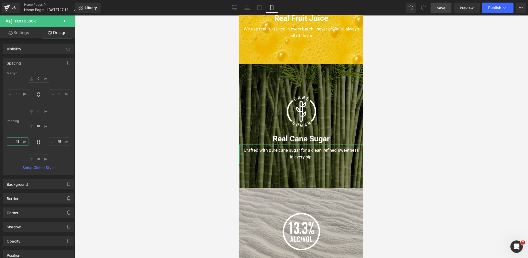
click at [18, 141] on input "15" at bounding box center [18, 141] width 22 height 9
click at [58, 141] on input "15" at bounding box center [60, 141] width 22 height 9
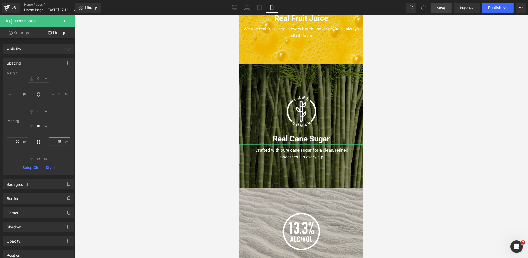
click at [58, 141] on input "15" at bounding box center [60, 141] width 22 height 9
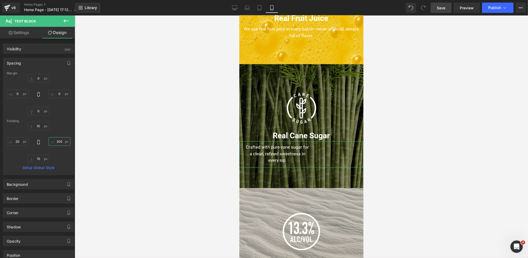
click at [57, 143] on input "205" at bounding box center [60, 141] width 22 height 9
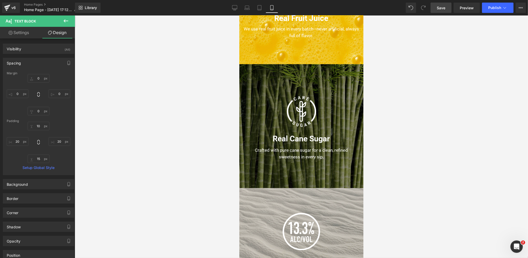
click at [443, 9] on span "Save" at bounding box center [440, 7] width 9 height 5
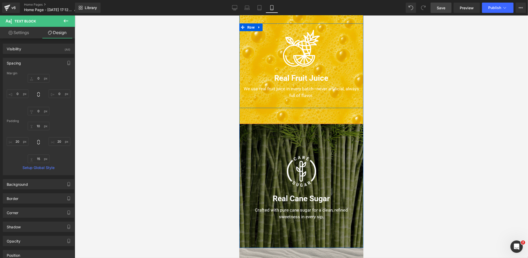
scroll to position [334, 0]
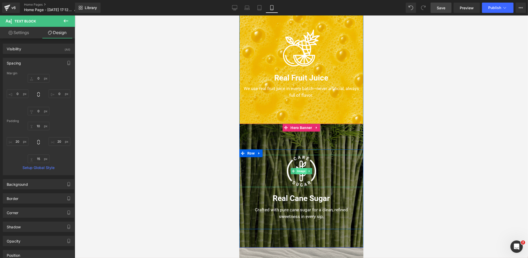
click at [300, 171] on span "Image" at bounding box center [300, 171] width 11 height 6
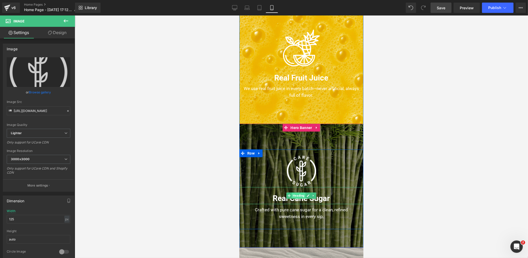
click at [301, 196] on span "Heading" at bounding box center [298, 196] width 14 height 6
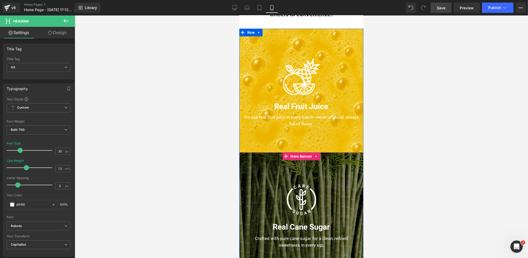
scroll to position [286, 0]
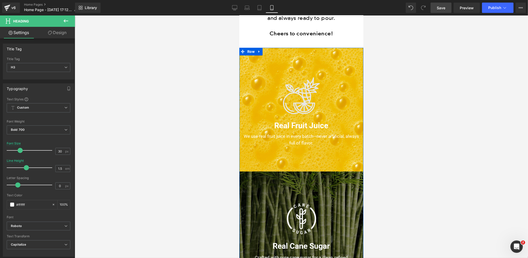
click at [299, 99] on div "Image" at bounding box center [301, 95] width 124 height 39
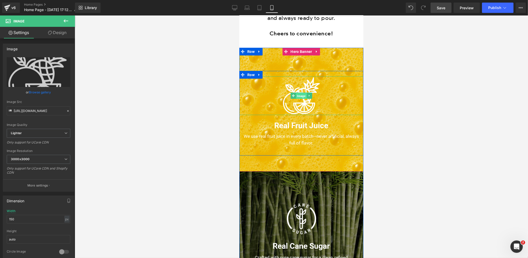
click at [301, 96] on span "Image" at bounding box center [300, 96] width 11 height 6
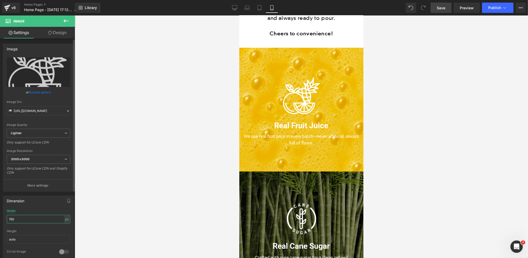
drag, startPoint x: 21, startPoint y: 218, endPoint x: 4, endPoint y: 216, distance: 16.5
click at [0, 218] on div "Dimension 150px Width 150 px % px auto Height auto 0 Circle Image" at bounding box center [38, 226] width 77 height 69
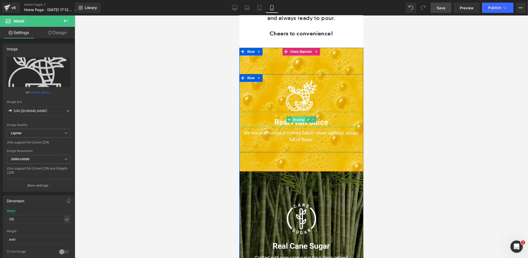
click at [300, 120] on span "Heading" at bounding box center [298, 120] width 14 height 6
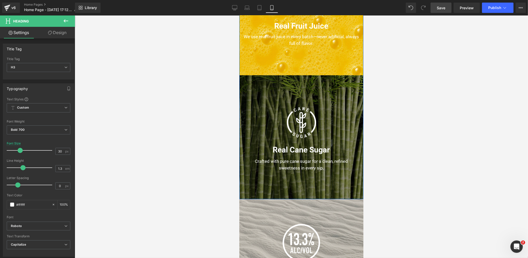
scroll to position [397, 0]
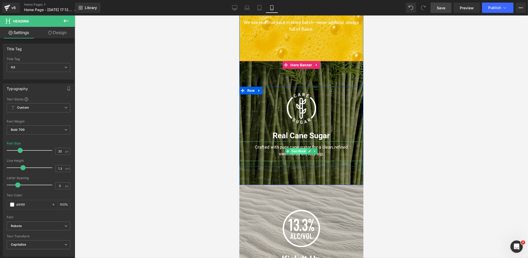
click at [297, 154] on span "Text Block" at bounding box center [298, 152] width 16 height 6
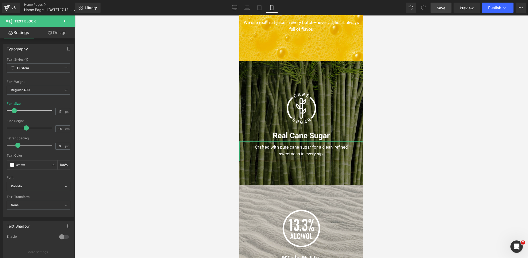
click at [61, 32] on link "Design" at bounding box center [56, 33] width 37 height 12
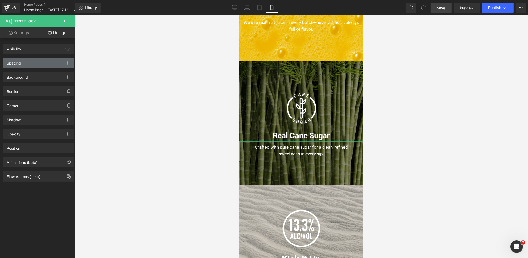
click at [35, 63] on div "Spacing" at bounding box center [38, 63] width 71 height 10
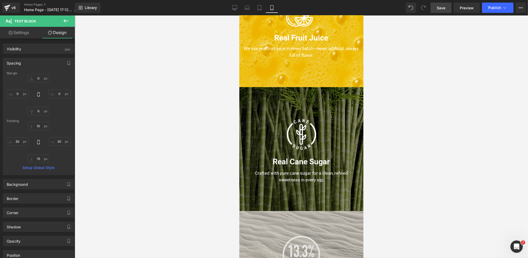
scroll to position [332, 0]
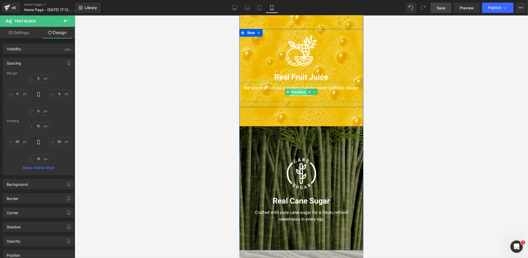
click at [300, 92] on span "Text Block" at bounding box center [298, 92] width 16 height 6
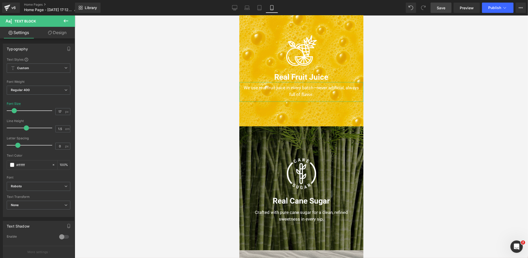
drag, startPoint x: 56, startPoint y: 33, endPoint x: 33, endPoint y: 77, distance: 49.7
click at [57, 33] on link "Design" at bounding box center [56, 33] width 37 height 12
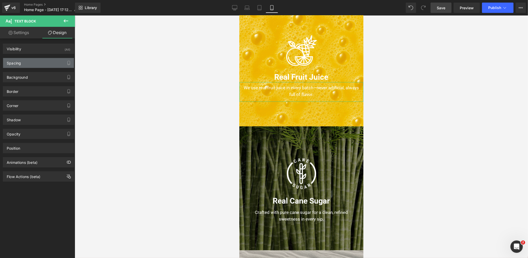
click at [32, 62] on div "Spacing" at bounding box center [38, 63] width 71 height 10
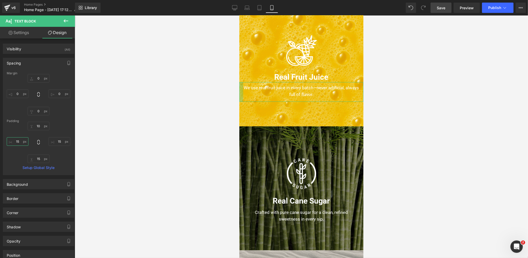
click at [18, 142] on input "15" at bounding box center [18, 141] width 22 height 9
click at [59, 139] on input "15" at bounding box center [60, 141] width 22 height 9
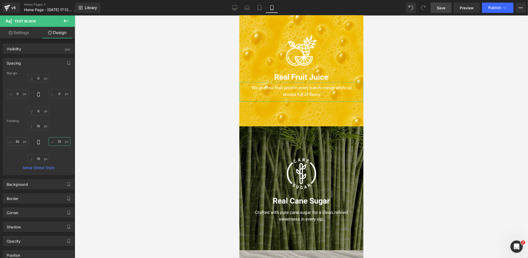
click at [58, 139] on input "15" at bounding box center [60, 141] width 22 height 9
click at [59, 139] on input "15" at bounding box center [60, 141] width 22 height 9
click at [439, 6] on span "Save" at bounding box center [440, 7] width 9 height 5
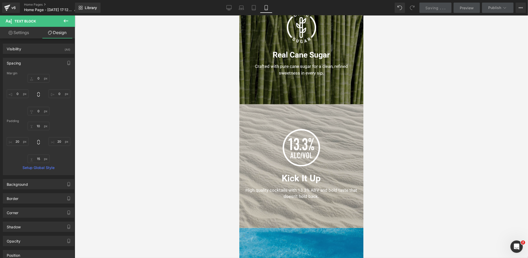
scroll to position [508, 0]
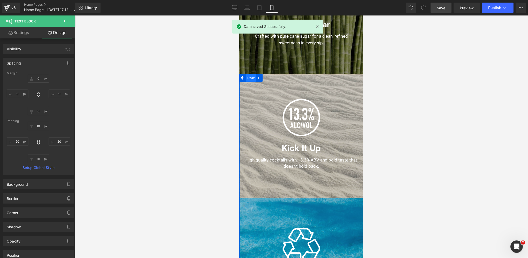
click at [246, 81] on span "Row" at bounding box center [251, 78] width 10 height 8
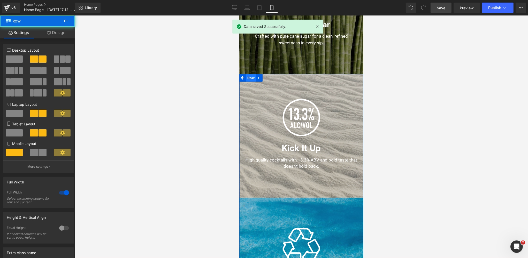
click at [251, 77] on span "Row" at bounding box center [251, 78] width 10 height 8
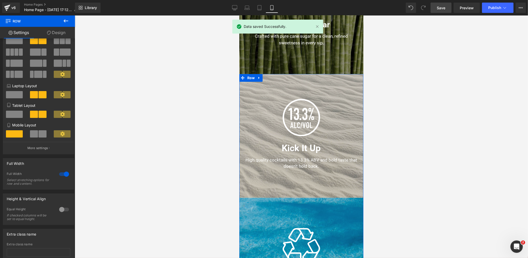
scroll to position [50, 0]
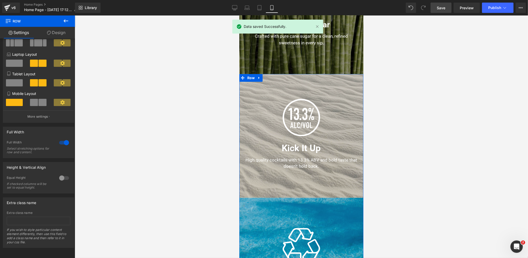
click at [62, 178] on div at bounding box center [64, 178] width 12 height 8
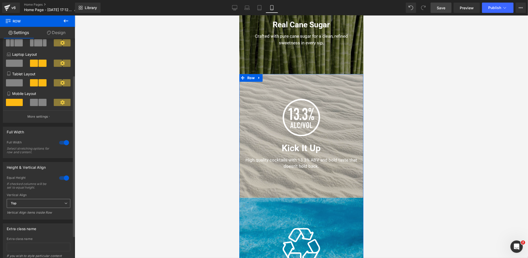
click at [24, 205] on span "Top" at bounding box center [39, 203] width 64 height 9
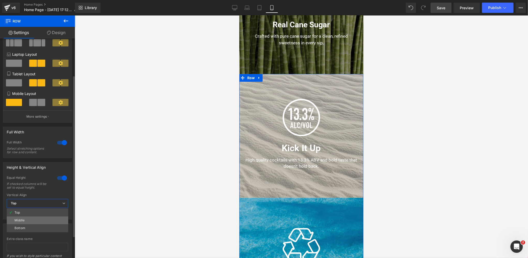
click at [21, 219] on div "Middle" at bounding box center [19, 221] width 10 height 4
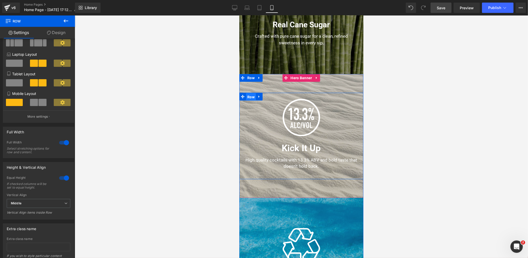
click at [249, 98] on span "Row" at bounding box center [251, 97] width 10 height 8
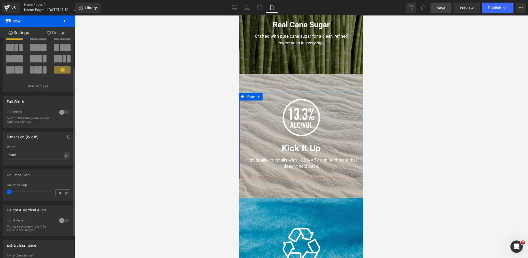
scroll to position [65, 0]
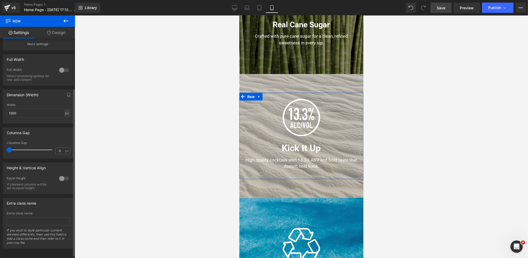
click at [62, 177] on div at bounding box center [64, 179] width 12 height 8
click at [23, 203] on span "Top" at bounding box center [39, 204] width 64 height 9
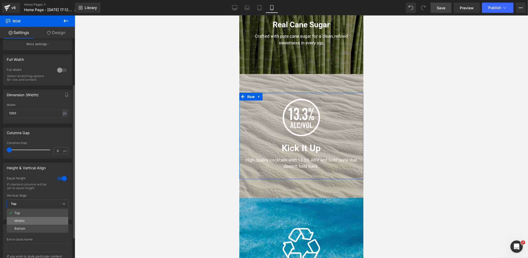
click at [21, 218] on li "Middle" at bounding box center [37, 221] width 61 height 8
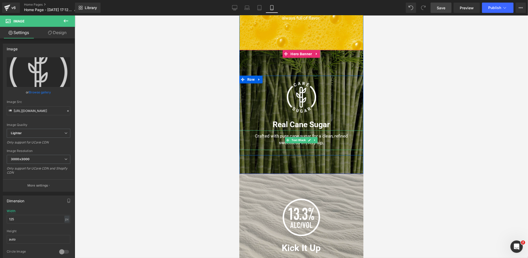
scroll to position [408, 0]
click at [253, 79] on span "Row" at bounding box center [251, 80] width 10 height 8
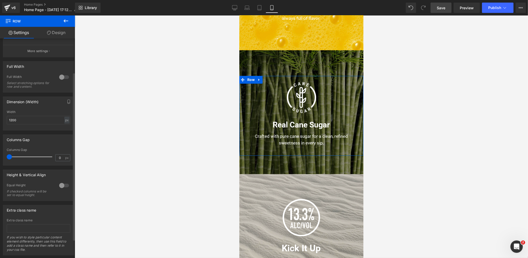
scroll to position [69, 0]
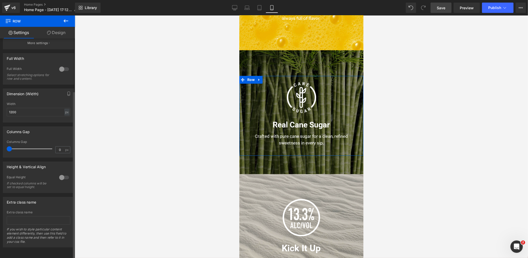
click at [64, 174] on div at bounding box center [64, 178] width 12 height 8
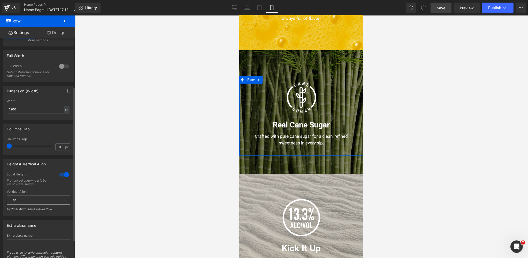
click at [30, 199] on span "Top" at bounding box center [39, 200] width 64 height 9
click at [27, 216] on li "Middle" at bounding box center [37, 217] width 61 height 8
drag, startPoint x: 441, startPoint y: 7, endPoint x: 440, endPoint y: 54, distance: 46.5
click at [441, 7] on span "Save" at bounding box center [440, 7] width 9 height 5
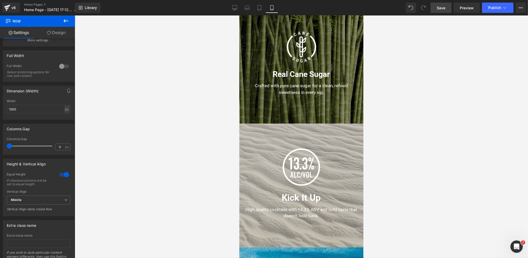
scroll to position [451, 0]
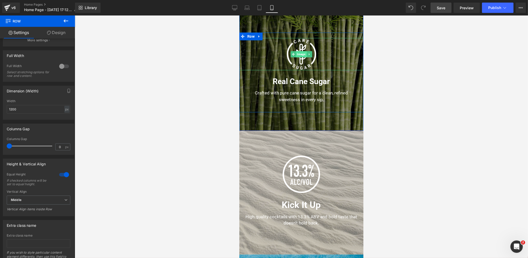
click at [303, 55] on span "Image" at bounding box center [300, 54] width 11 height 6
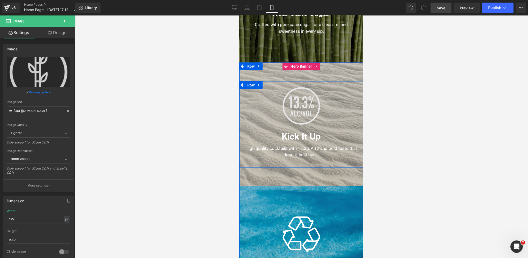
scroll to position [520, 0]
click at [297, 105] on div "Image" at bounding box center [301, 106] width 124 height 39
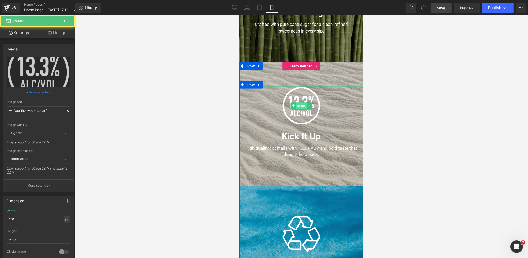
click at [301, 106] on span "Image" at bounding box center [300, 106] width 11 height 6
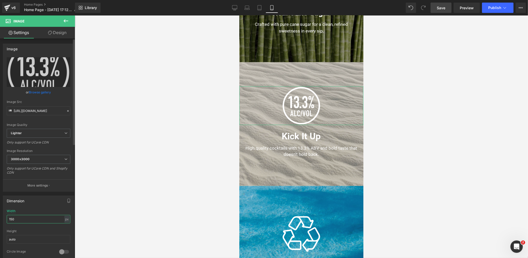
drag, startPoint x: 15, startPoint y: 217, endPoint x: 0, endPoint y: 217, distance: 15.5
click at [0, 217] on div "Dimension 150px Width 150 px % px auto Height auto 0 Circle Image" at bounding box center [38, 226] width 77 height 69
drag, startPoint x: 17, startPoint y: 218, endPoint x: 5, endPoint y: 218, distance: 12.4
click at [5, 218] on div "150px Width 150 px % px auto Height auto 0 Circle Image" at bounding box center [38, 235] width 71 height 52
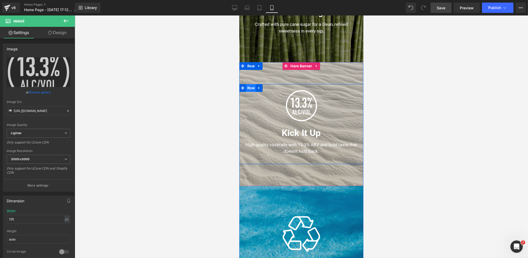
click at [251, 88] on span "Row" at bounding box center [251, 88] width 10 height 8
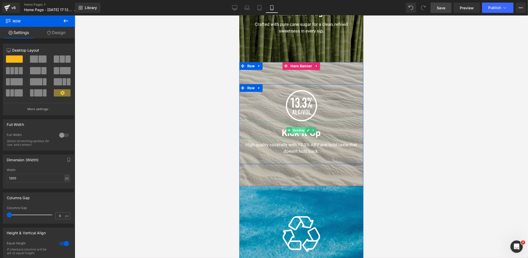
click at [298, 130] on span "Heading" at bounding box center [298, 131] width 14 height 6
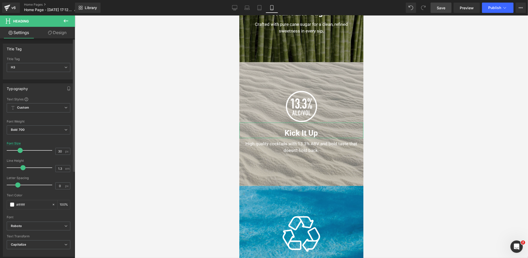
click at [20, 150] on span at bounding box center [20, 150] width 5 height 5
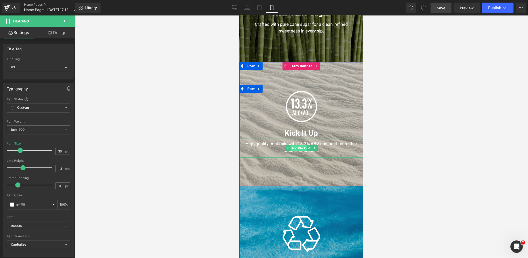
click at [298, 147] on span "Text Block" at bounding box center [298, 148] width 16 height 6
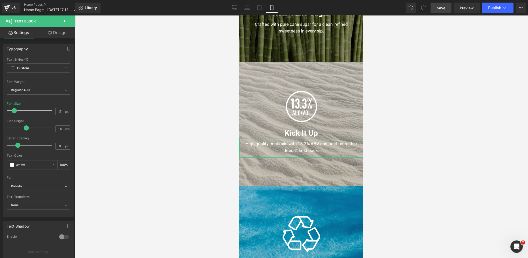
click at [64, 35] on link "Design" at bounding box center [56, 33] width 37 height 12
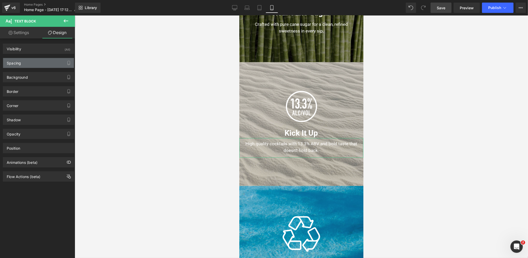
click at [34, 62] on div "Spacing" at bounding box center [38, 63] width 71 height 10
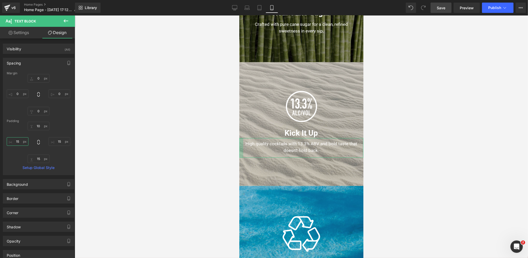
click at [17, 140] on input "15" at bounding box center [18, 141] width 22 height 9
click at [60, 142] on input "15" at bounding box center [60, 141] width 22 height 9
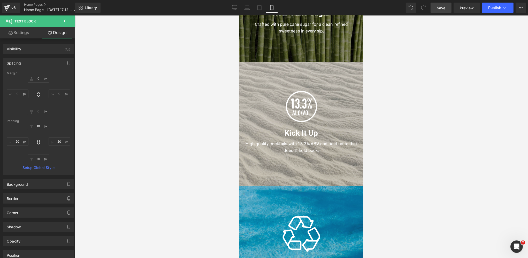
click at [443, 6] on span "Save" at bounding box center [440, 7] width 9 height 5
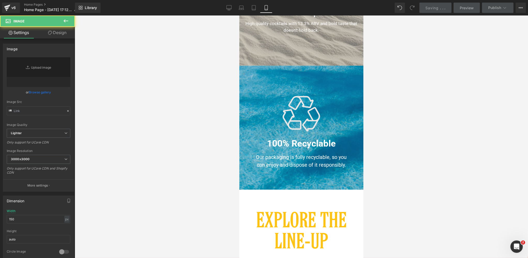
click at [296, 116] on div "Image" at bounding box center [301, 113] width 124 height 39
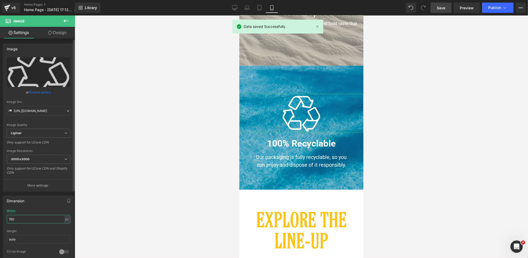
drag, startPoint x: 14, startPoint y: 219, endPoint x: 0, endPoint y: 217, distance: 13.6
click at [0, 218] on html "Text Block You are previewing how the will restyle your page. You can not edit …" at bounding box center [264, 129] width 528 height 258
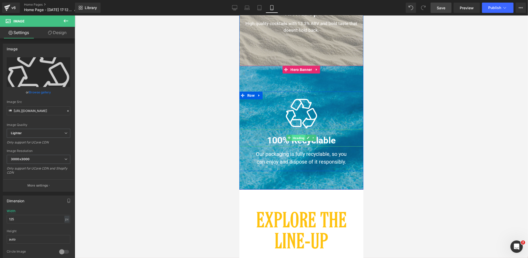
click at [300, 138] on span "Heading" at bounding box center [298, 138] width 14 height 6
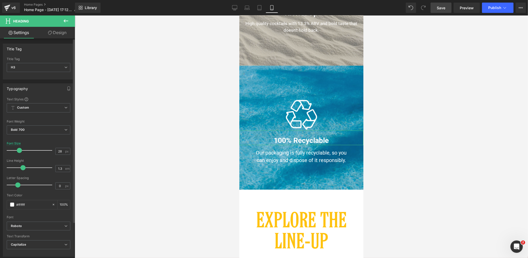
drag, startPoint x: 22, startPoint y: 151, endPoint x: 19, endPoint y: 151, distance: 3.1
click at [19, 151] on span at bounding box center [19, 150] width 5 height 5
click at [20, 151] on span at bounding box center [20, 150] width 5 height 5
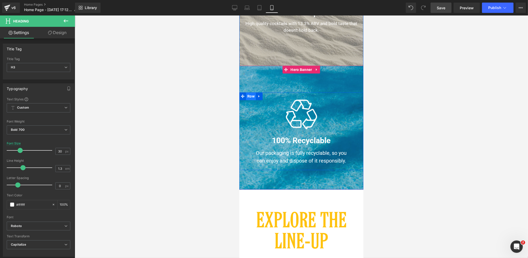
click at [250, 96] on span "Row" at bounding box center [251, 97] width 10 height 8
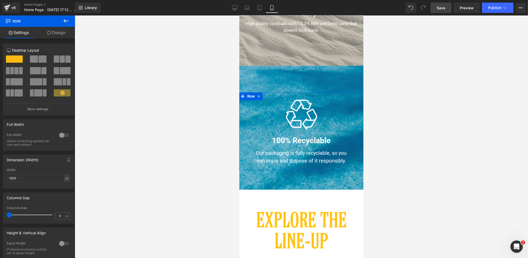
click at [62, 243] on div at bounding box center [64, 244] width 12 height 8
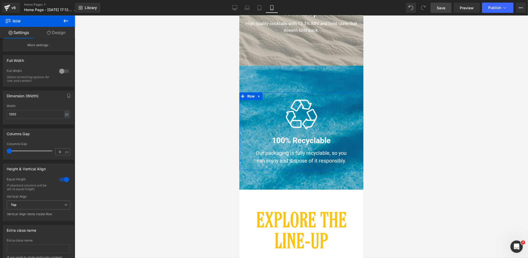
scroll to position [64, 0]
click at [40, 205] on span "Top" at bounding box center [39, 205] width 64 height 9
click at [28, 221] on li "Middle" at bounding box center [37, 223] width 61 height 8
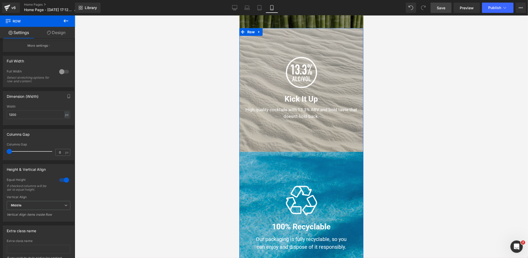
scroll to position [548, 0]
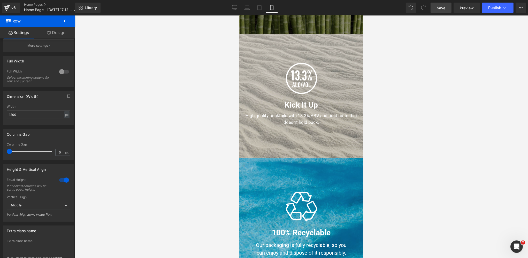
click at [145, 81] on div at bounding box center [301, 136] width 453 height 243
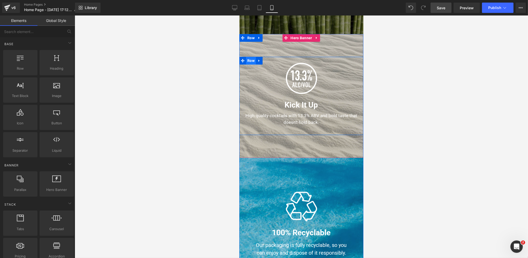
click at [254, 61] on span "Row" at bounding box center [251, 61] width 10 height 8
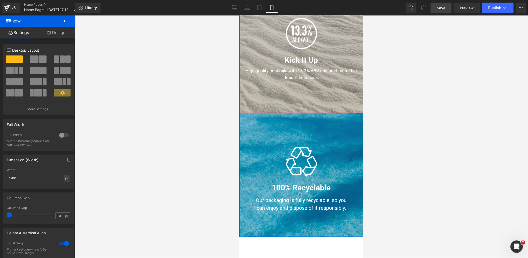
scroll to position [610, 0]
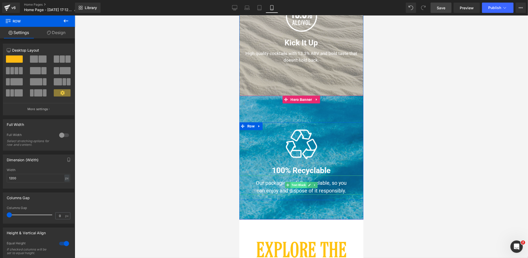
click at [299, 185] on span "Text Block" at bounding box center [298, 185] width 16 height 6
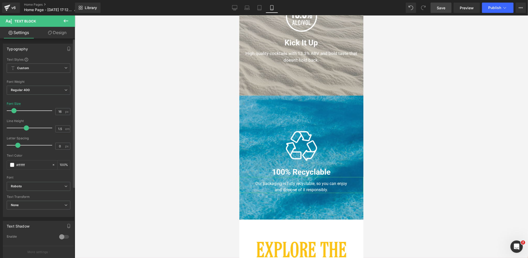
click at [14, 111] on span at bounding box center [13, 110] width 5 height 5
click at [14, 111] on span at bounding box center [14, 110] width 5 height 5
click at [56, 30] on link "Design" at bounding box center [56, 33] width 37 height 12
click at [0, 0] on div "Spacing" at bounding box center [0, 0] width 0 height 0
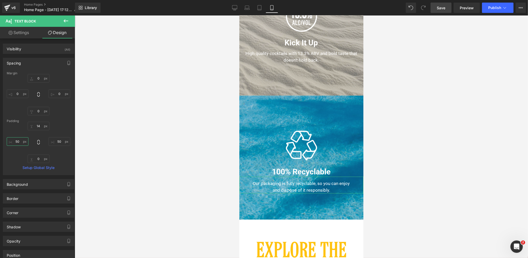
click at [20, 139] on input "50" at bounding box center [18, 141] width 22 height 9
click at [38, 125] on input "14" at bounding box center [39, 126] width 22 height 9
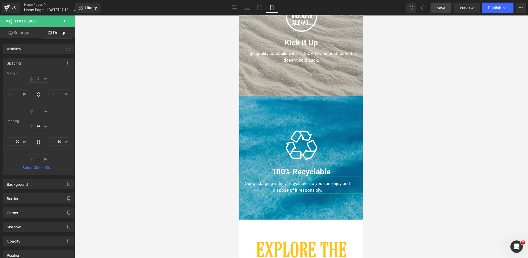
click at [38, 125] on input "14" at bounding box center [39, 126] width 22 height 9
click at [42, 123] on input "15" at bounding box center [39, 126] width 22 height 9
click at [60, 142] on input "50" at bounding box center [60, 141] width 22 height 9
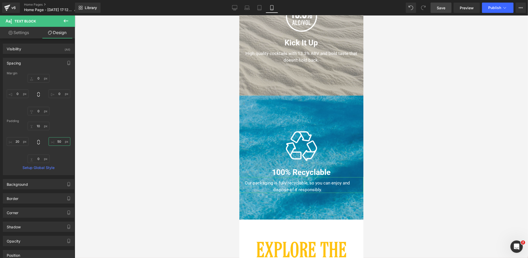
click at [60, 142] on input "50" at bounding box center [60, 141] width 22 height 9
click at [40, 158] on input "0" at bounding box center [39, 159] width 22 height 9
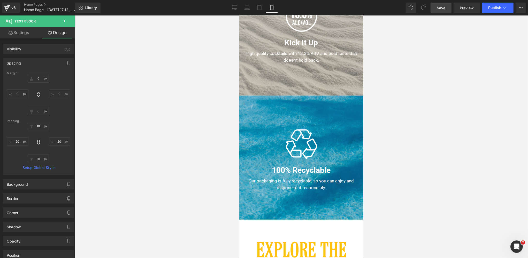
click at [443, 9] on span "Save" at bounding box center [440, 7] width 9 height 5
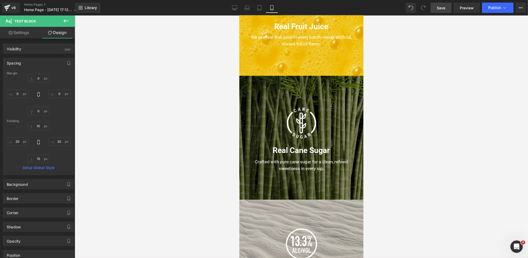
scroll to position [382, 0]
click at [237, 9] on icon at bounding box center [234, 7] width 5 height 4
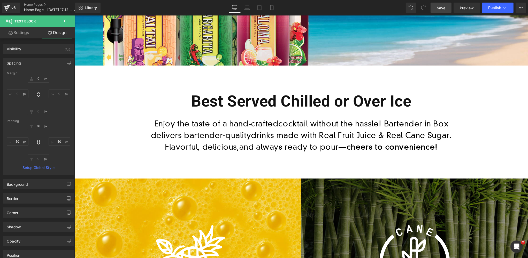
scroll to position [175, 0]
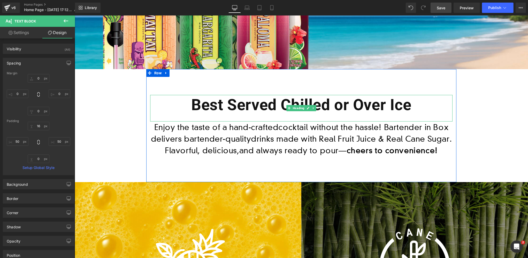
click at [398, 103] on h1 "Best Served Chilled or Over Ice" at bounding box center [301, 105] width 302 height 20
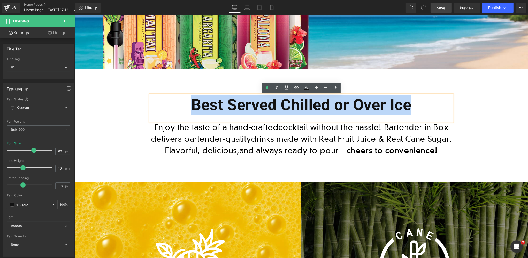
drag, startPoint x: 414, startPoint y: 101, endPoint x: 179, endPoint y: 100, distance: 235.3
click at [179, 100] on h1 "Best Served Chilled or Over Ice" at bounding box center [301, 105] width 302 height 20
copy h1 "Best Served Chilled or Over Ice"
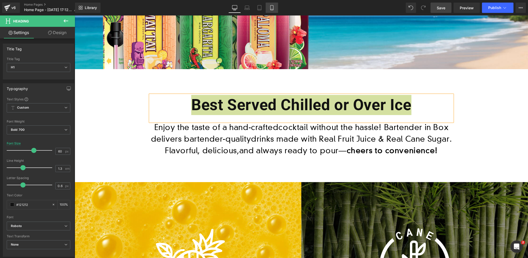
drag, startPoint x: 271, startPoint y: 6, endPoint x: 31, endPoint y: 37, distance: 242.4
click at [271, 6] on icon at bounding box center [271, 7] width 5 height 5
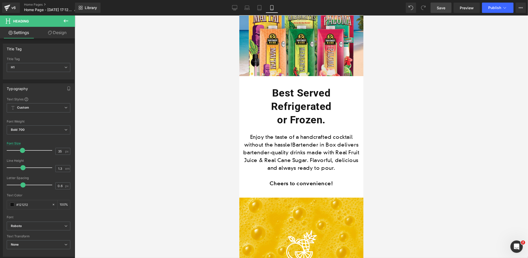
scroll to position [134, 0]
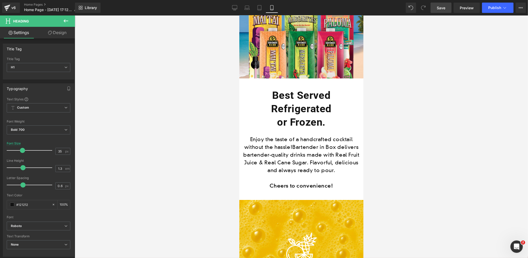
click at [312, 120] on h1 "or Frozen." at bounding box center [301, 122] width 116 height 13
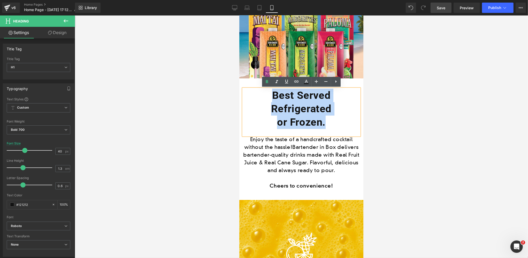
drag, startPoint x: 284, startPoint y: 120, endPoint x: 254, endPoint y: 95, distance: 38.3
click at [254, 95] on div "Best Served Refrigerated or Frozen." at bounding box center [301, 112] width 116 height 47
paste div
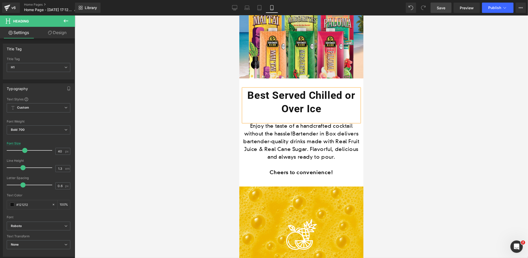
click at [442, 9] on span "Save" at bounding box center [440, 7] width 9 height 5
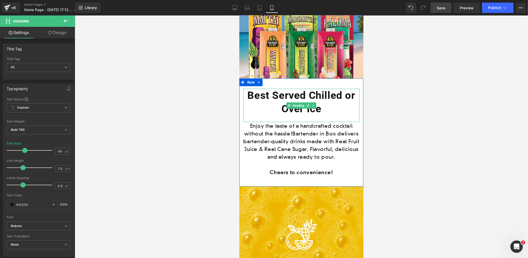
click at [345, 95] on h1 "Best Served Chilled or Over Ice" at bounding box center [301, 102] width 116 height 27
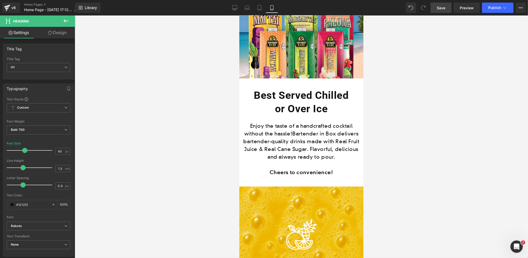
click at [445, 8] on span "Save" at bounding box center [440, 7] width 9 height 5
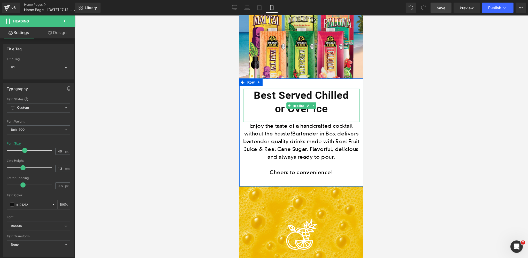
drag, startPoint x: 301, startPoint y: 105, endPoint x: 257, endPoint y: 104, distance: 43.1
click at [301, 105] on span "Heading" at bounding box center [298, 106] width 14 height 6
click at [64, 31] on link "Design" at bounding box center [56, 33] width 37 height 12
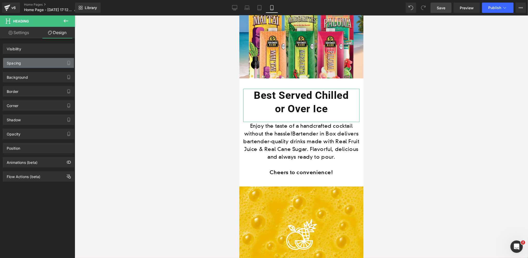
click at [28, 64] on div "Spacing" at bounding box center [38, 63] width 71 height 10
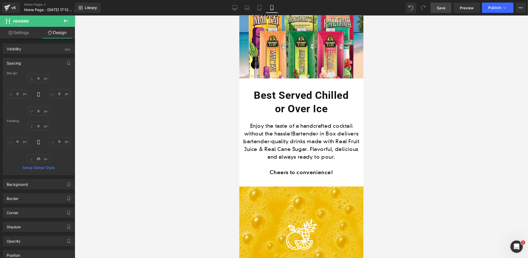
click at [61, 21] on button at bounding box center [66, 20] width 18 height 11
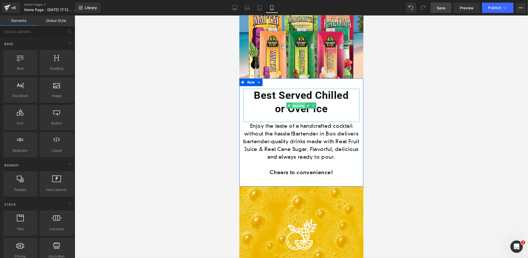
click at [299, 104] on span "Heading" at bounding box center [298, 106] width 14 height 6
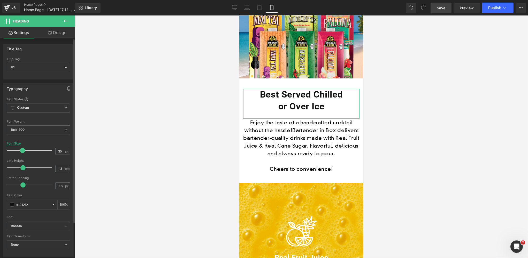
click at [21, 151] on span at bounding box center [22, 150] width 5 height 5
click at [436, 8] on link "Save" at bounding box center [440, 8] width 21 height 10
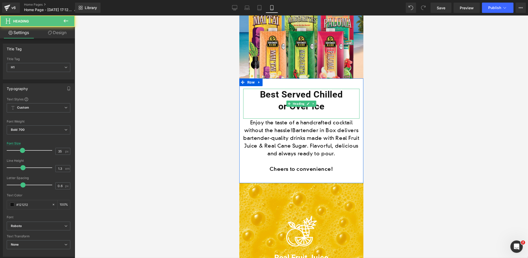
click at [282, 110] on h1 "or Over Ice" at bounding box center [301, 107] width 116 height 12
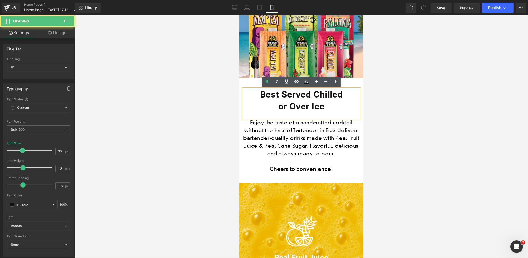
click at [280, 105] on h1 "or Over Ice" at bounding box center [301, 107] width 116 height 12
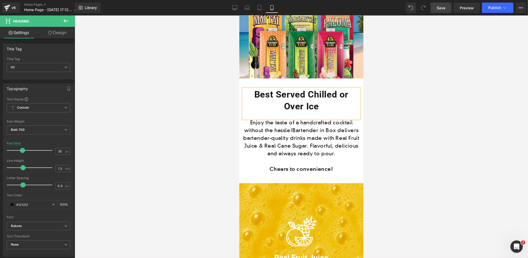
click at [442, 7] on span "Save" at bounding box center [440, 7] width 9 height 5
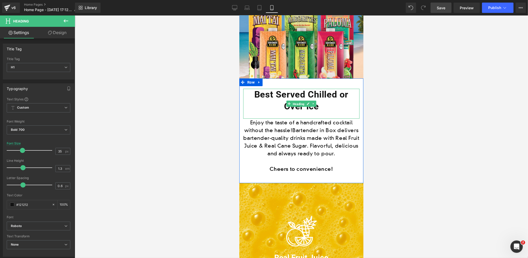
drag, startPoint x: 299, startPoint y: 103, endPoint x: 268, endPoint y: 109, distance: 30.9
click at [299, 103] on span "Heading" at bounding box center [298, 104] width 14 height 6
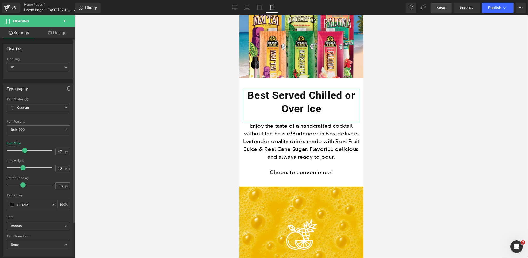
click at [24, 150] on span at bounding box center [24, 150] width 5 height 5
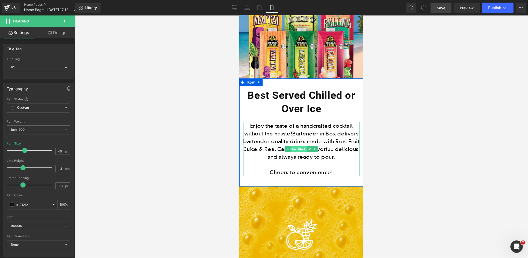
click at [295, 148] on span "Text Block" at bounding box center [298, 149] width 16 height 6
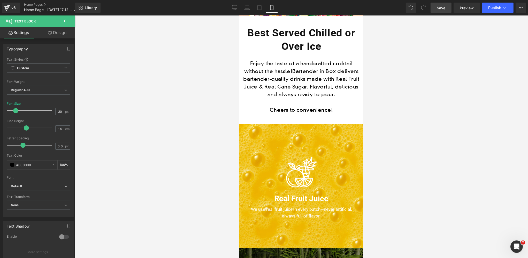
scroll to position [164, 0]
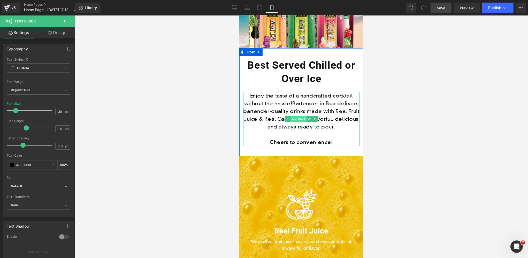
click at [300, 119] on span "Text Block" at bounding box center [298, 119] width 16 height 6
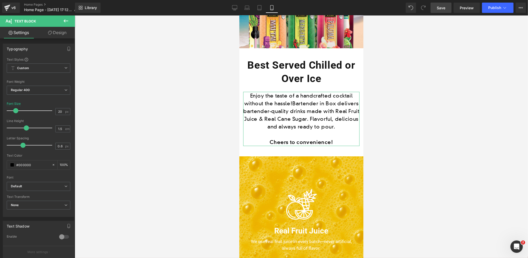
click at [55, 32] on link "Design" at bounding box center [56, 33] width 37 height 12
click at [0, 0] on div "Spacing" at bounding box center [0, 0] width 0 height 0
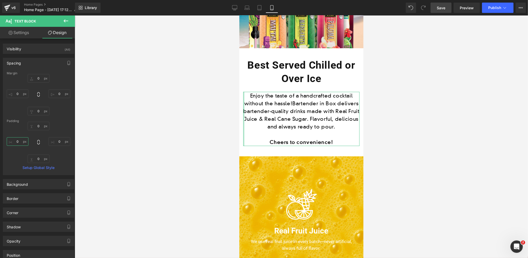
click at [20, 141] on input "0" at bounding box center [18, 141] width 22 height 9
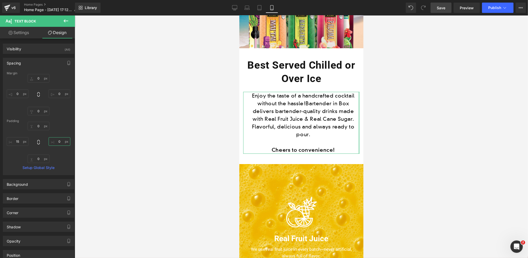
click at [56, 142] on input "0" at bounding box center [60, 141] width 22 height 9
click at [443, 7] on span "Save" at bounding box center [440, 7] width 9 height 5
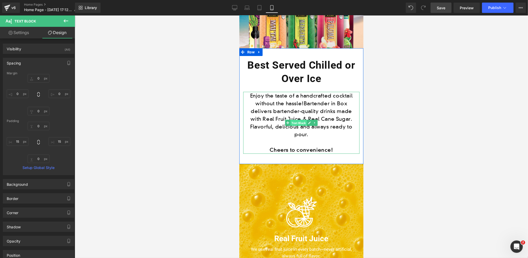
click at [299, 121] on span "Text Block" at bounding box center [298, 123] width 16 height 6
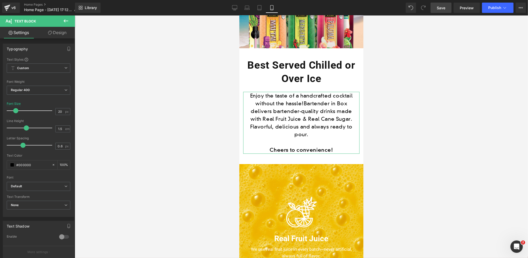
click at [63, 34] on link "Design" at bounding box center [56, 33] width 37 height 12
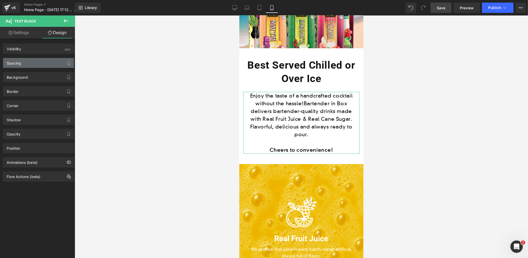
click at [35, 63] on div "Spacing" at bounding box center [38, 63] width 71 height 10
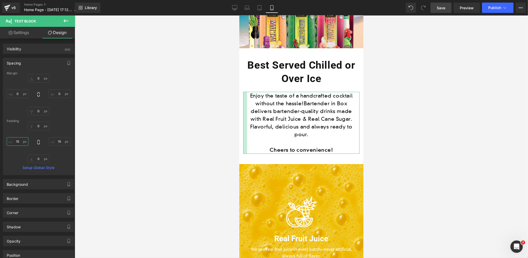
click at [19, 140] on input "15" at bounding box center [18, 141] width 22 height 9
click at [57, 140] on input "15" at bounding box center [60, 141] width 22 height 9
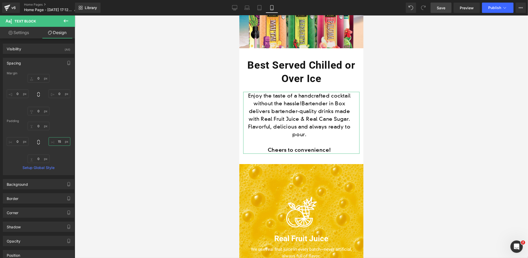
click at [57, 140] on input "15" at bounding box center [60, 141] width 22 height 9
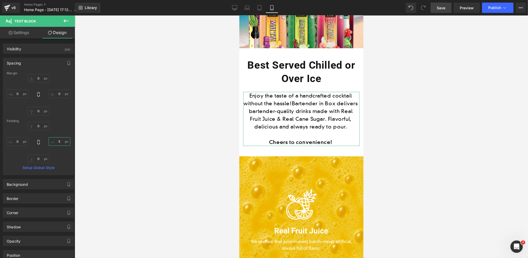
click at [56, 141] on input "5" at bounding box center [60, 141] width 22 height 9
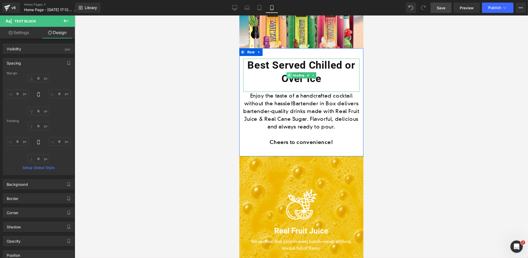
click at [286, 78] on span at bounding box center [288, 75] width 5 height 6
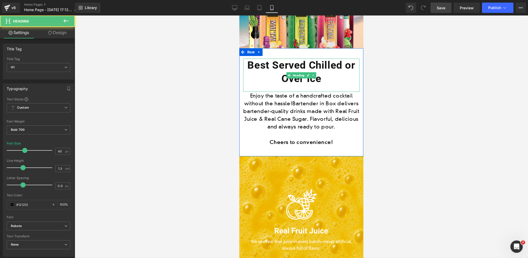
click at [280, 76] on h1 "Best Served Chilled or Over Ice" at bounding box center [301, 72] width 116 height 27
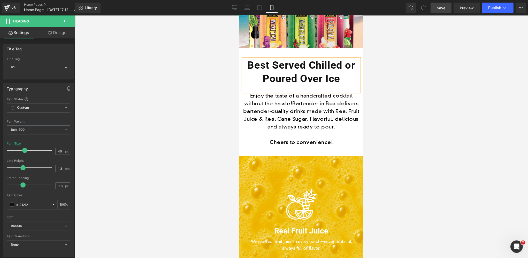
click at [442, 7] on span "Save" at bounding box center [440, 7] width 9 height 5
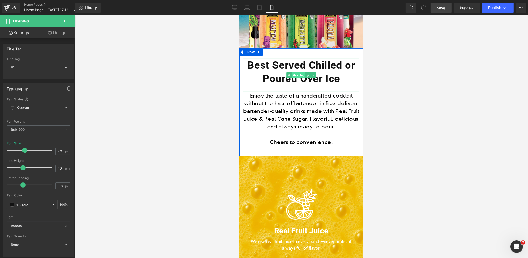
click at [299, 75] on span "Heading" at bounding box center [298, 75] width 14 height 6
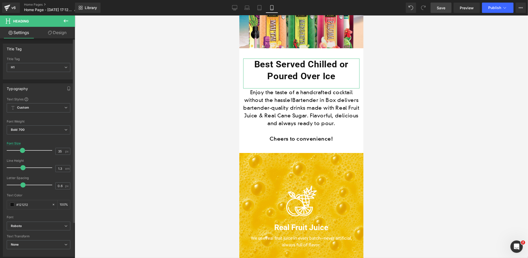
click at [20, 150] on span at bounding box center [22, 150] width 5 height 5
click at [437, 7] on link "Save" at bounding box center [440, 8] width 21 height 10
click at [438, 7] on span "Save" at bounding box center [440, 7] width 9 height 5
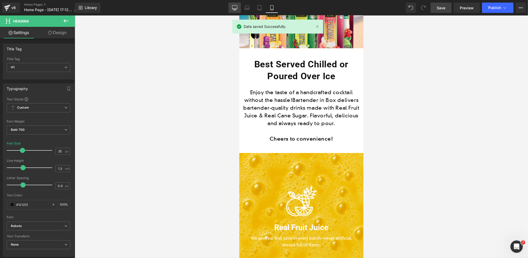
click at [231, 7] on link "Desktop" at bounding box center [234, 8] width 12 height 10
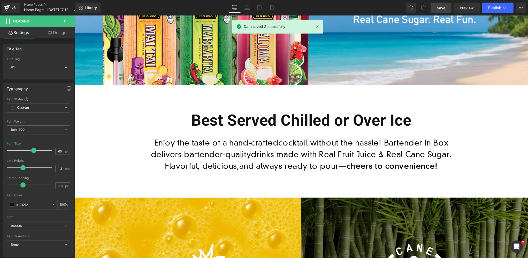
scroll to position [0, 0]
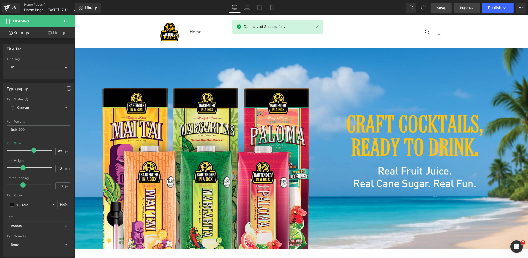
click at [470, 7] on span "Preview" at bounding box center [466, 7] width 14 height 5
